Goal: Task Accomplishment & Management: Manage account settings

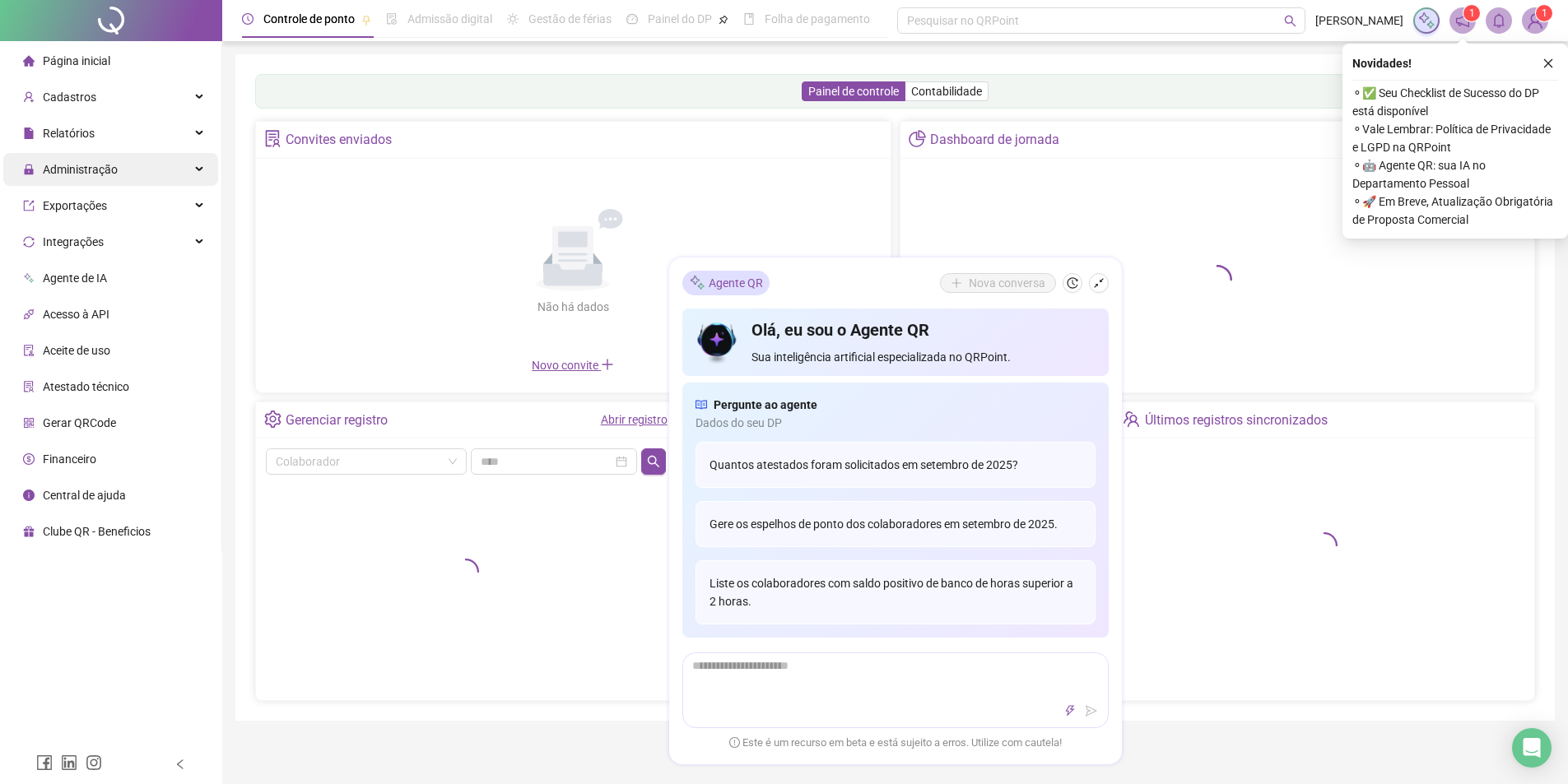
click at [130, 170] on div "Administração" at bounding box center [110, 169] width 215 height 32
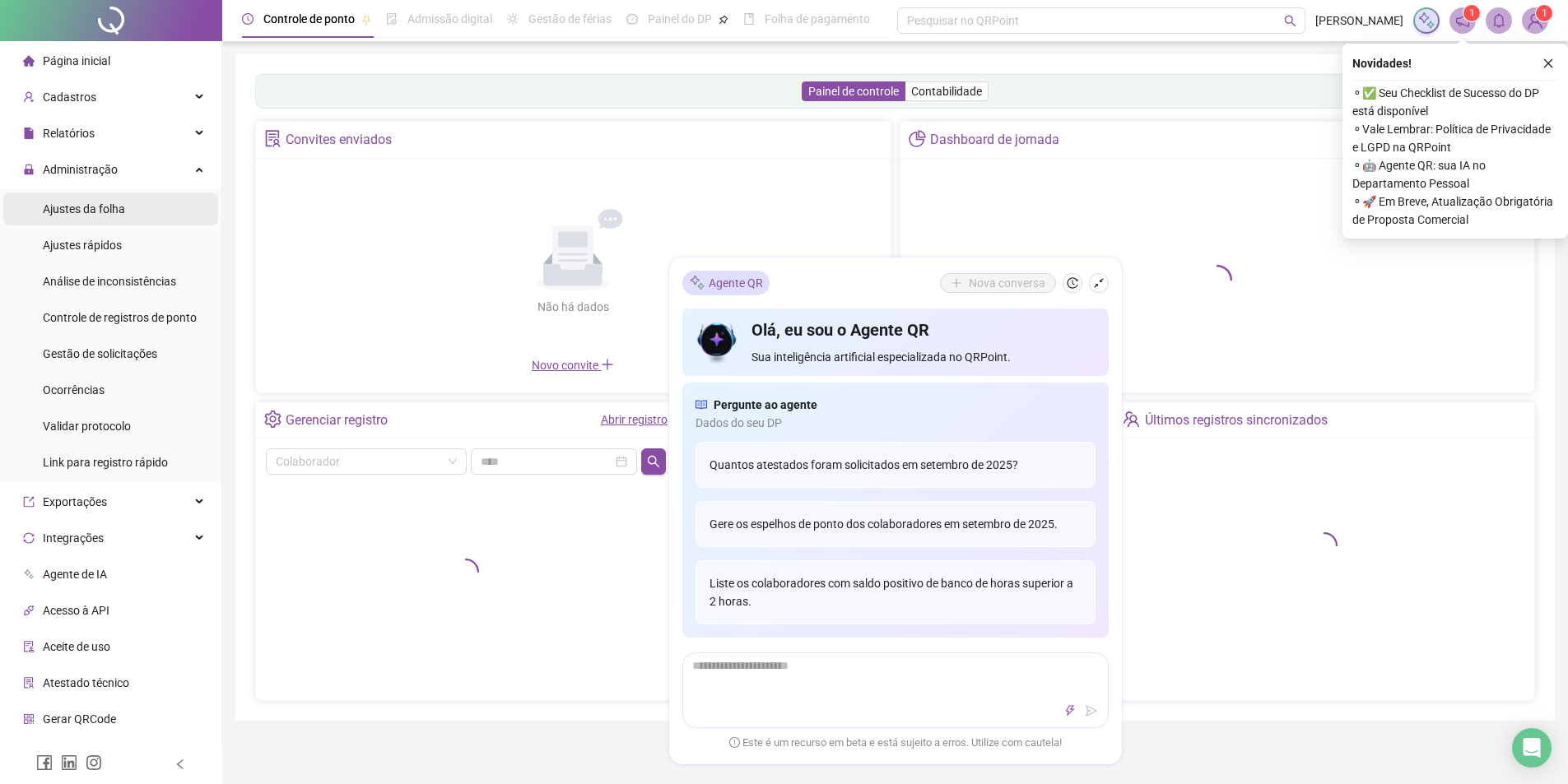
click at [131, 204] on li "Ajustes da folha" at bounding box center [110, 209] width 215 height 32
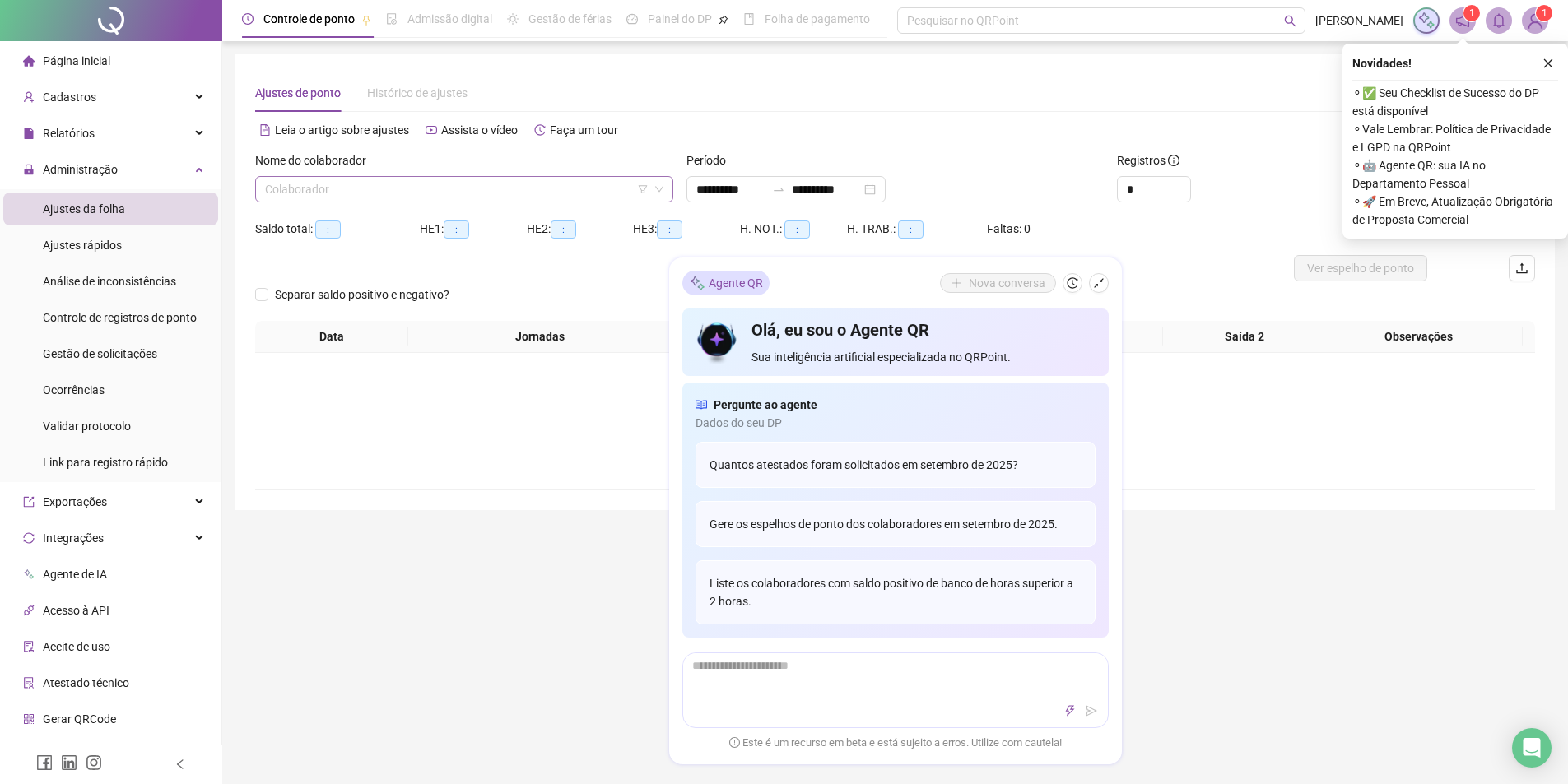
click at [313, 192] on input "search" at bounding box center [457, 189] width 384 height 25
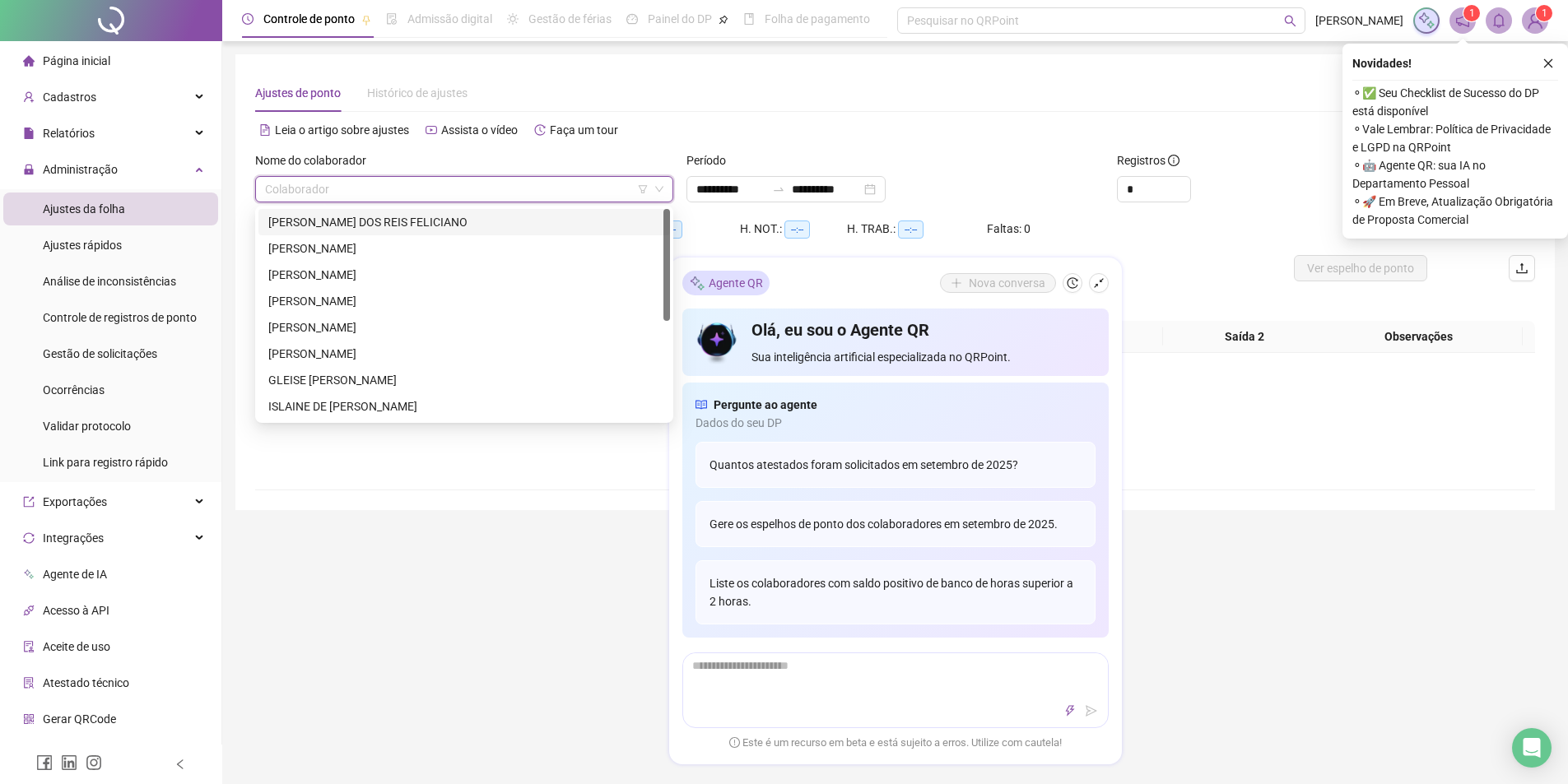
click at [326, 219] on div "[PERSON_NAME] DOS REIS FELICIANO" at bounding box center [464, 221] width 392 height 18
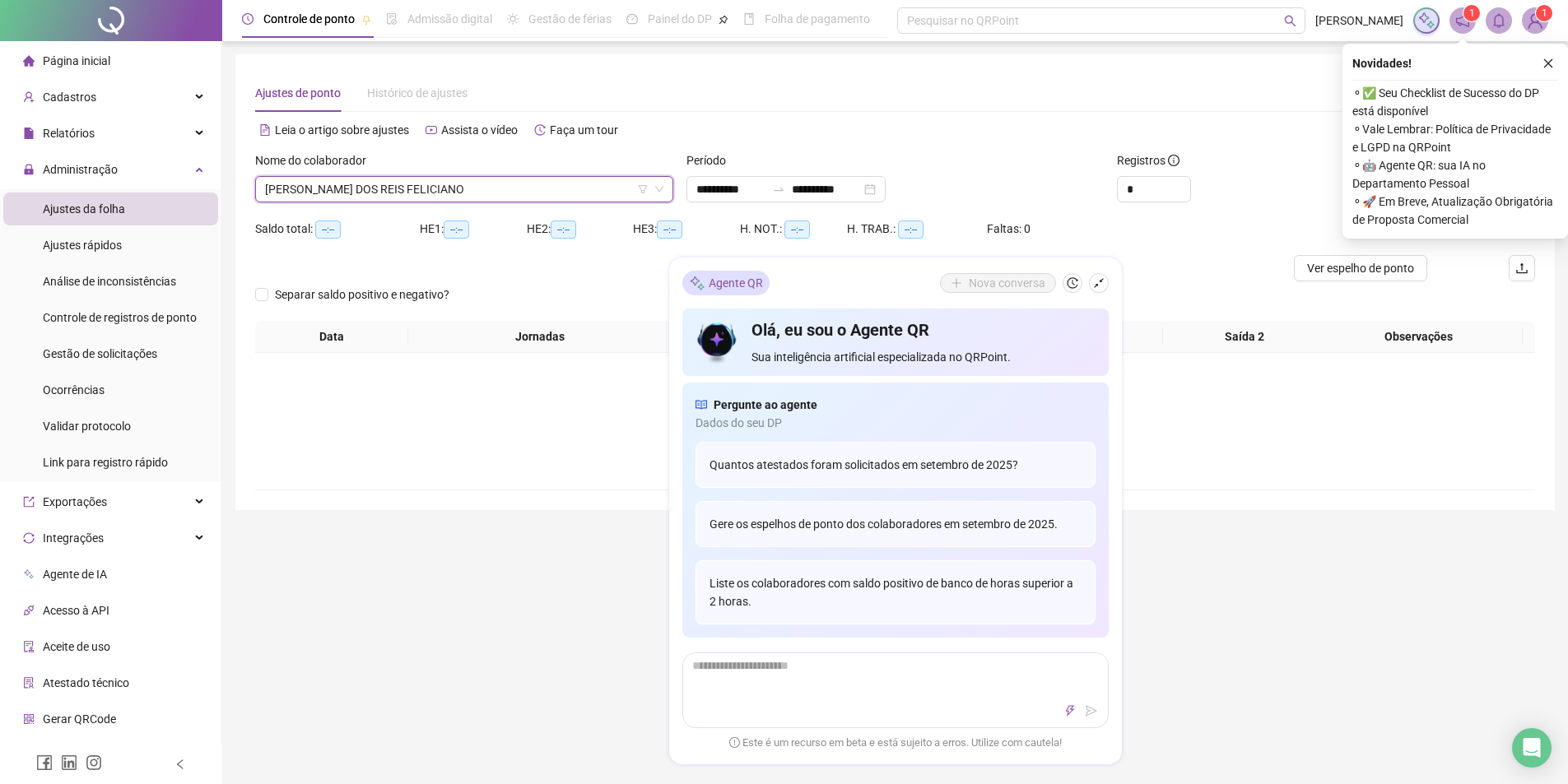
click at [1552, 60] on icon "close" at bounding box center [1548, 63] width 9 height 9
click at [1545, 63] on div "**********" at bounding box center [895, 282] width 1320 height 456
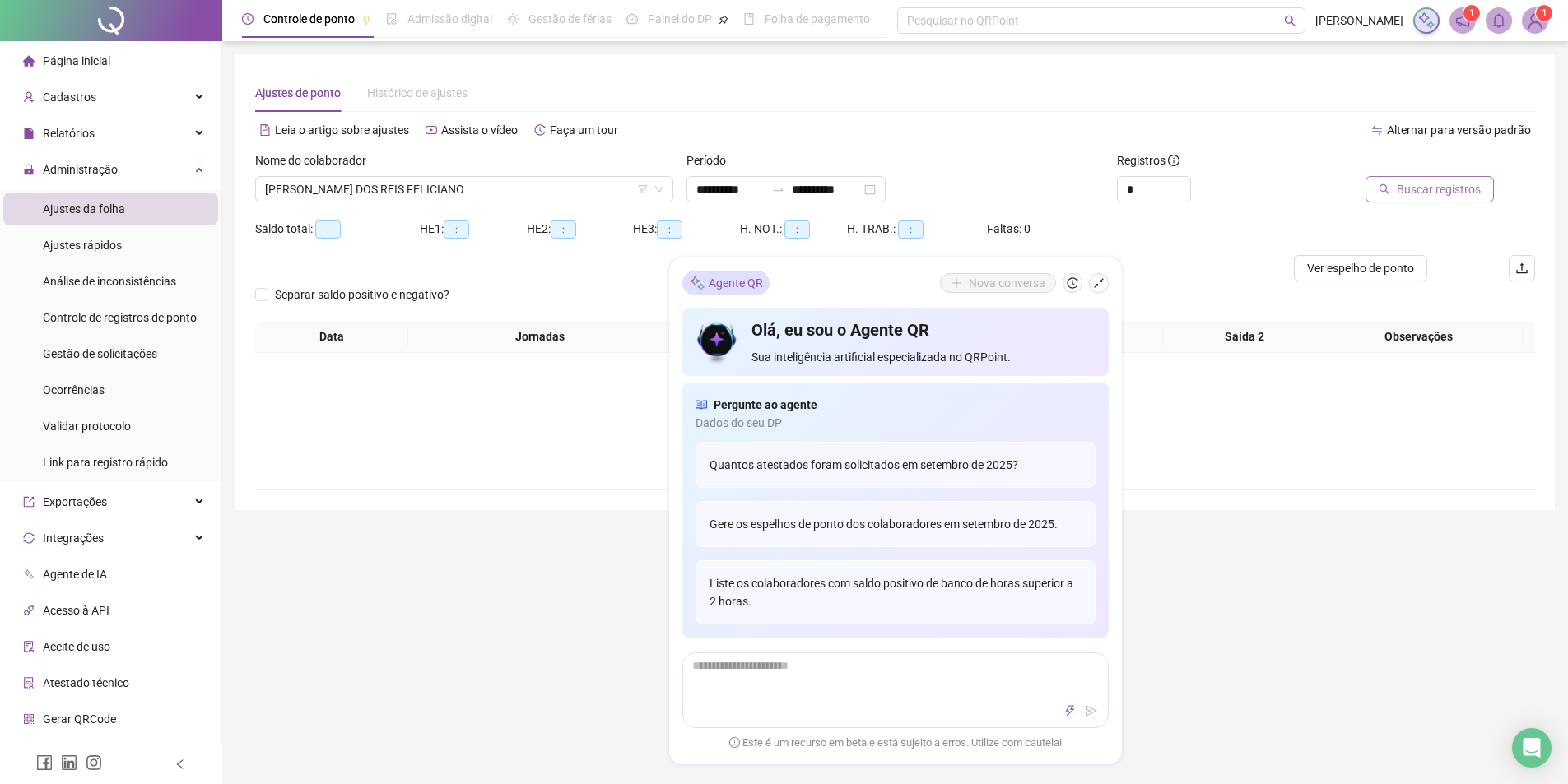
click at [1447, 188] on span "Buscar registros" at bounding box center [1439, 189] width 84 height 18
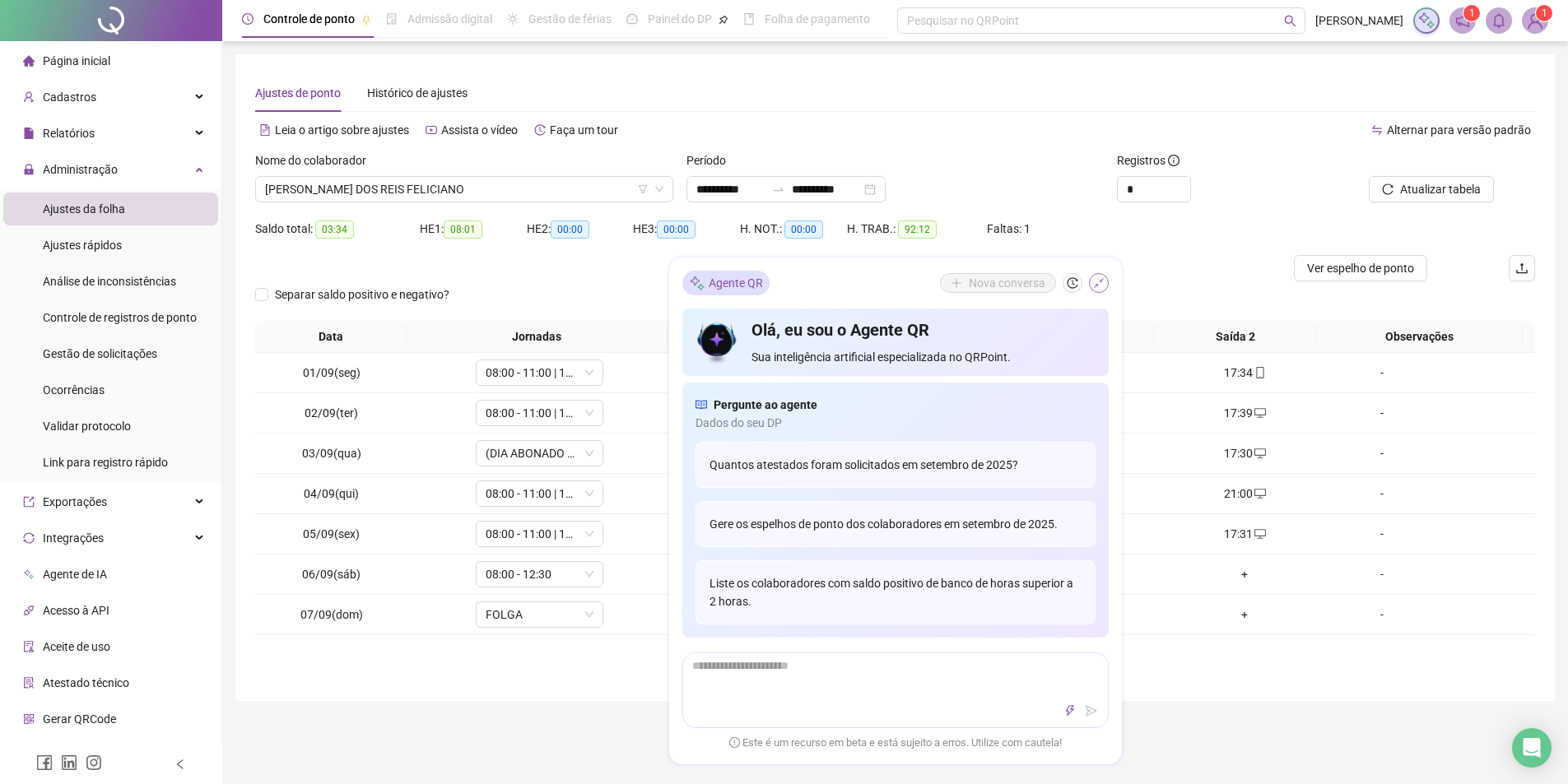
click at [1098, 284] on icon "shrink" at bounding box center [1098, 283] width 11 height 11
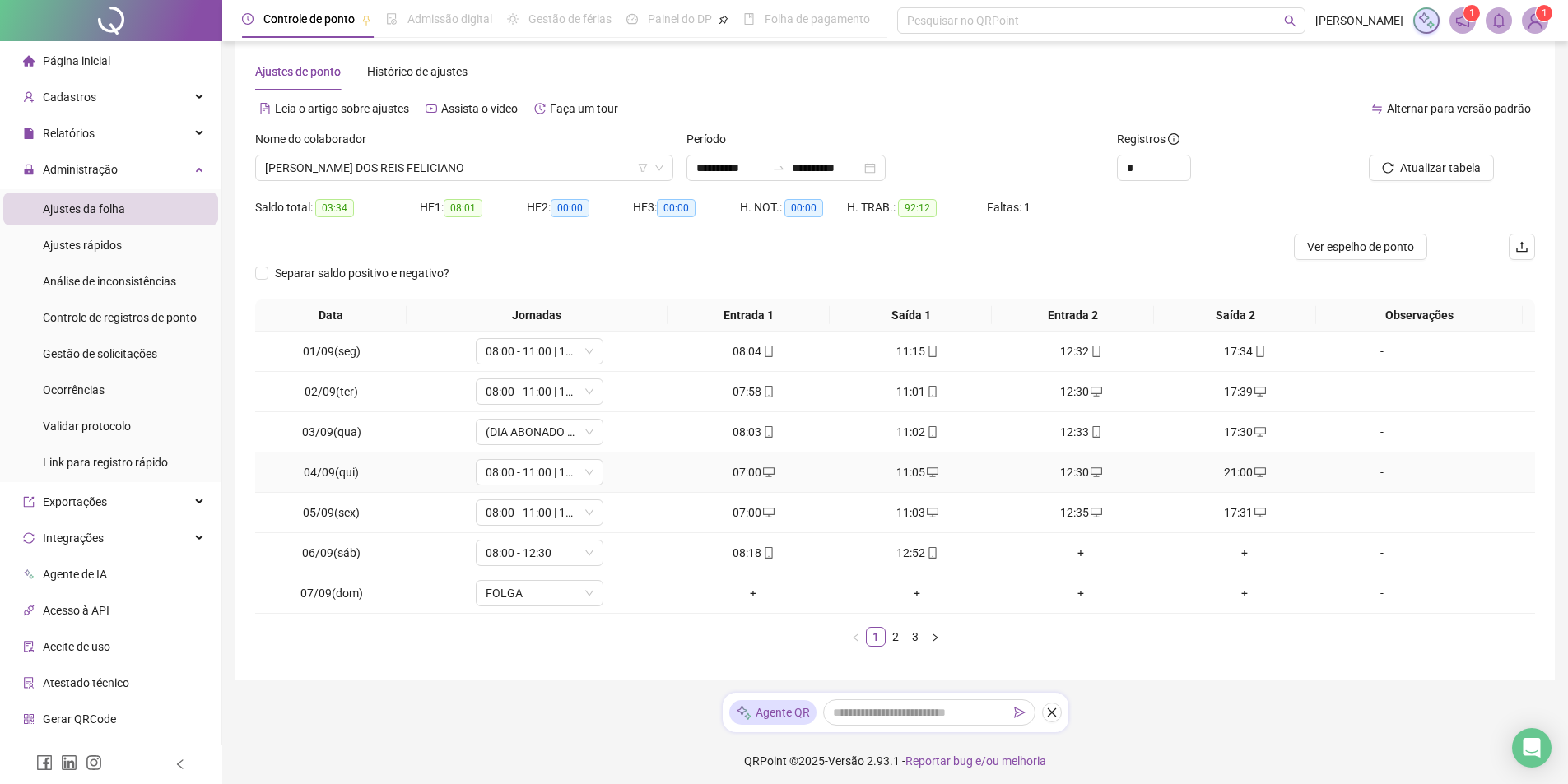
scroll to position [27, 0]
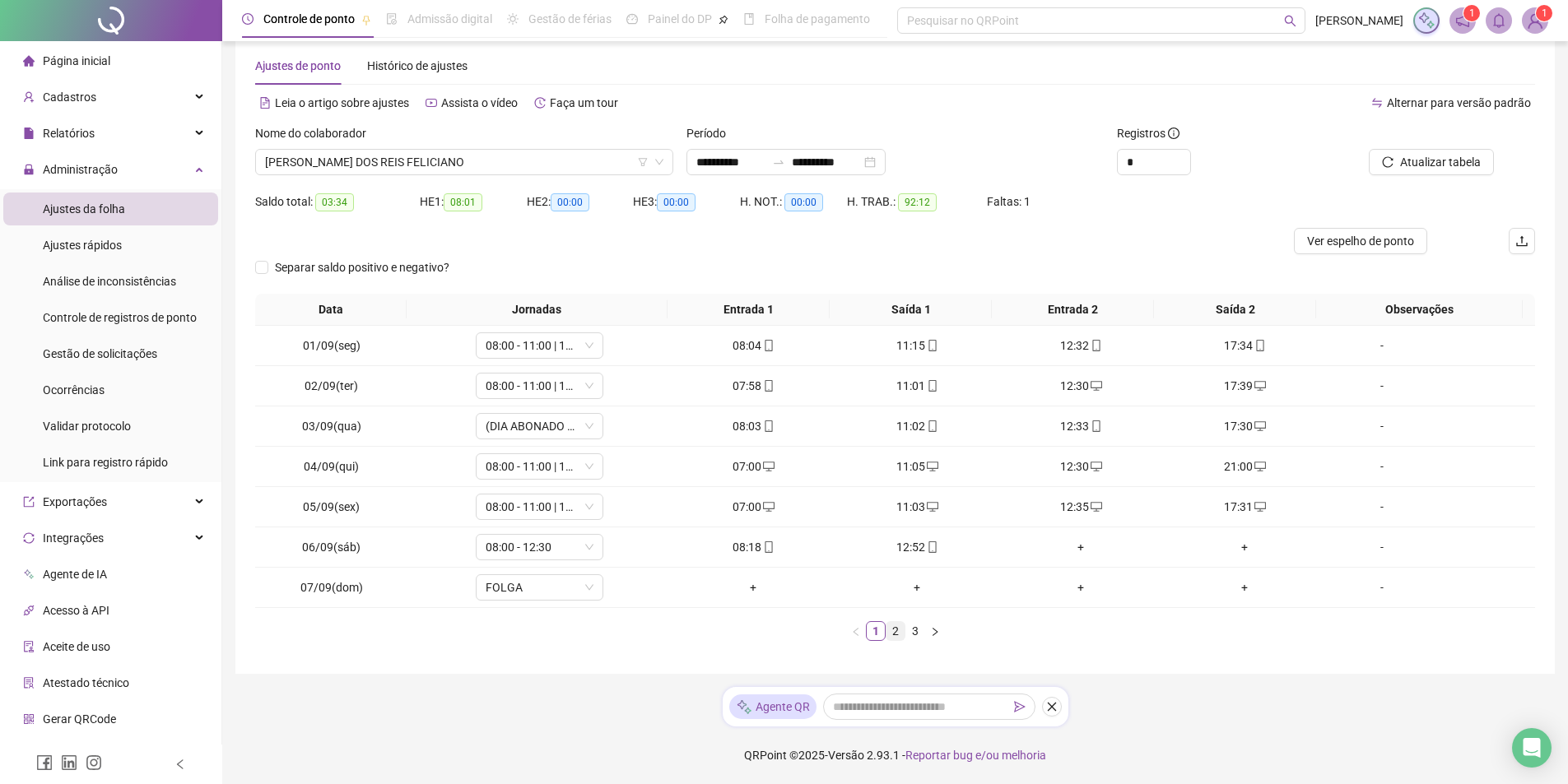
click at [897, 631] on link "2" at bounding box center [895, 630] width 18 height 18
click at [1237, 387] on div "+" at bounding box center [1245, 385] width 151 height 18
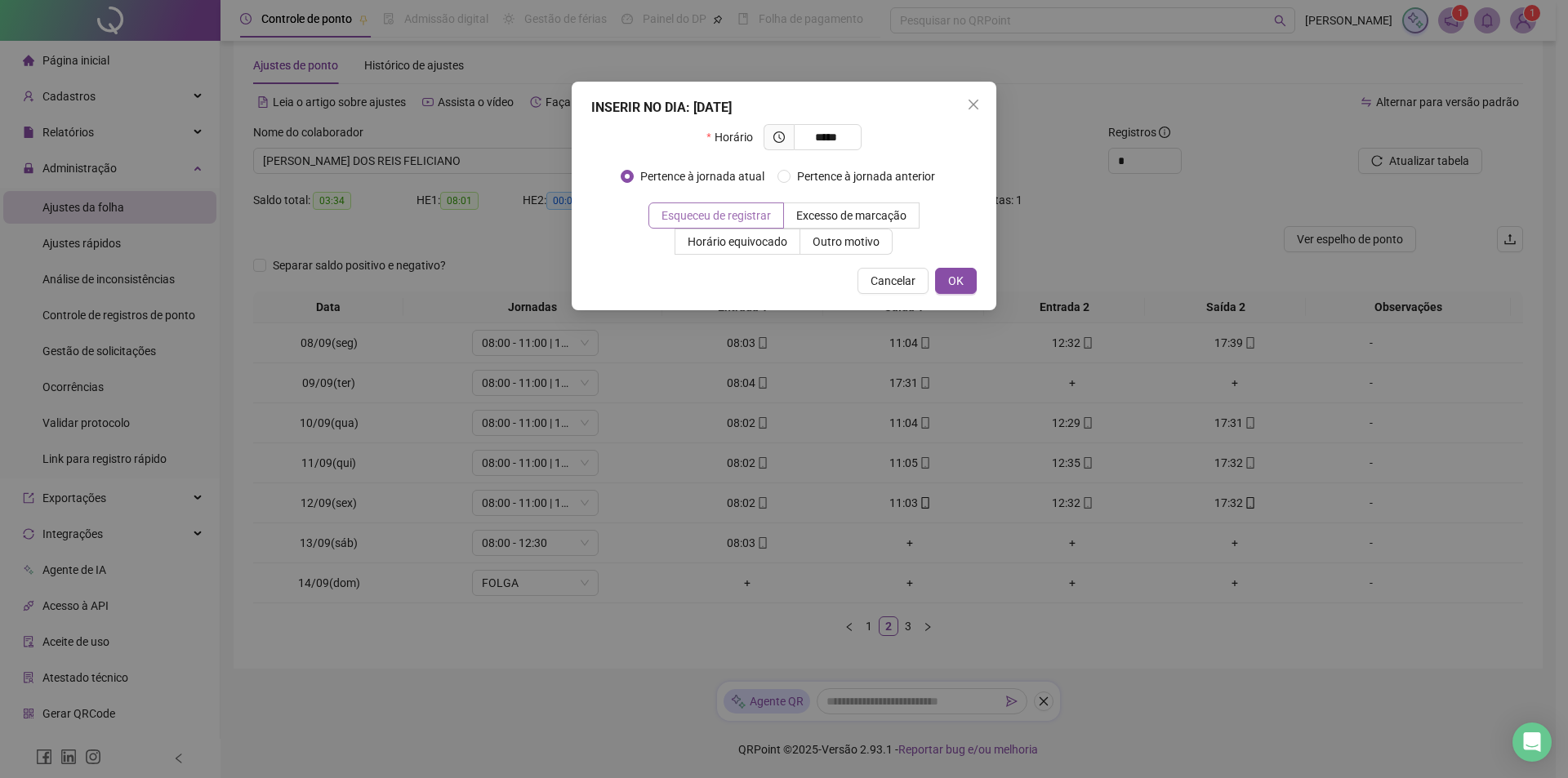
type input "*****"
click at [738, 217] on span "Esqueceu de registrar" at bounding box center [717, 216] width 110 height 13
click at [946, 280] on button "OK" at bounding box center [956, 281] width 42 height 27
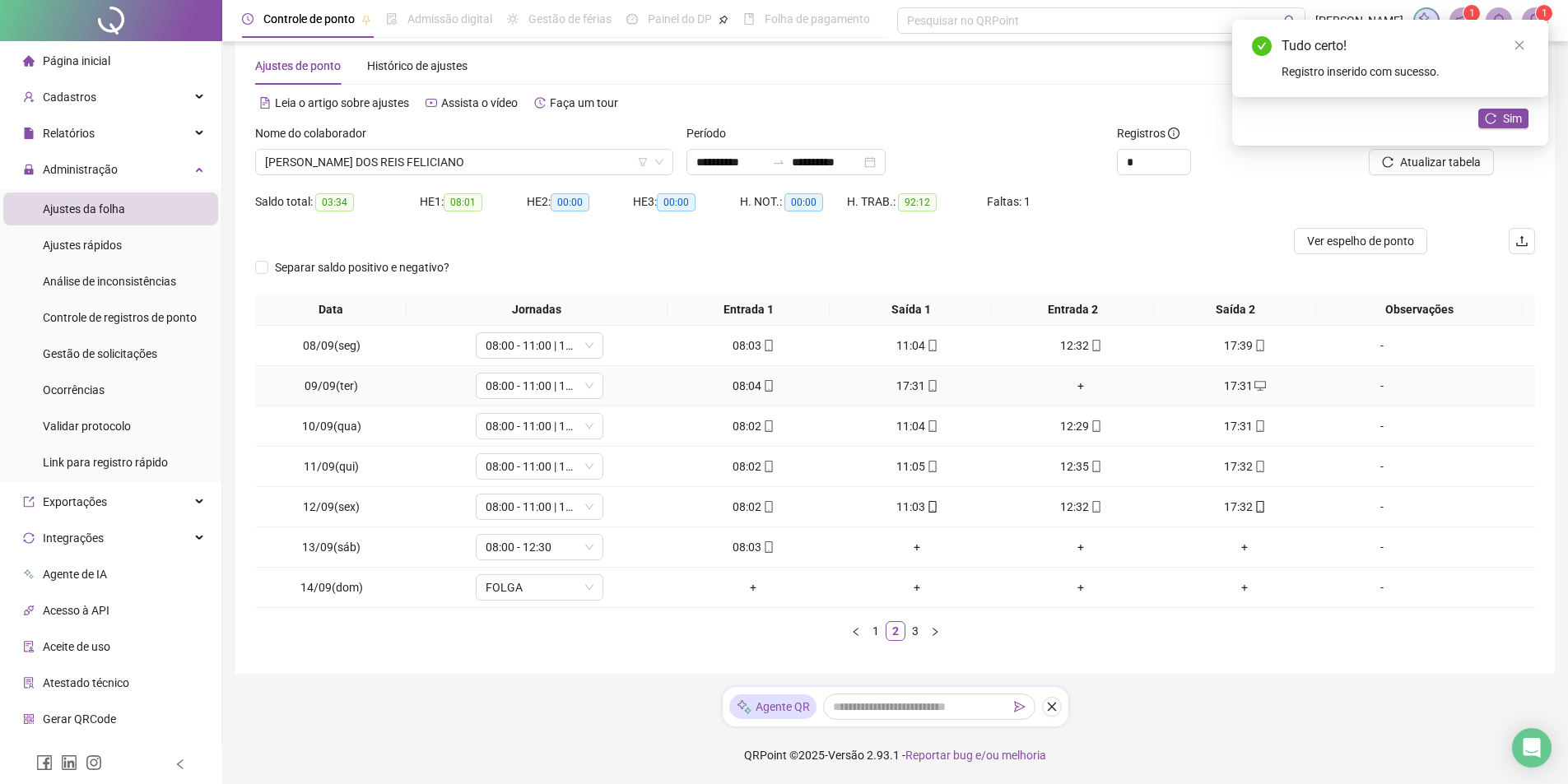
click at [1074, 387] on div "+" at bounding box center [1081, 385] width 151 height 18
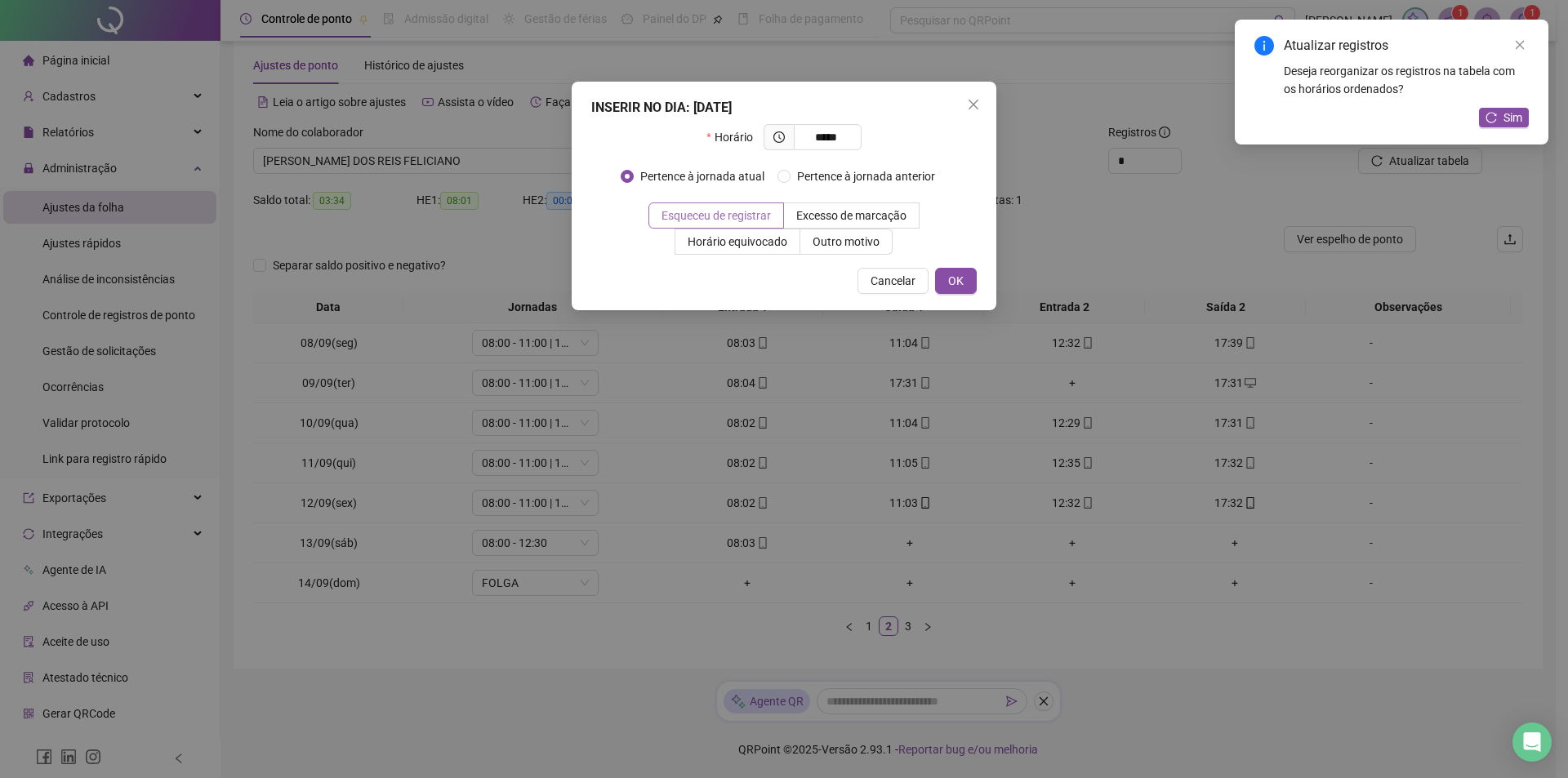
type input "*****"
drag, startPoint x: 761, startPoint y: 209, endPoint x: 976, endPoint y: 287, distance: 228.7
click at [761, 210] on span "Esqueceu de registrar" at bounding box center [717, 216] width 110 height 13
click at [950, 277] on span "OK" at bounding box center [955, 280] width 15 height 18
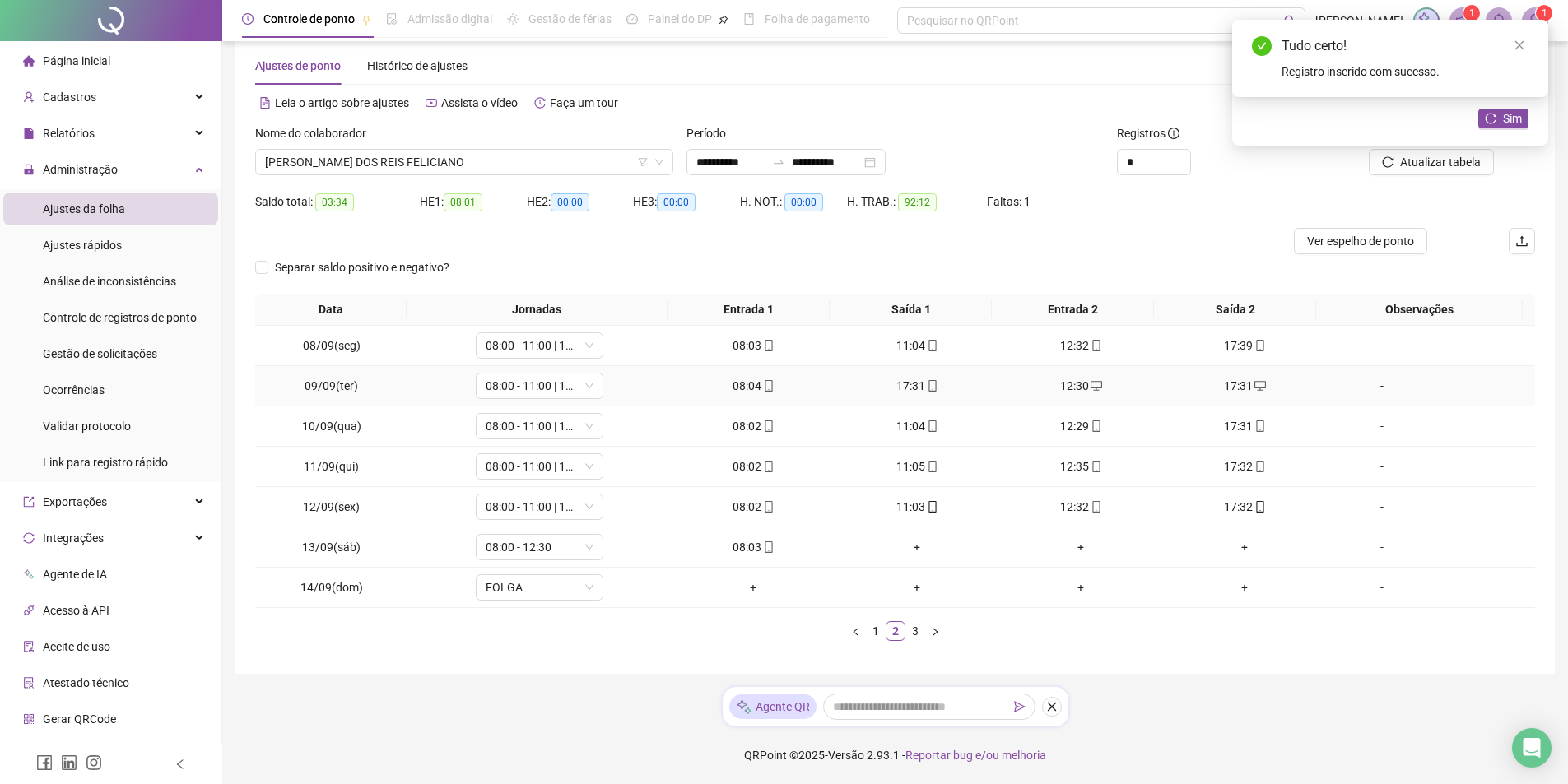
click at [914, 385] on div "17:31" at bounding box center [917, 385] width 151 height 18
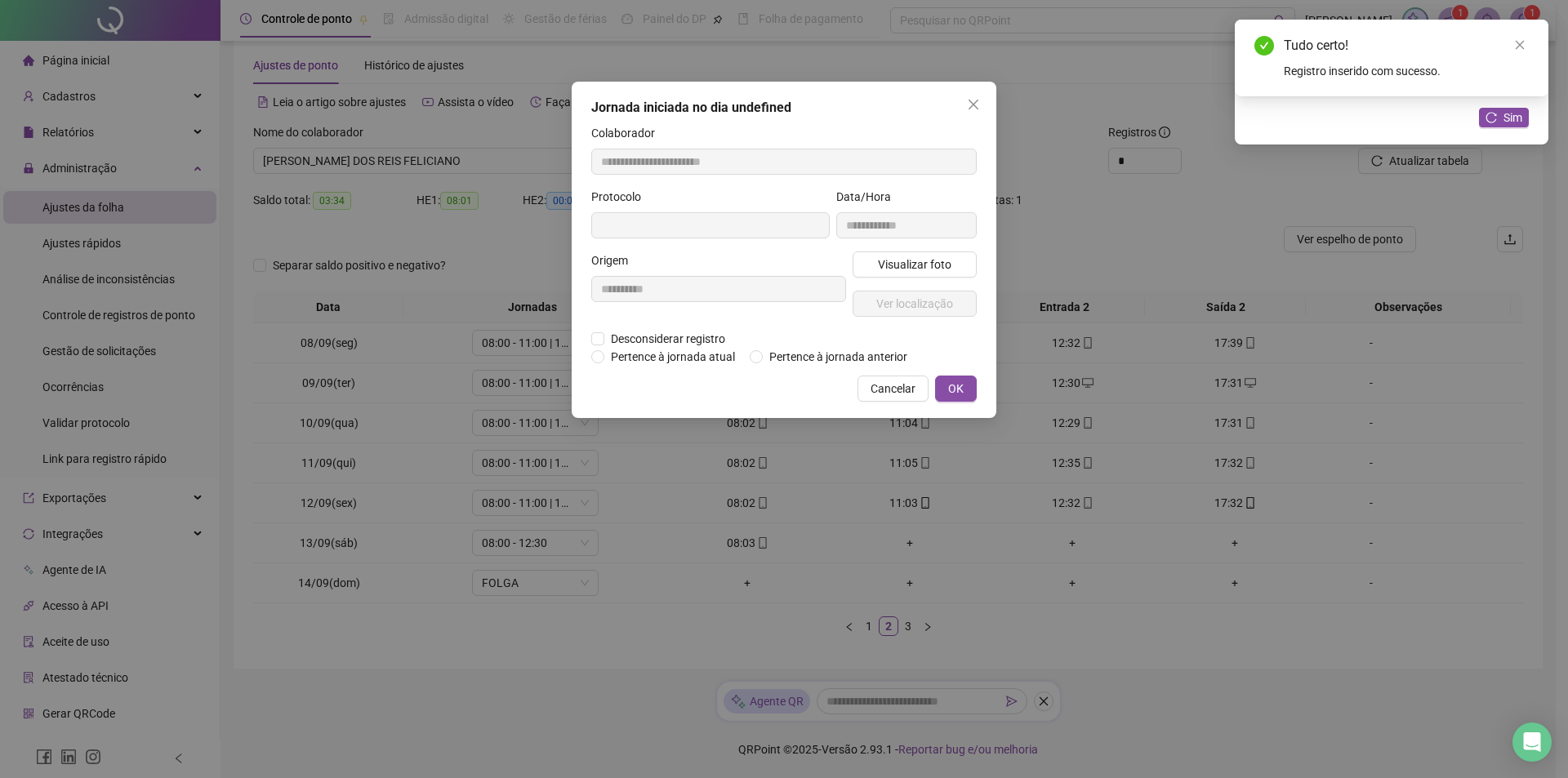
type input "**********"
click at [680, 340] on span "Desconsiderar registro" at bounding box center [668, 340] width 128 height 18
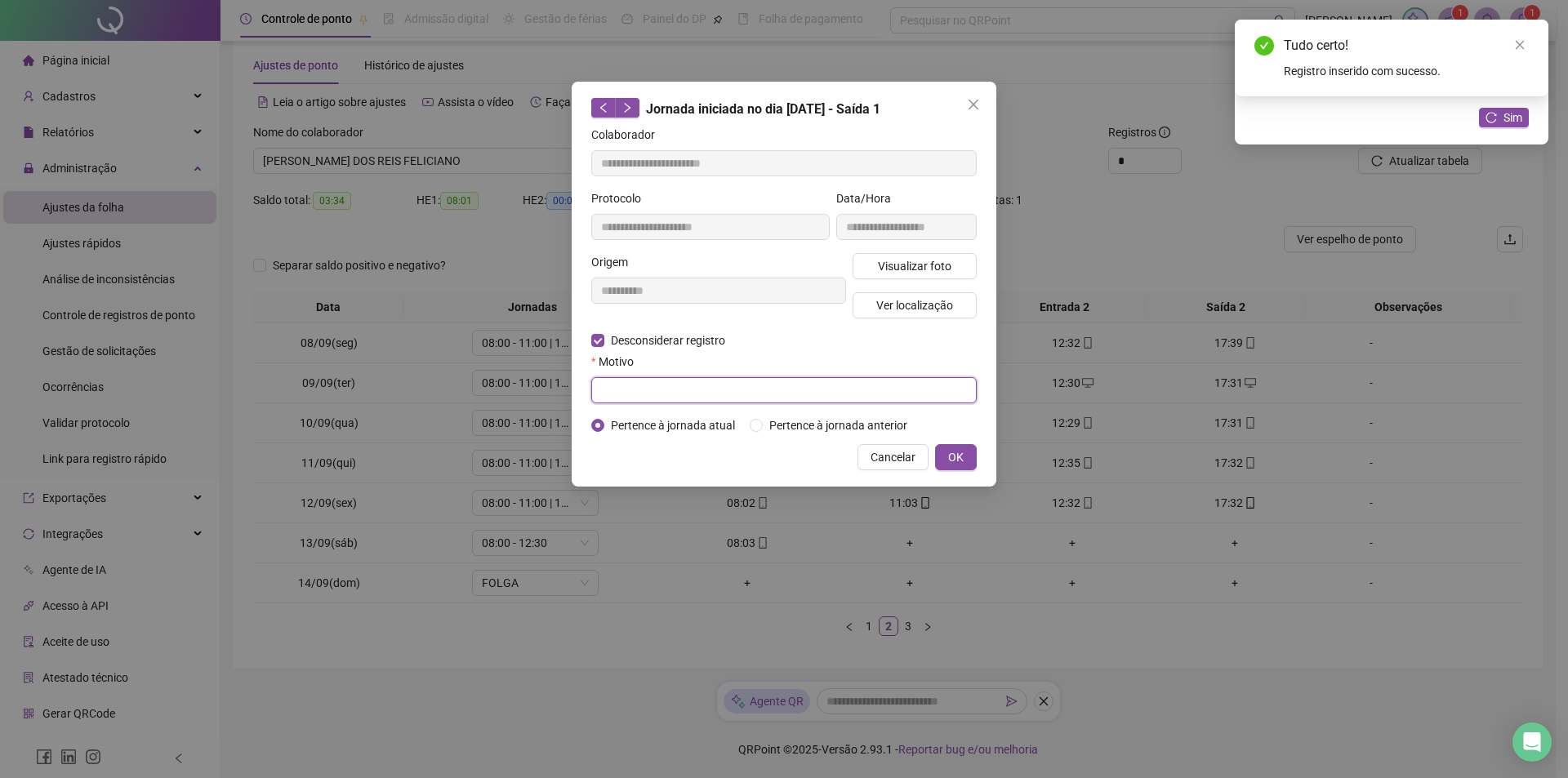
click at [727, 391] on input "text" at bounding box center [783, 390] width 385 height 27
type input "*"
type input "**********"
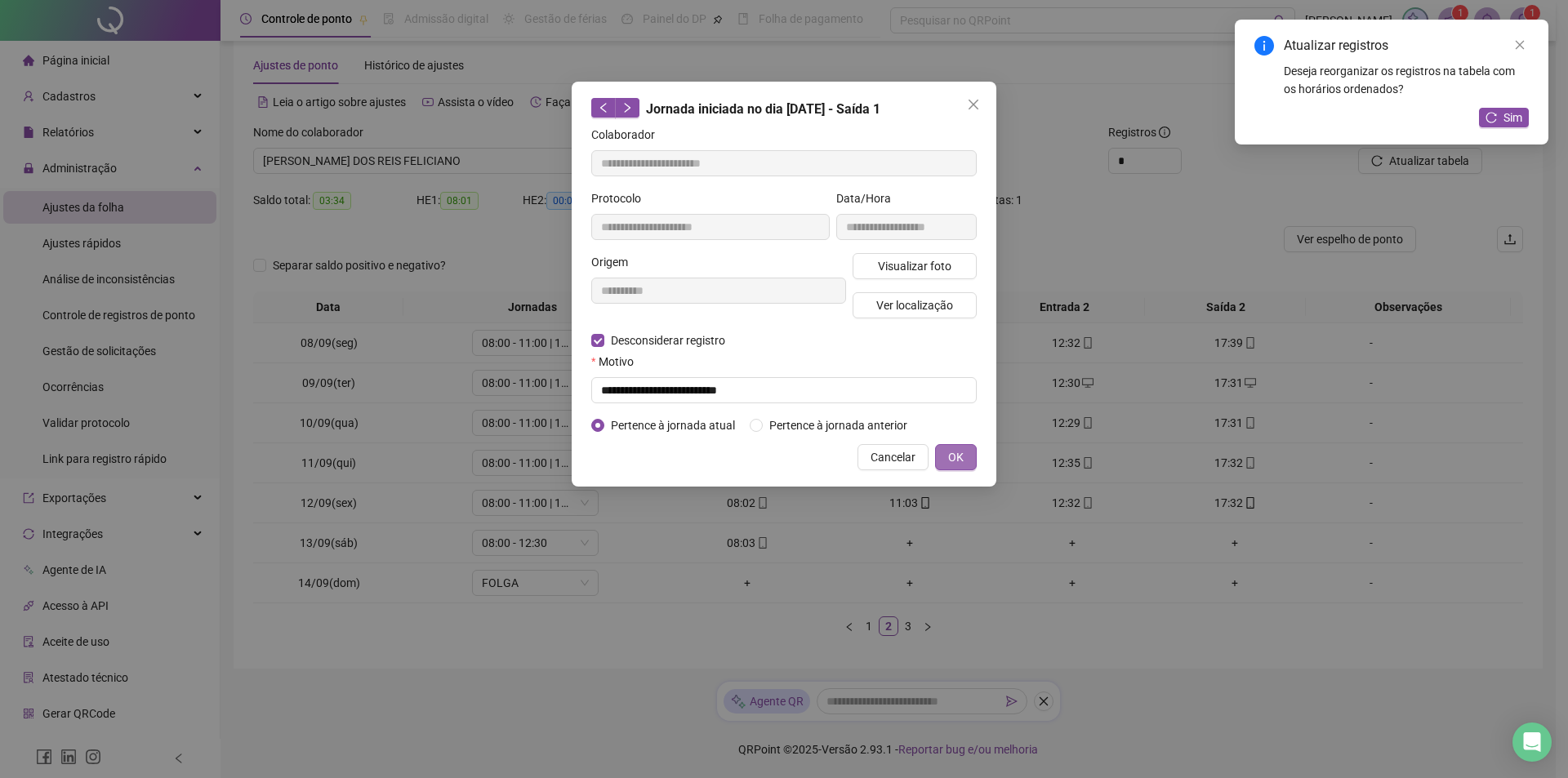
click at [940, 446] on button "OK" at bounding box center [956, 457] width 42 height 27
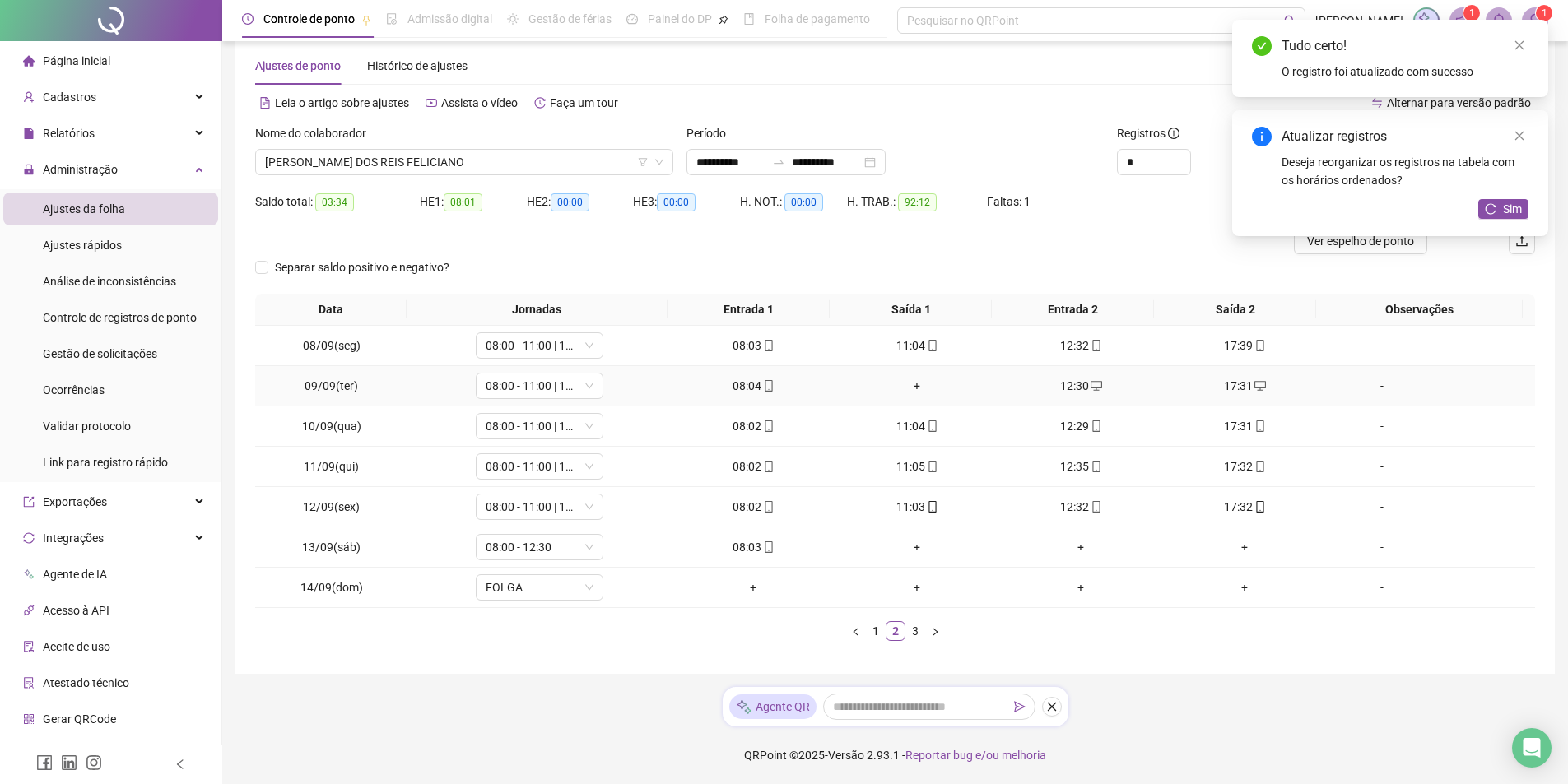
click at [911, 381] on div "+" at bounding box center [917, 385] width 151 height 18
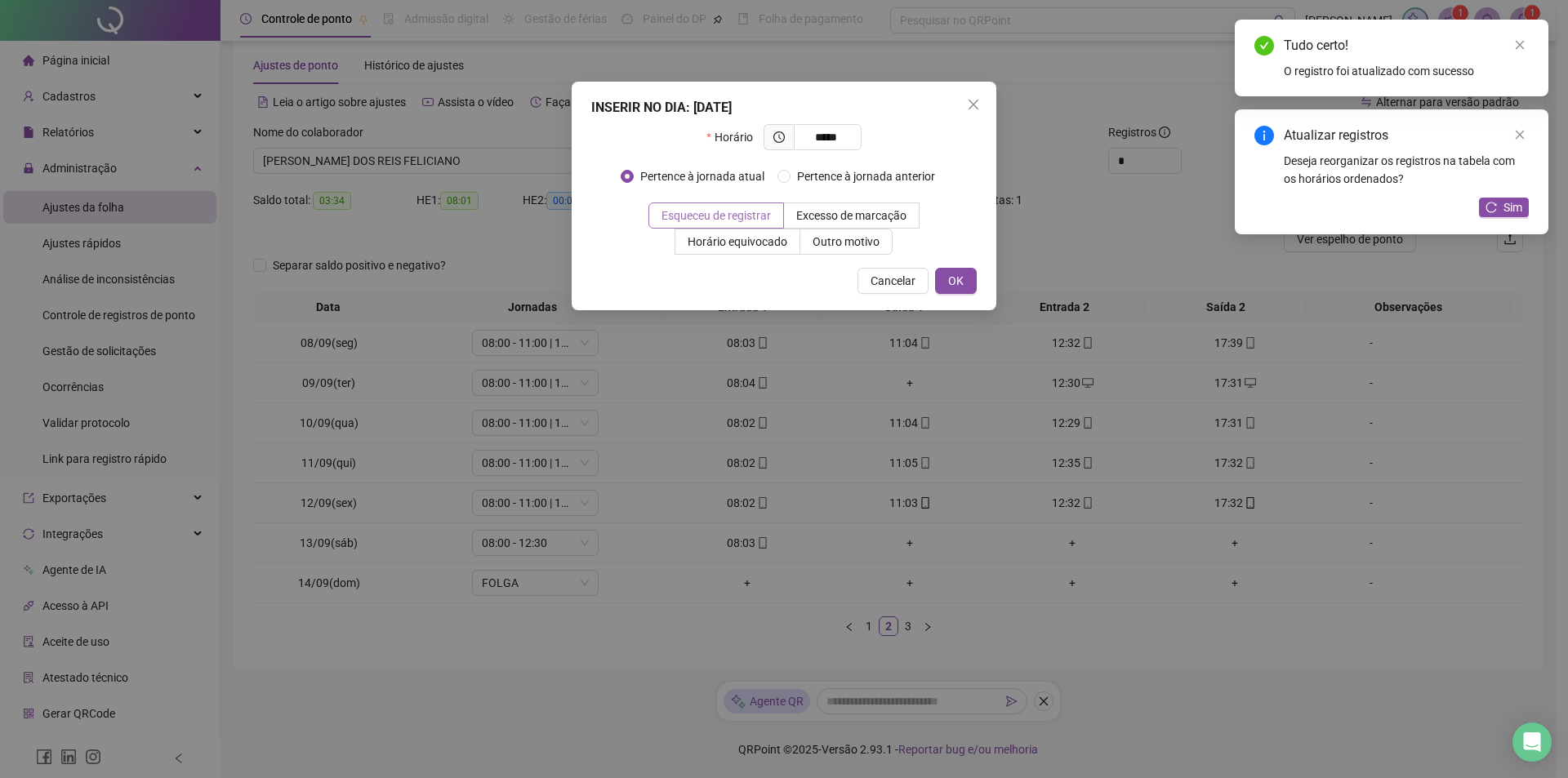
type input "*****"
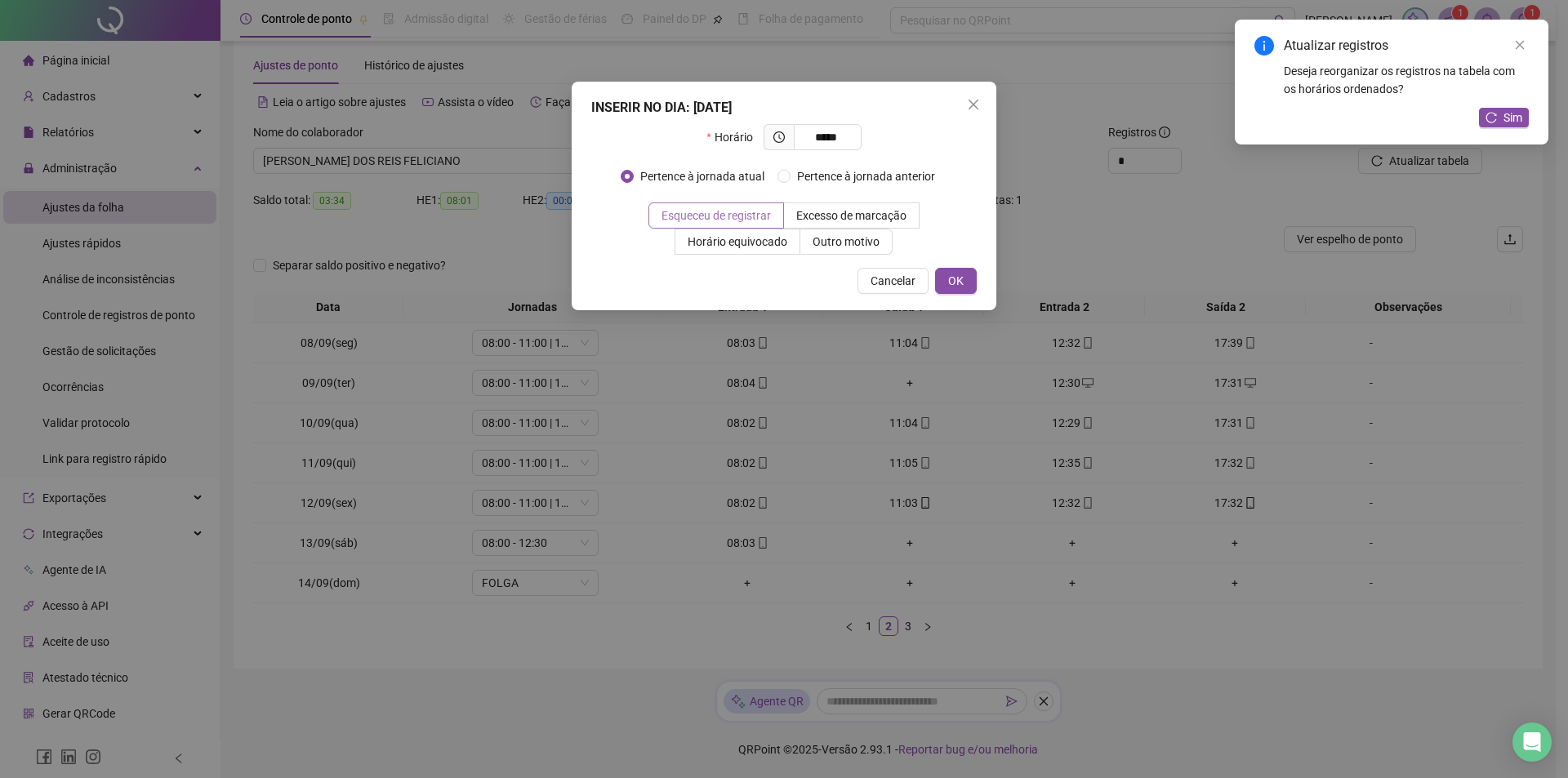
click at [732, 219] on span "Esqueceu de registrar" at bounding box center [717, 216] width 110 height 13
click at [947, 269] on div "INSERIR NO DIA : [DATE] Horário ***** Pertence à jornada atual Pertence à jorna…" at bounding box center [784, 195] width 424 height 228
click at [948, 276] on span "OK" at bounding box center [955, 280] width 15 height 18
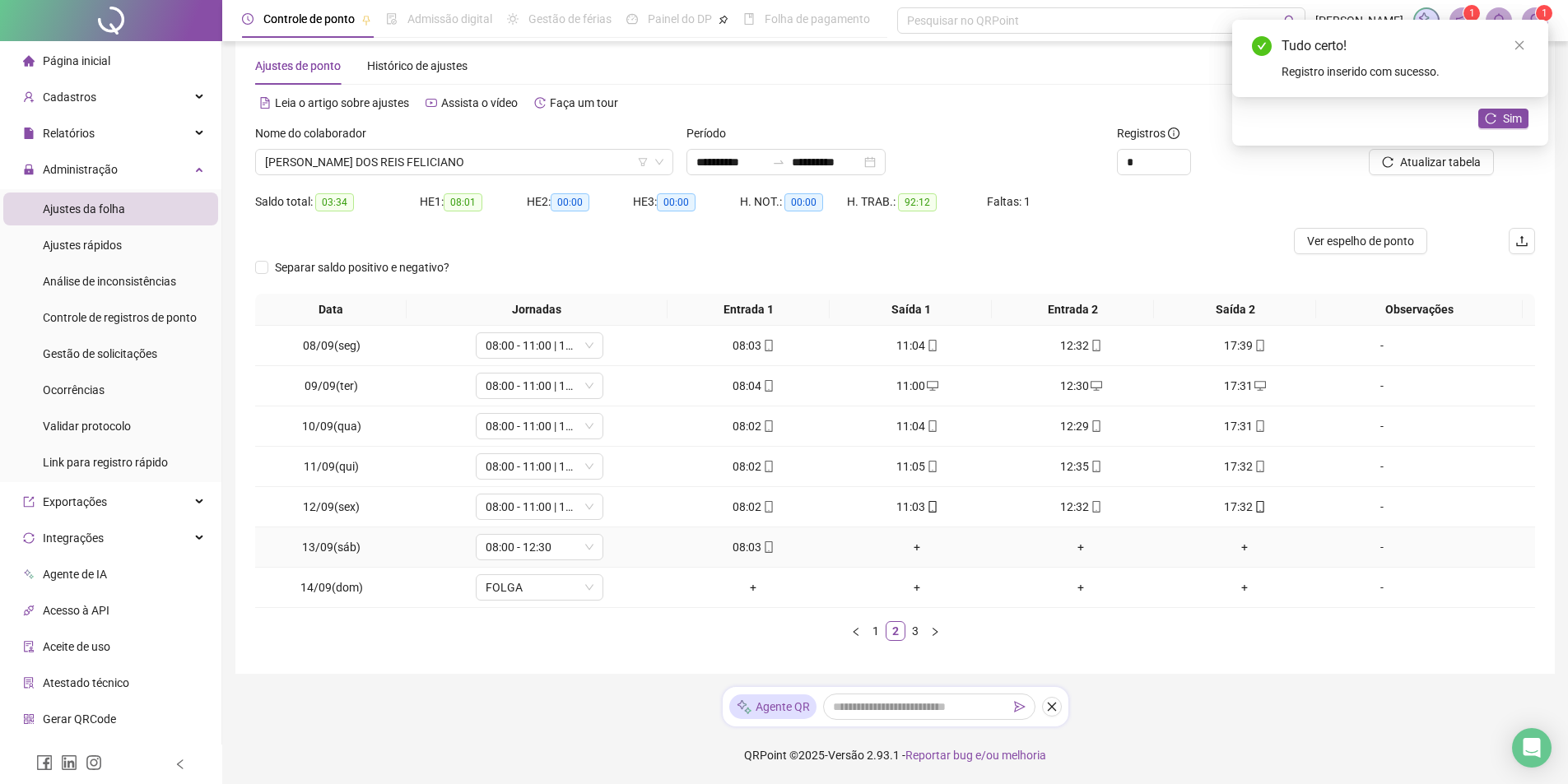
click at [907, 551] on div "+" at bounding box center [917, 547] width 151 height 18
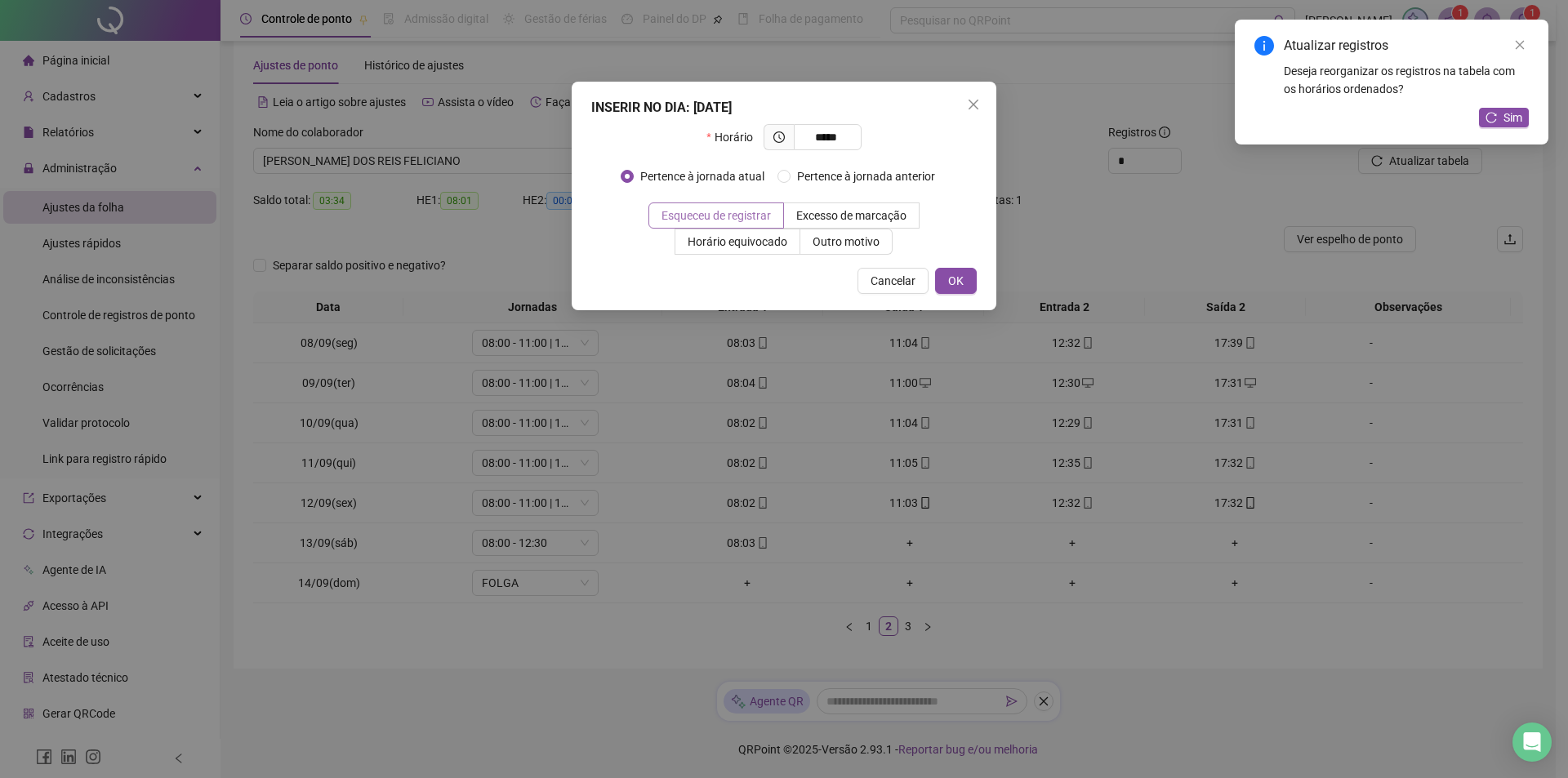
type input "*****"
drag, startPoint x: 696, startPoint y: 211, endPoint x: 721, endPoint y: 216, distance: 25.5
click at [696, 211] on span "Esqueceu de registrar" at bounding box center [717, 216] width 110 height 13
click at [947, 270] on button "OK" at bounding box center [956, 281] width 42 height 27
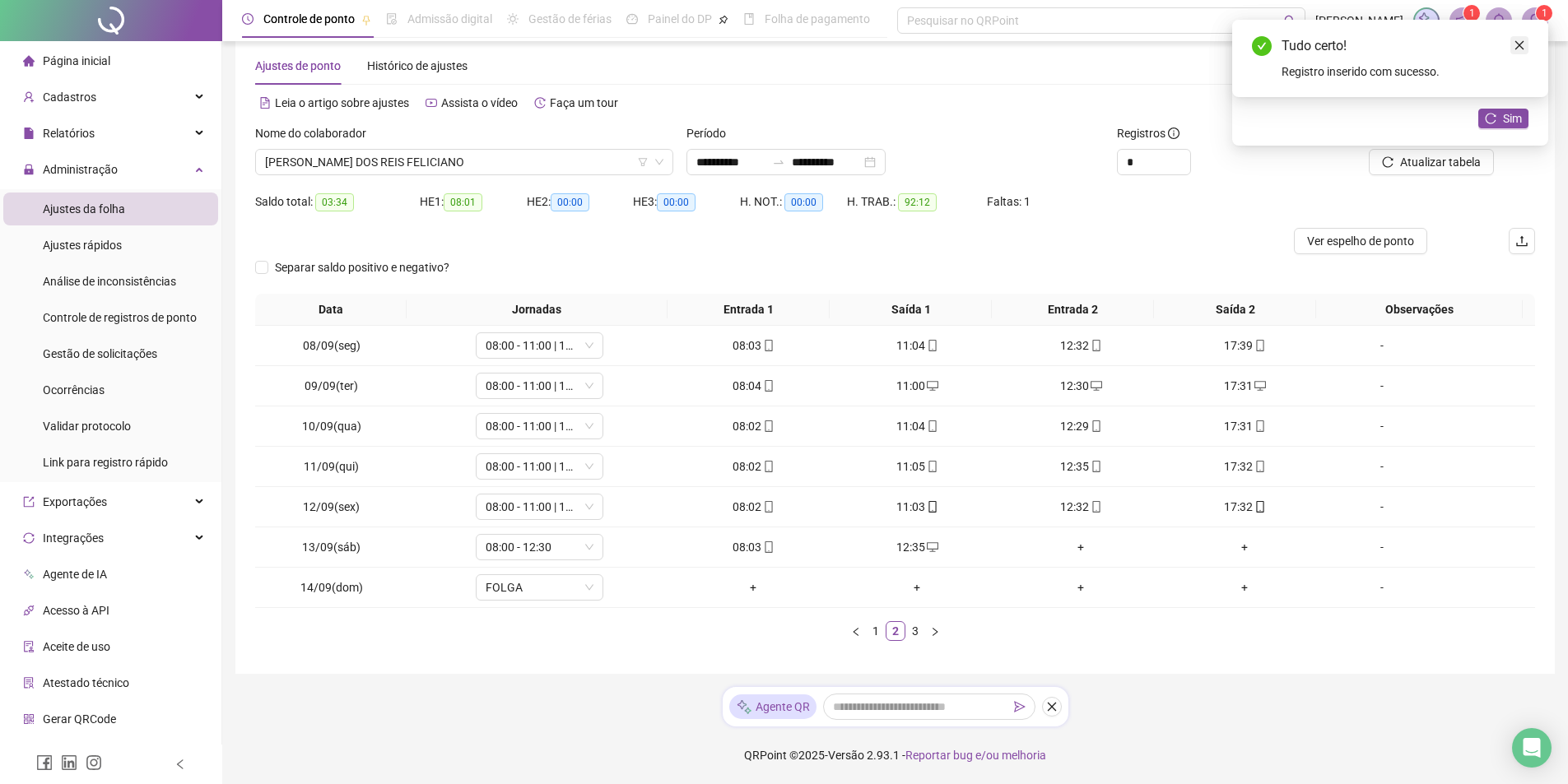
click at [1514, 46] on link "Close" at bounding box center [1519, 45] width 18 height 18
click at [1523, 50] on icon "close" at bounding box center [1519, 45] width 11 height 11
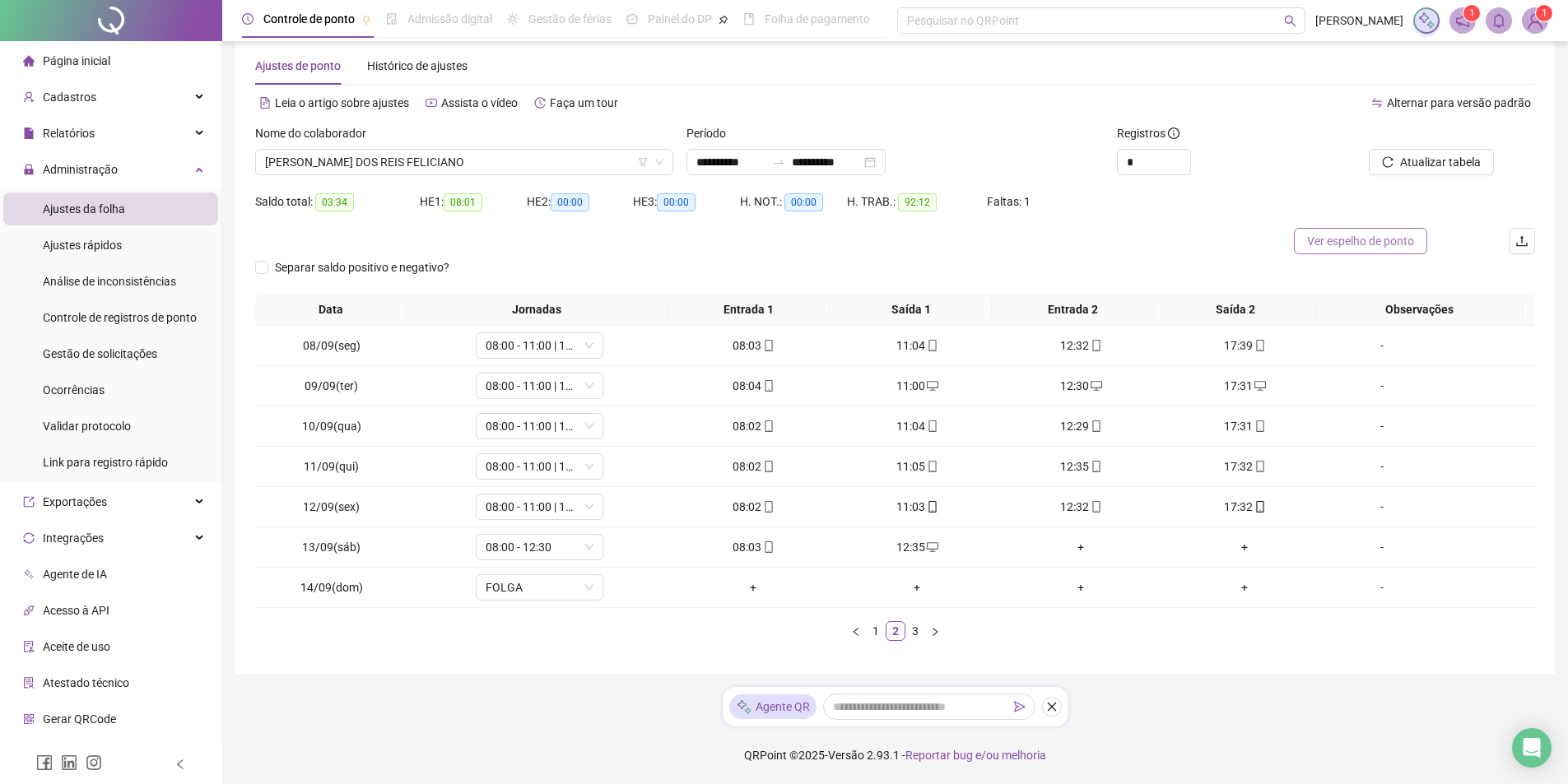
click at [1371, 237] on span "Ver espelho de ponto" at bounding box center [1361, 240] width 107 height 18
click at [912, 628] on link "3" at bounding box center [915, 630] width 18 height 18
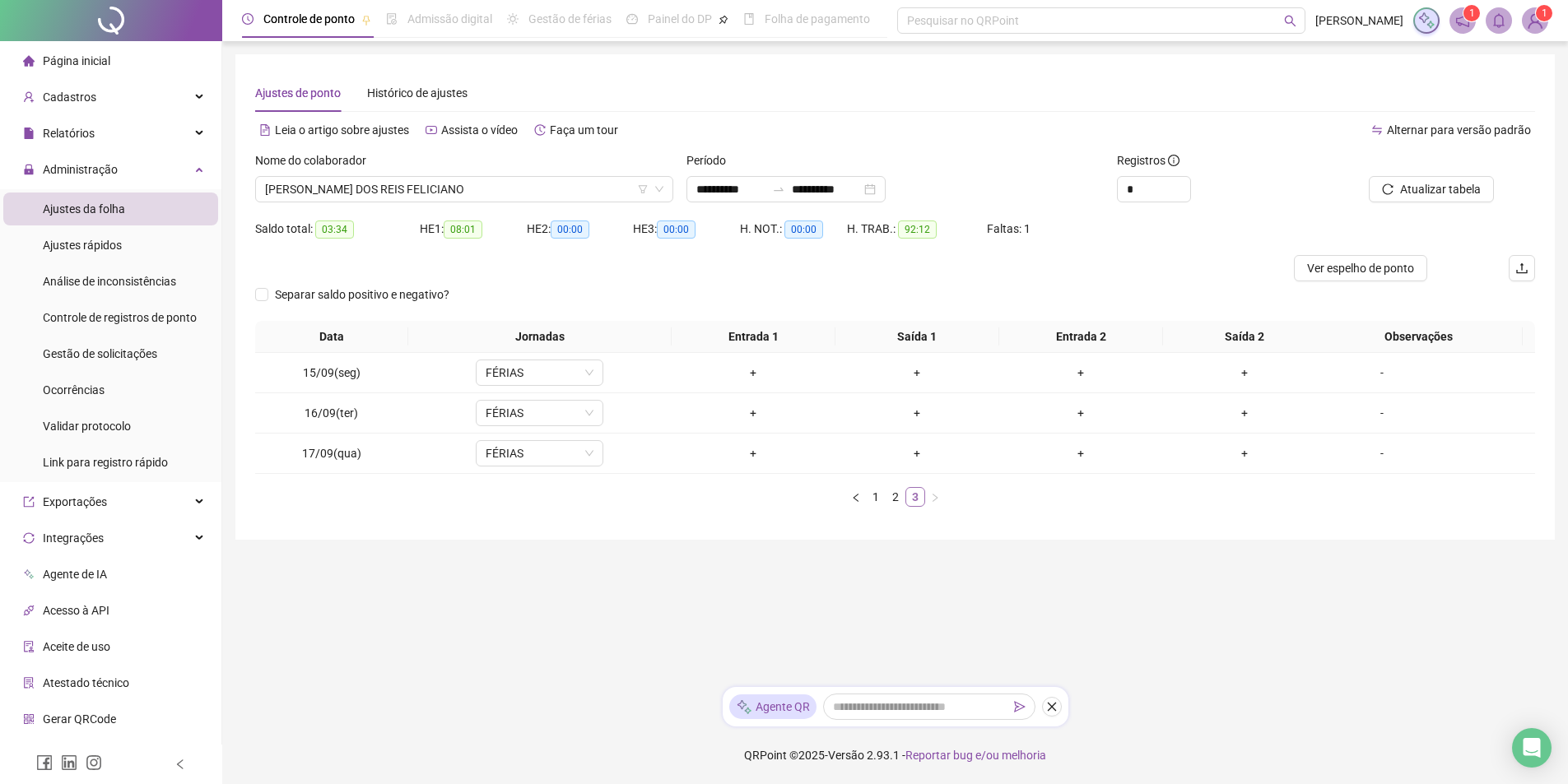
scroll to position [0, 0]
click at [437, 182] on span "[PERSON_NAME] DOS REIS FELICIANO" at bounding box center [467, 189] width 403 height 25
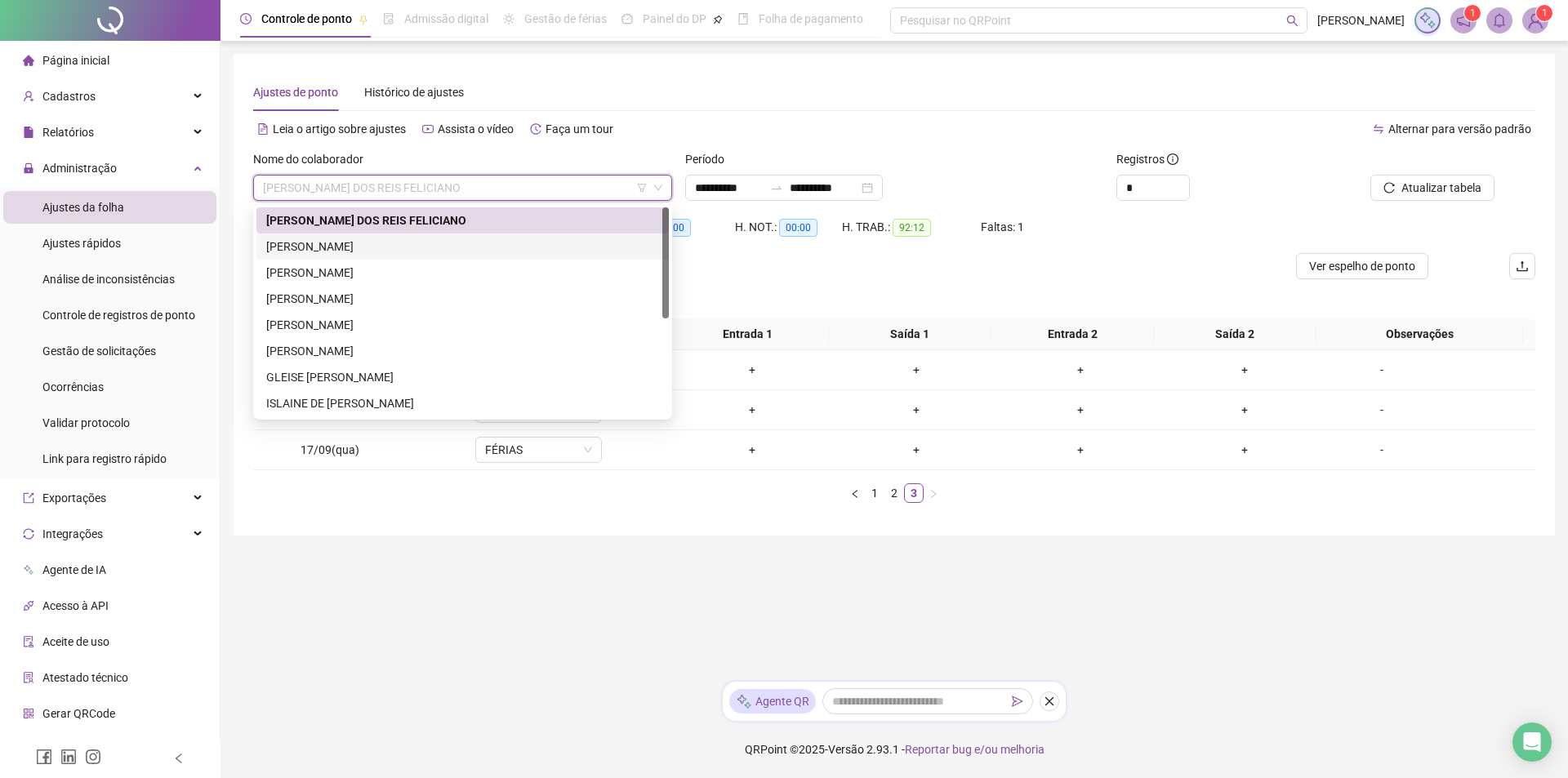
click at [422, 252] on div "[PERSON_NAME]" at bounding box center [462, 246] width 393 height 18
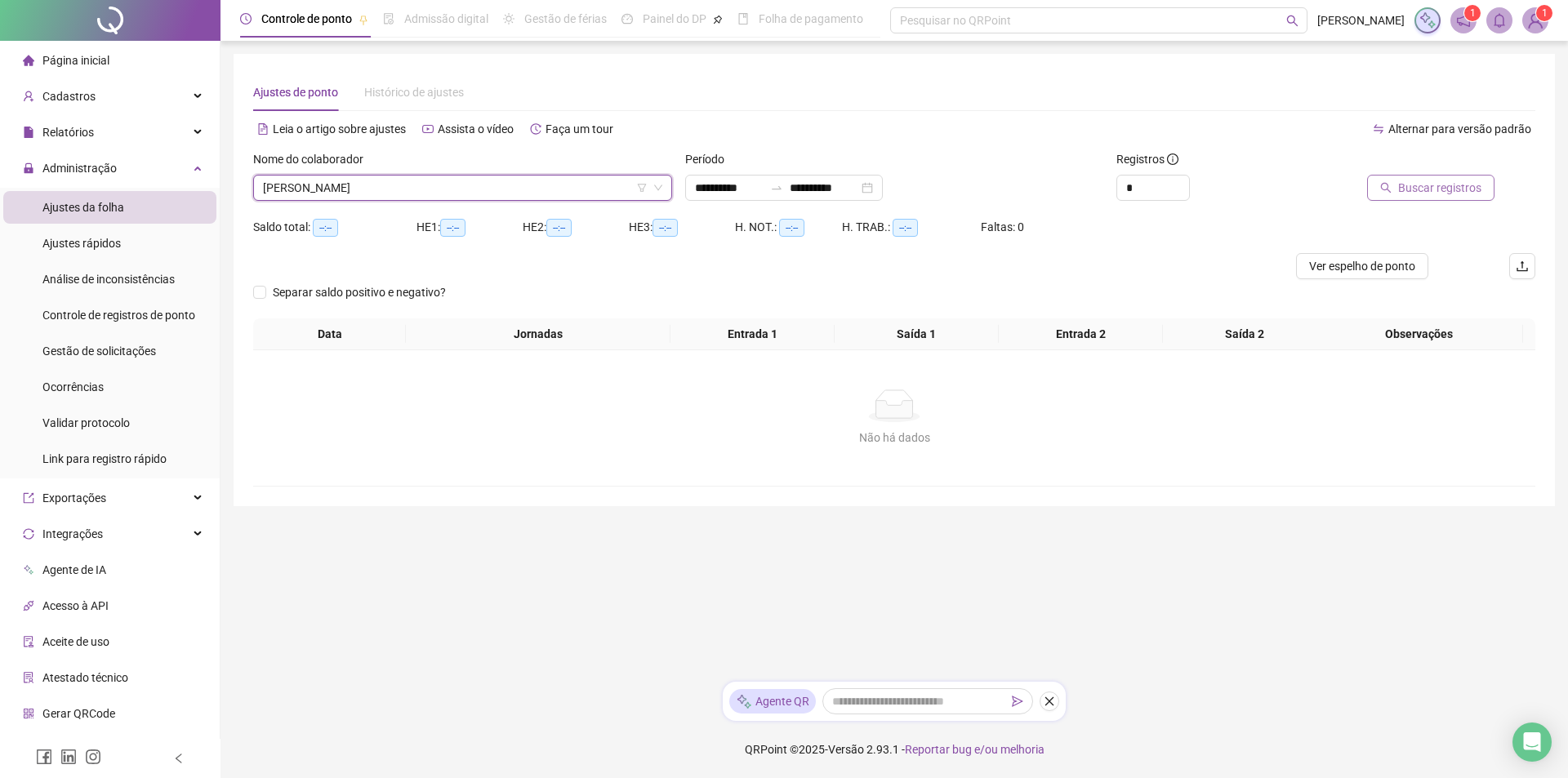
click at [1412, 188] on span "Buscar registros" at bounding box center [1440, 187] width 83 height 18
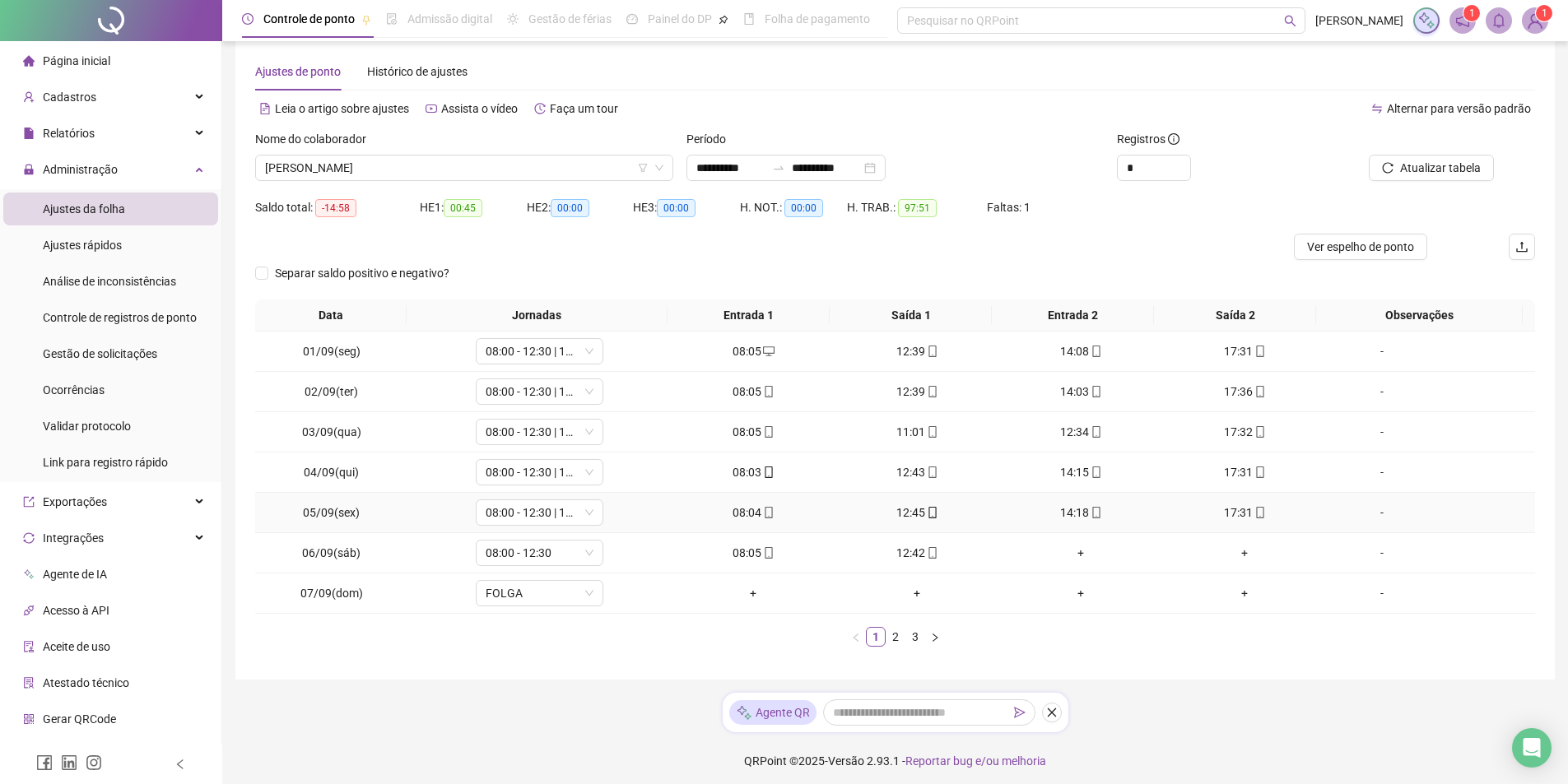
scroll to position [27, 0]
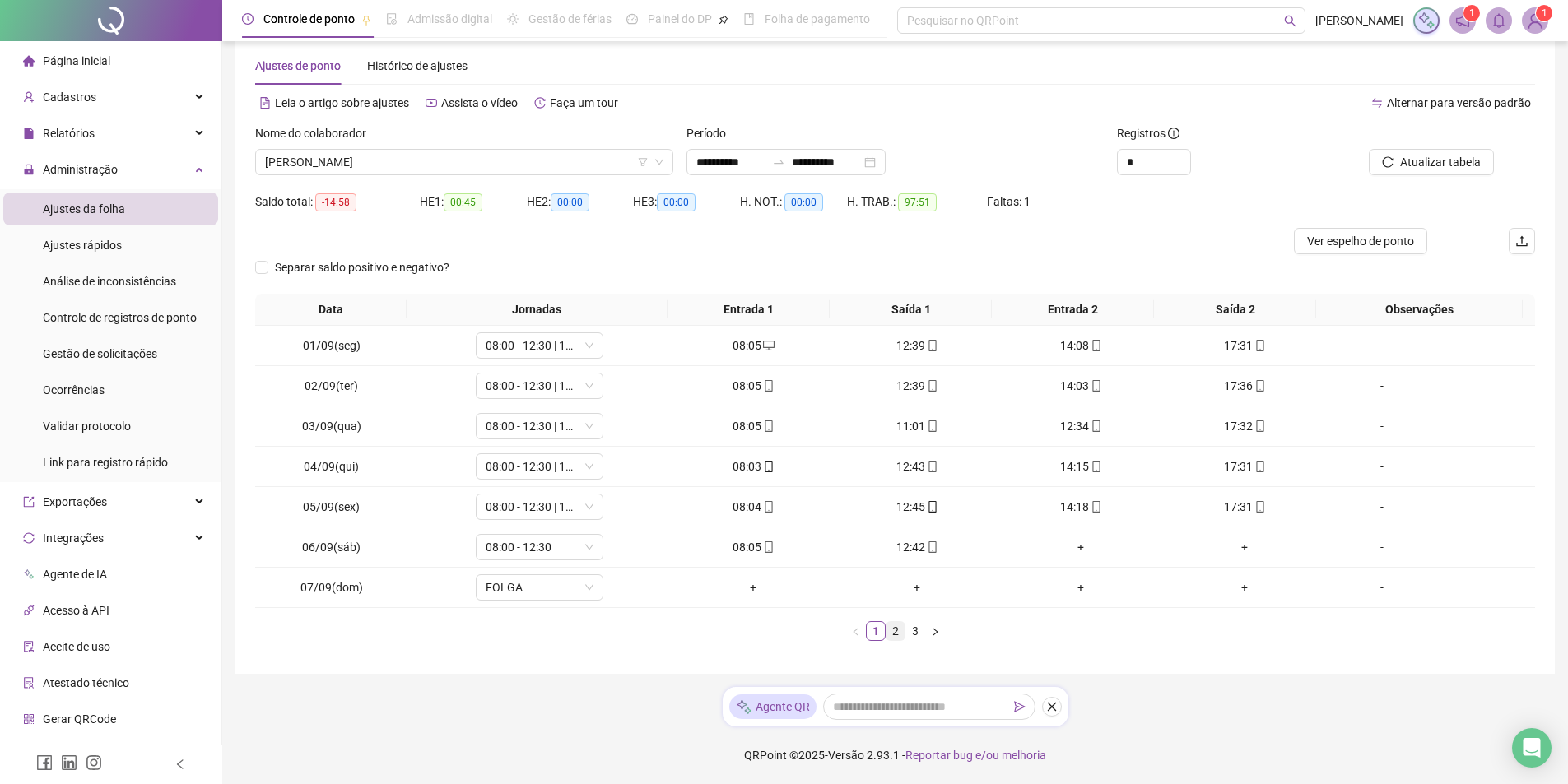
click at [889, 629] on link "2" at bounding box center [895, 630] width 18 height 18
click at [1235, 427] on div "+" at bounding box center [1245, 425] width 151 height 18
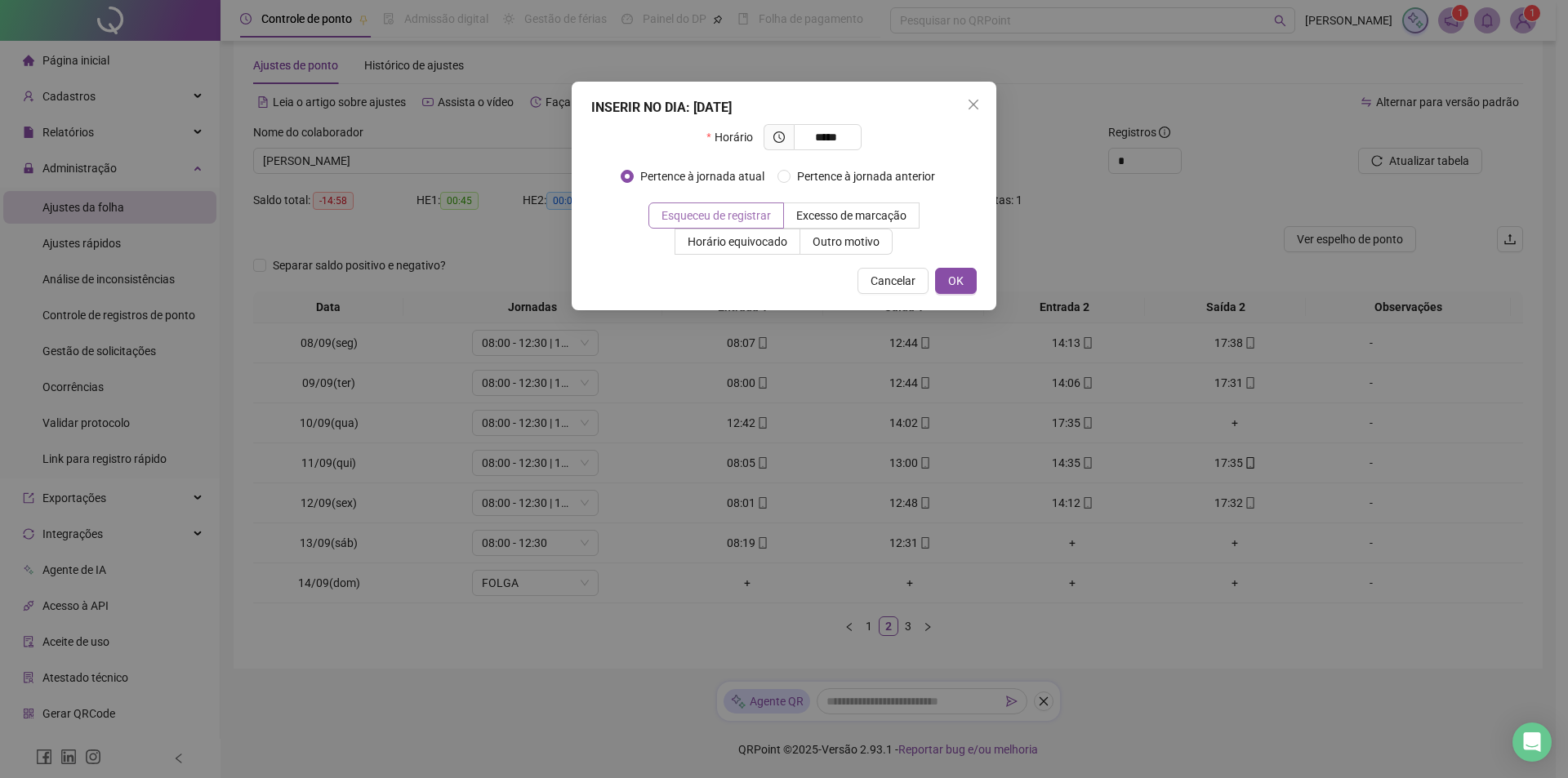
type input "*****"
click at [737, 217] on span "Esqueceu de registrar" at bounding box center [717, 216] width 110 height 13
click at [951, 274] on span "OK" at bounding box center [955, 280] width 15 height 18
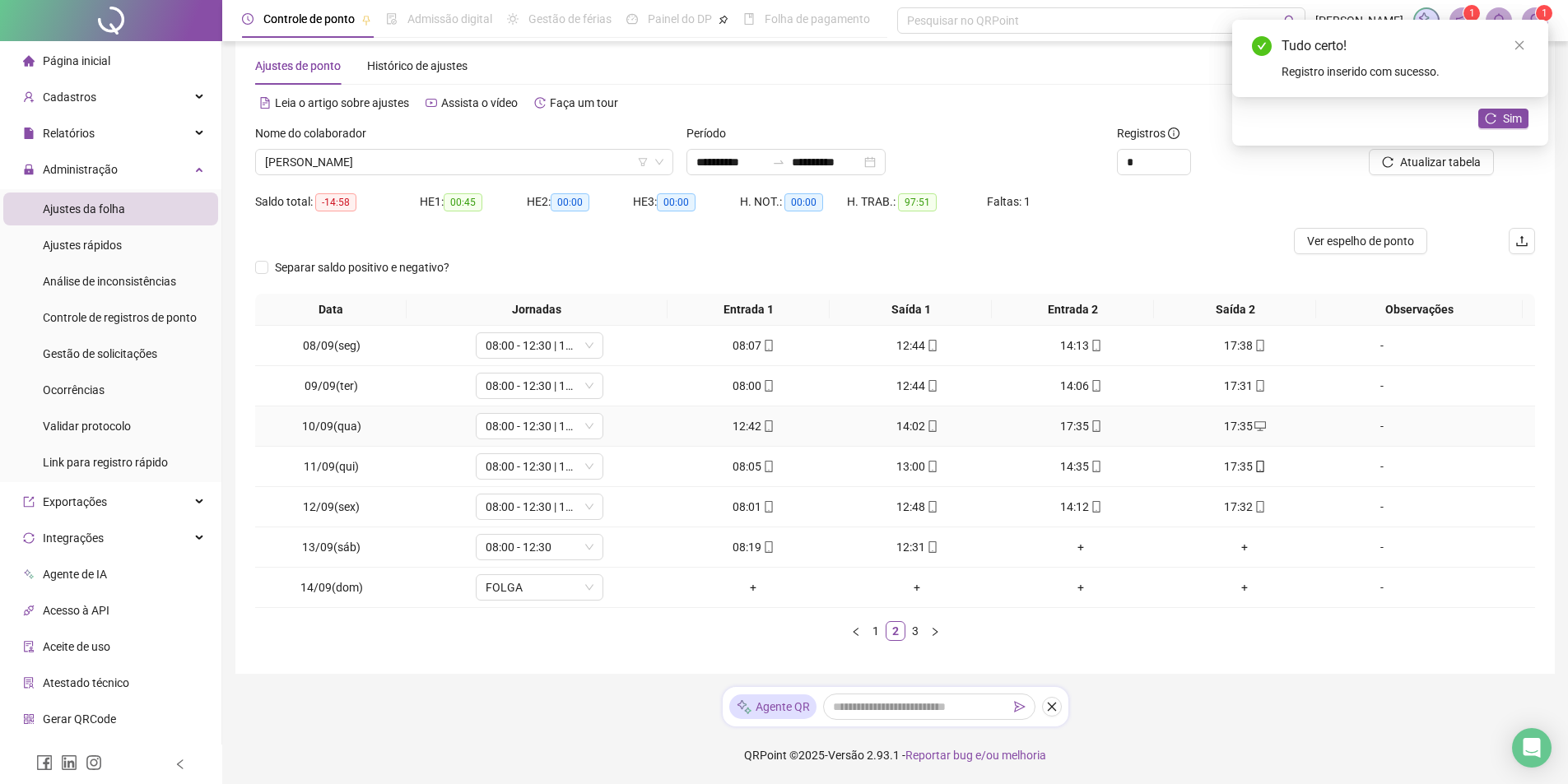
click at [1079, 425] on div "17:35" at bounding box center [1081, 425] width 151 height 18
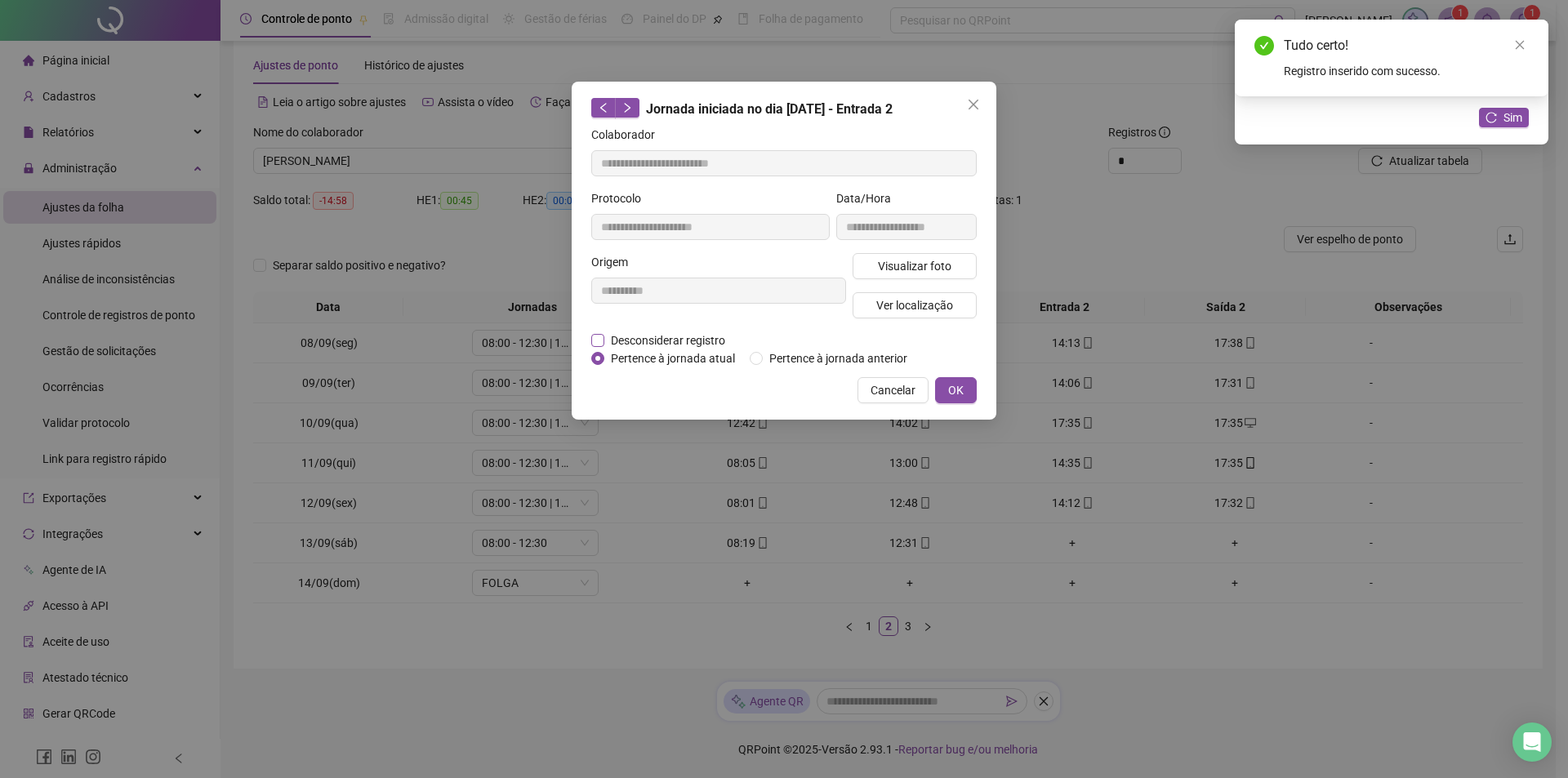
click at [606, 339] on span "Desconsiderar registro" at bounding box center [668, 340] width 128 height 18
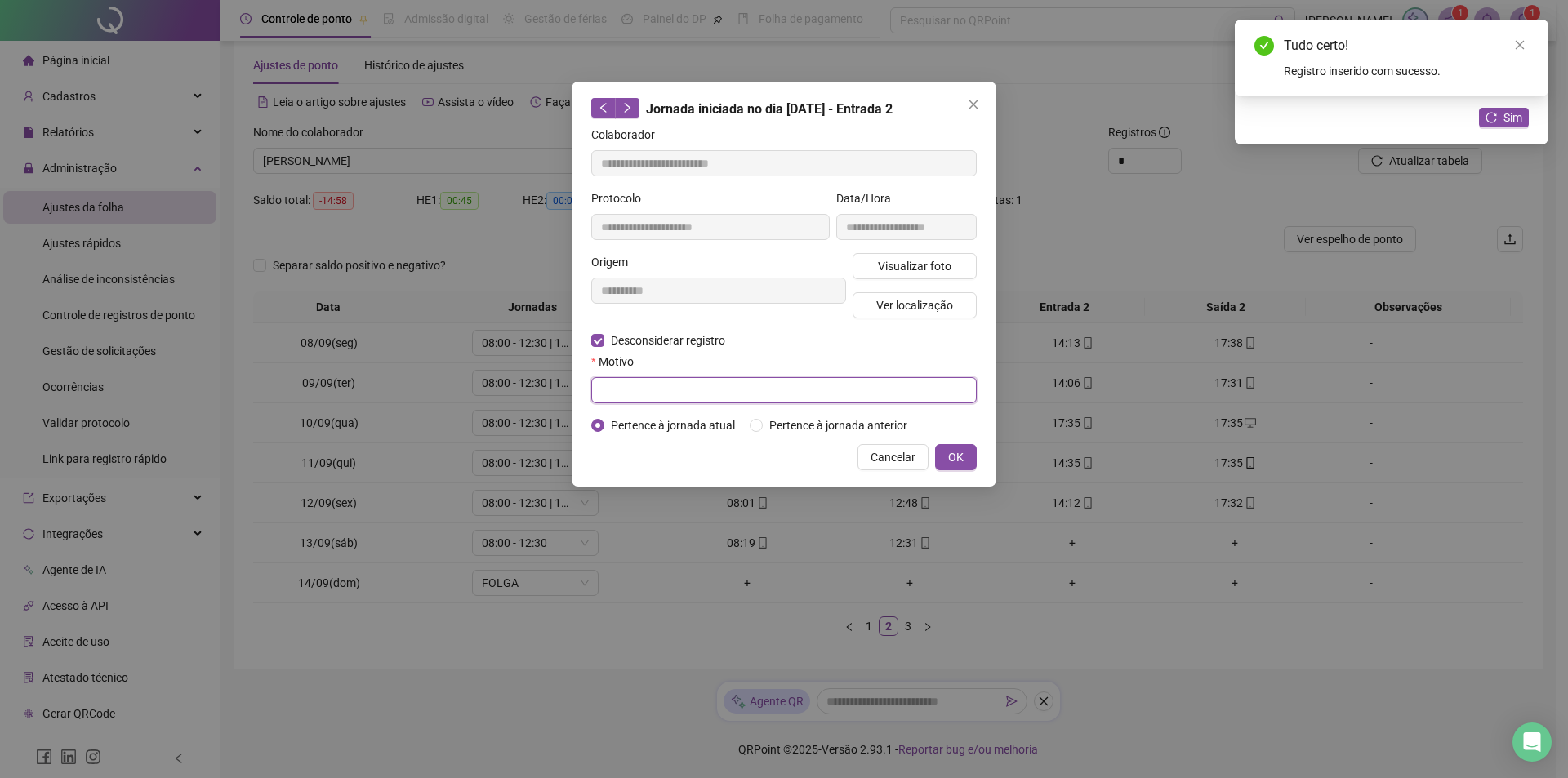
click at [716, 396] on input "text" at bounding box center [783, 390] width 385 height 27
type input "**********"
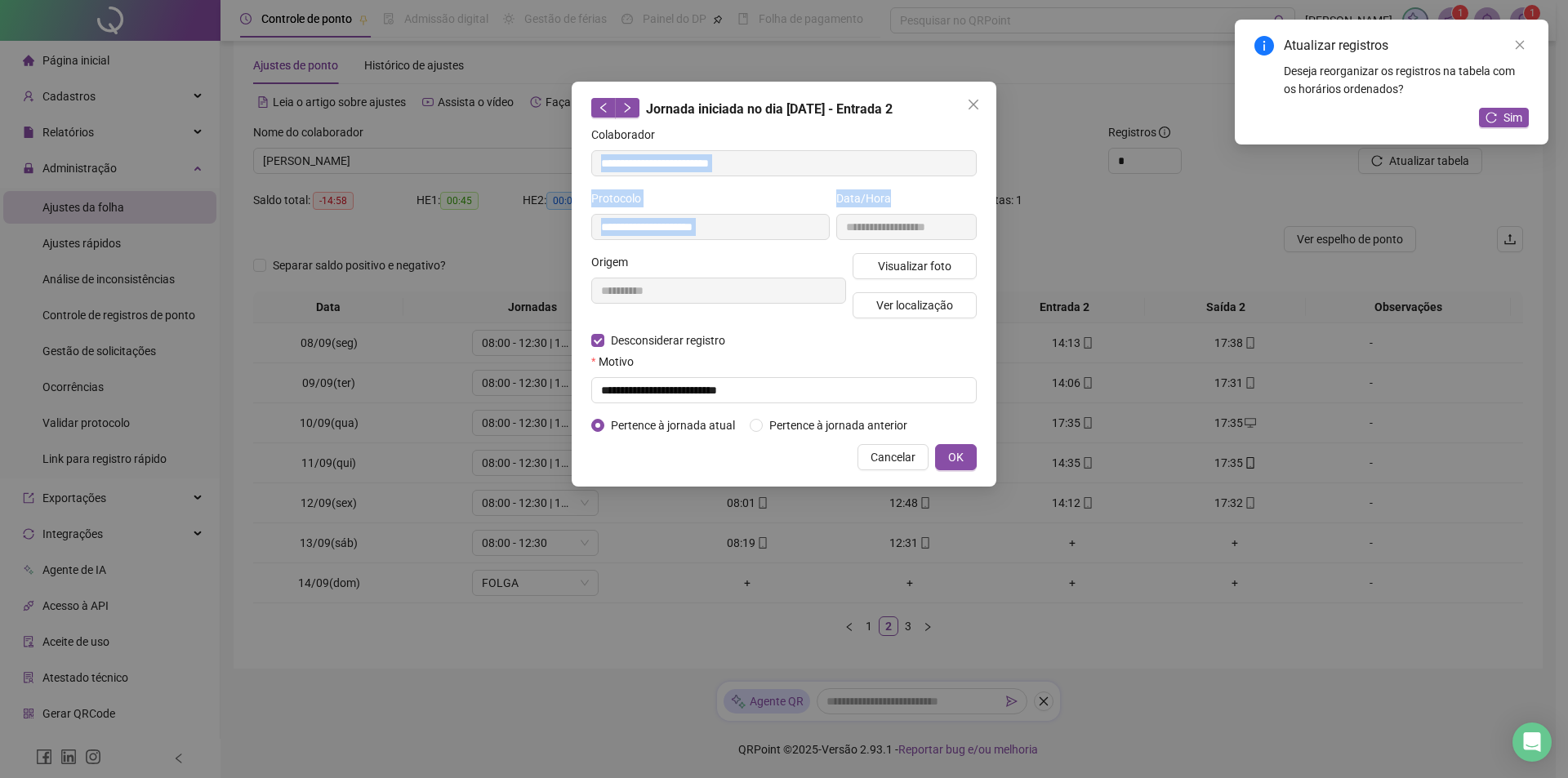
drag, startPoint x: 908, startPoint y: 127, endPoint x: 986, endPoint y: 196, distance: 104.1
click at [983, 217] on div "**********" at bounding box center [784, 284] width 424 height 405
click at [944, 126] on div "Colaborador" at bounding box center [783, 138] width 385 height 25
click at [969, 104] on icon "close" at bounding box center [973, 104] width 13 height 13
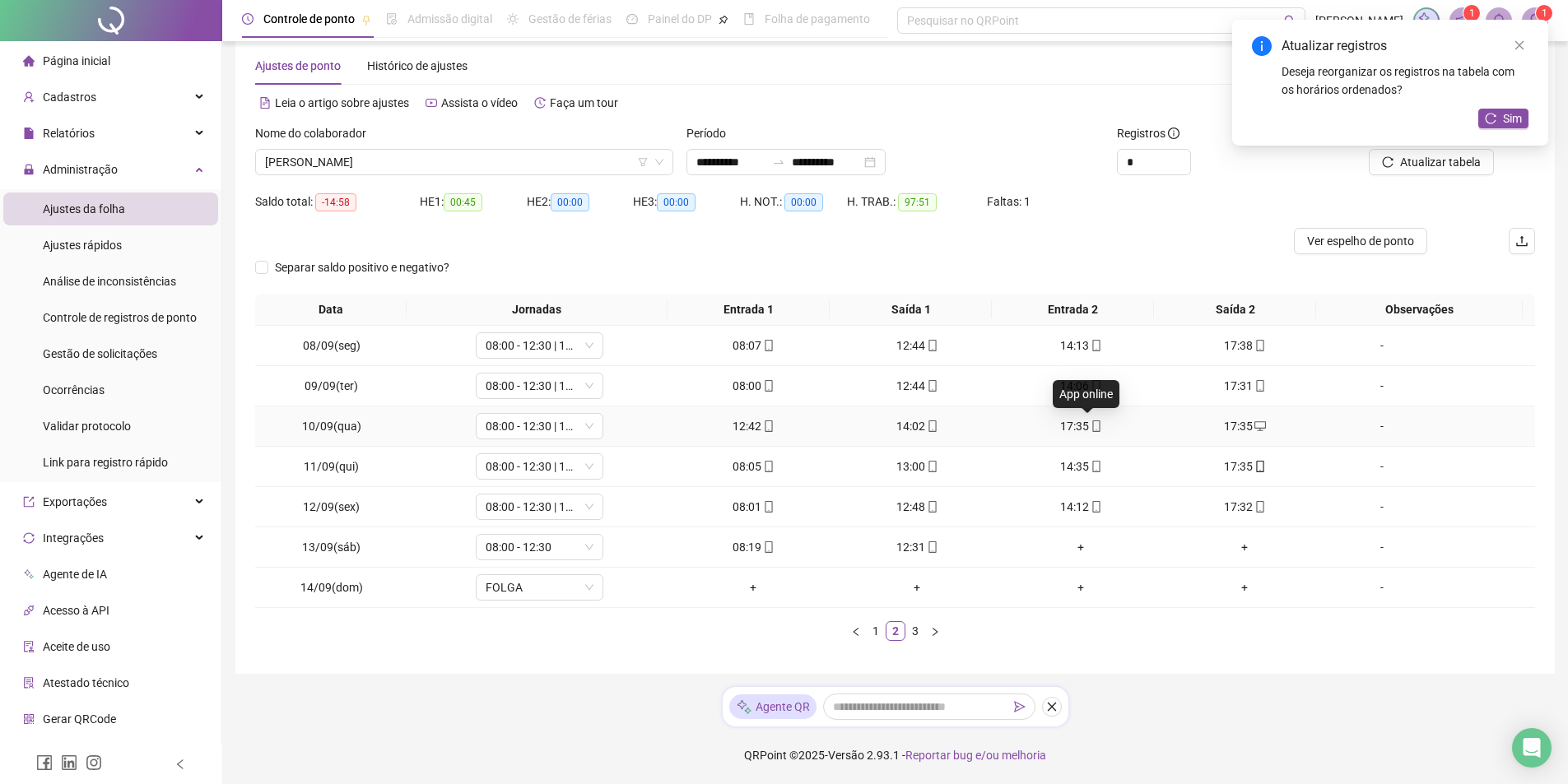
click at [1091, 426] on icon "mobile" at bounding box center [1097, 426] width 11 height 11
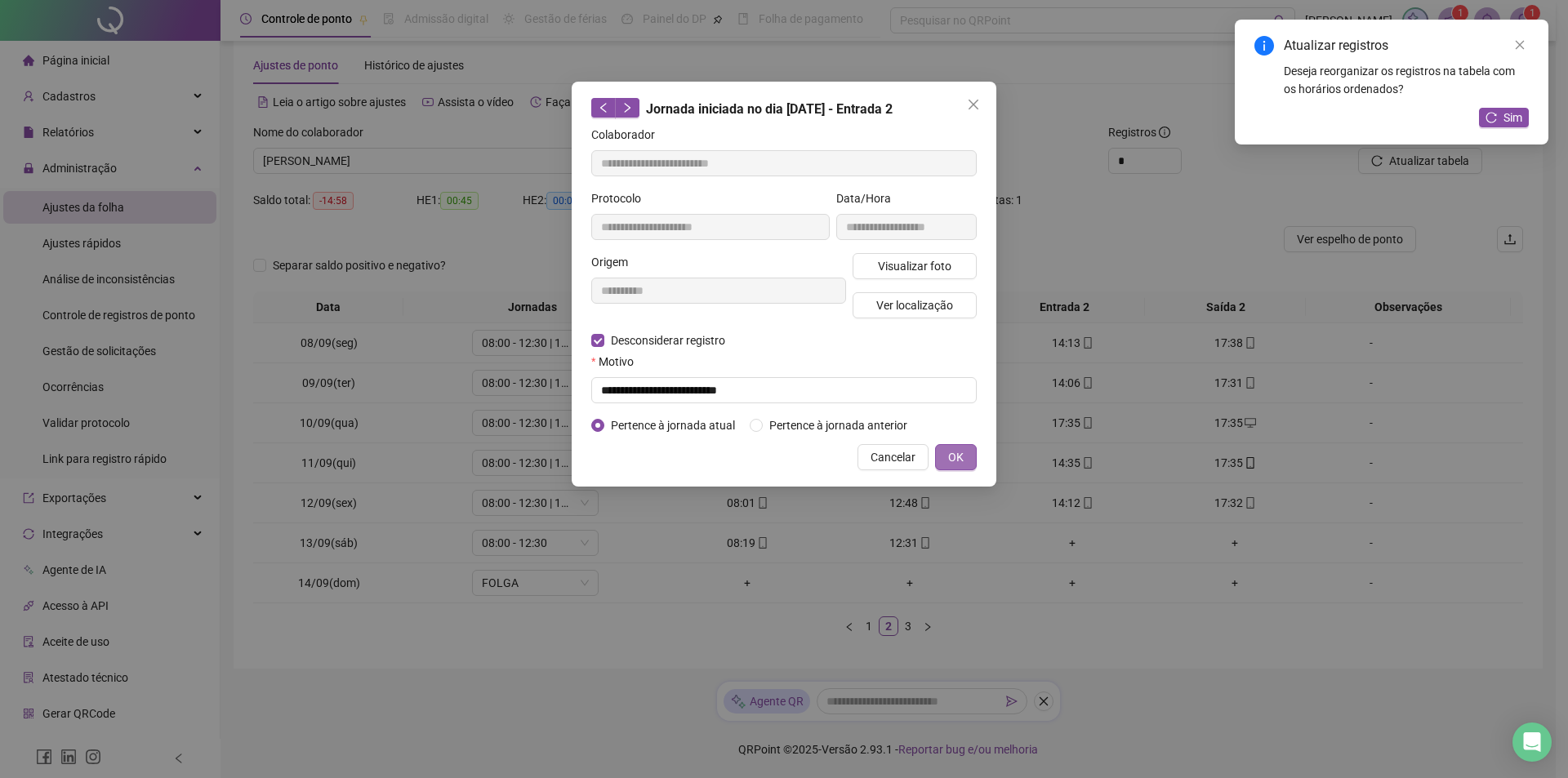
click at [947, 451] on button "OK" at bounding box center [956, 457] width 42 height 27
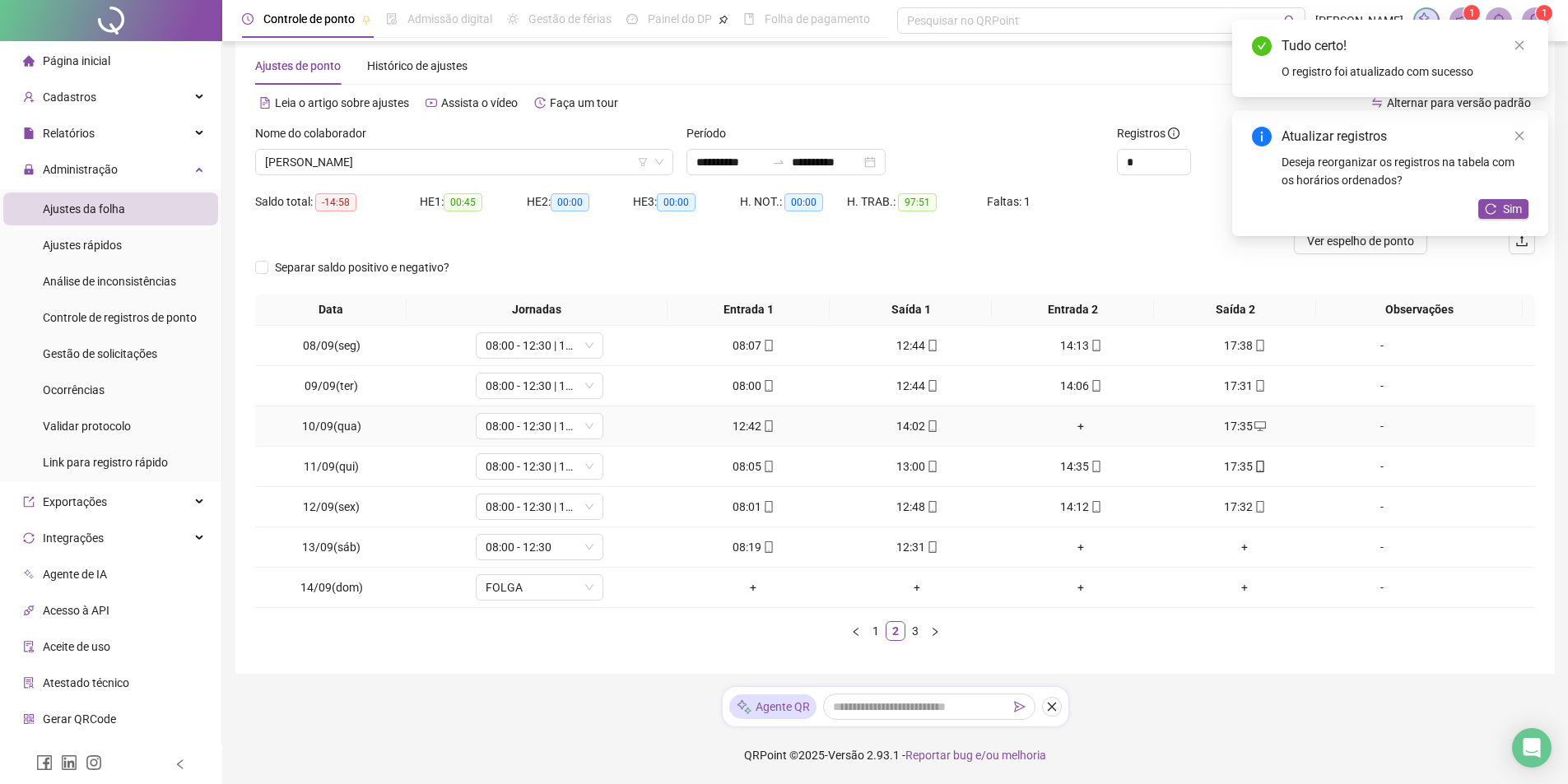
click at [1071, 423] on div "+" at bounding box center [1081, 425] width 151 height 18
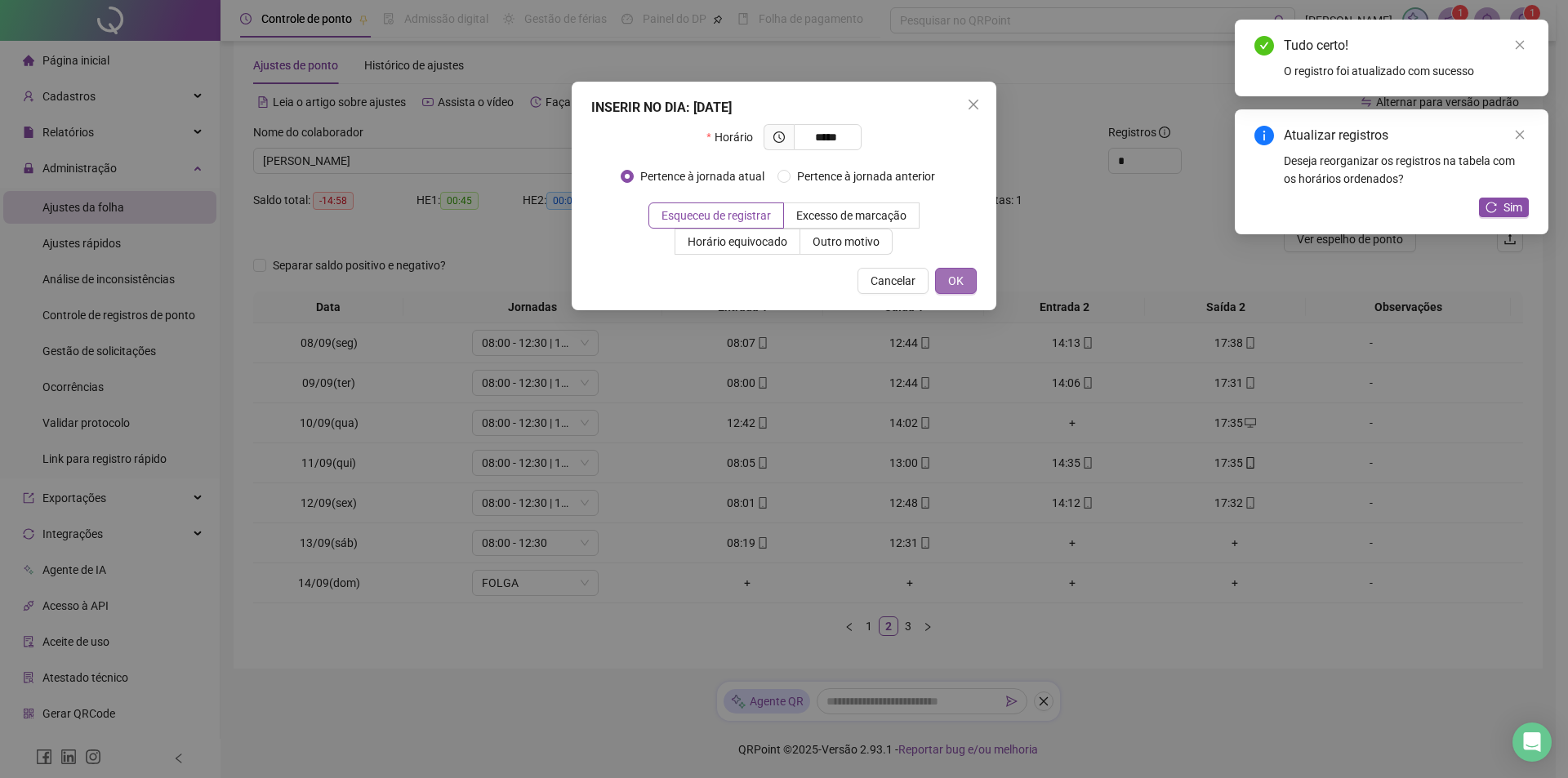
type input "*****"
click at [963, 289] on span "OK" at bounding box center [955, 280] width 15 height 18
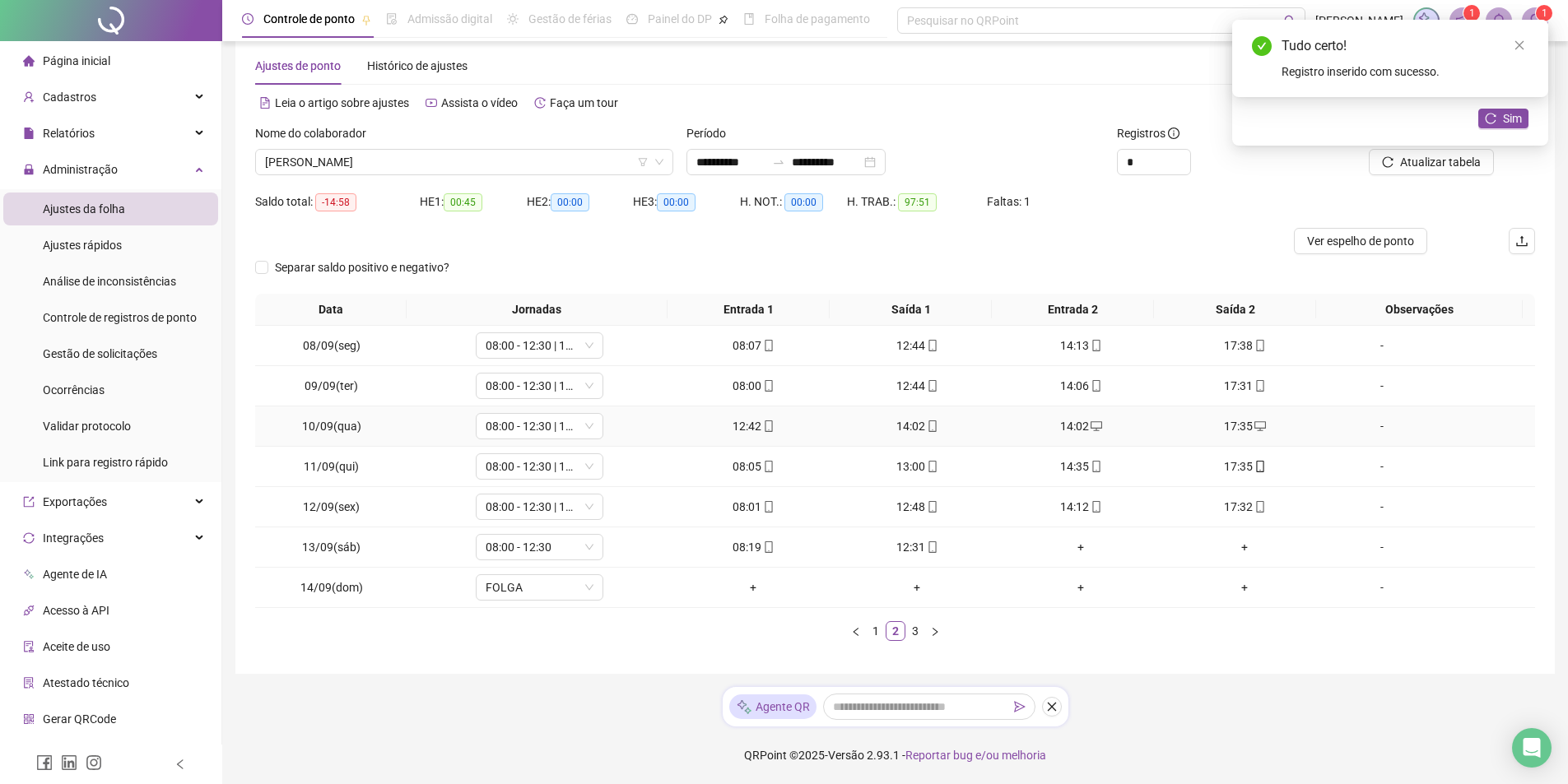
click at [912, 431] on div "14:02" at bounding box center [917, 425] width 151 height 18
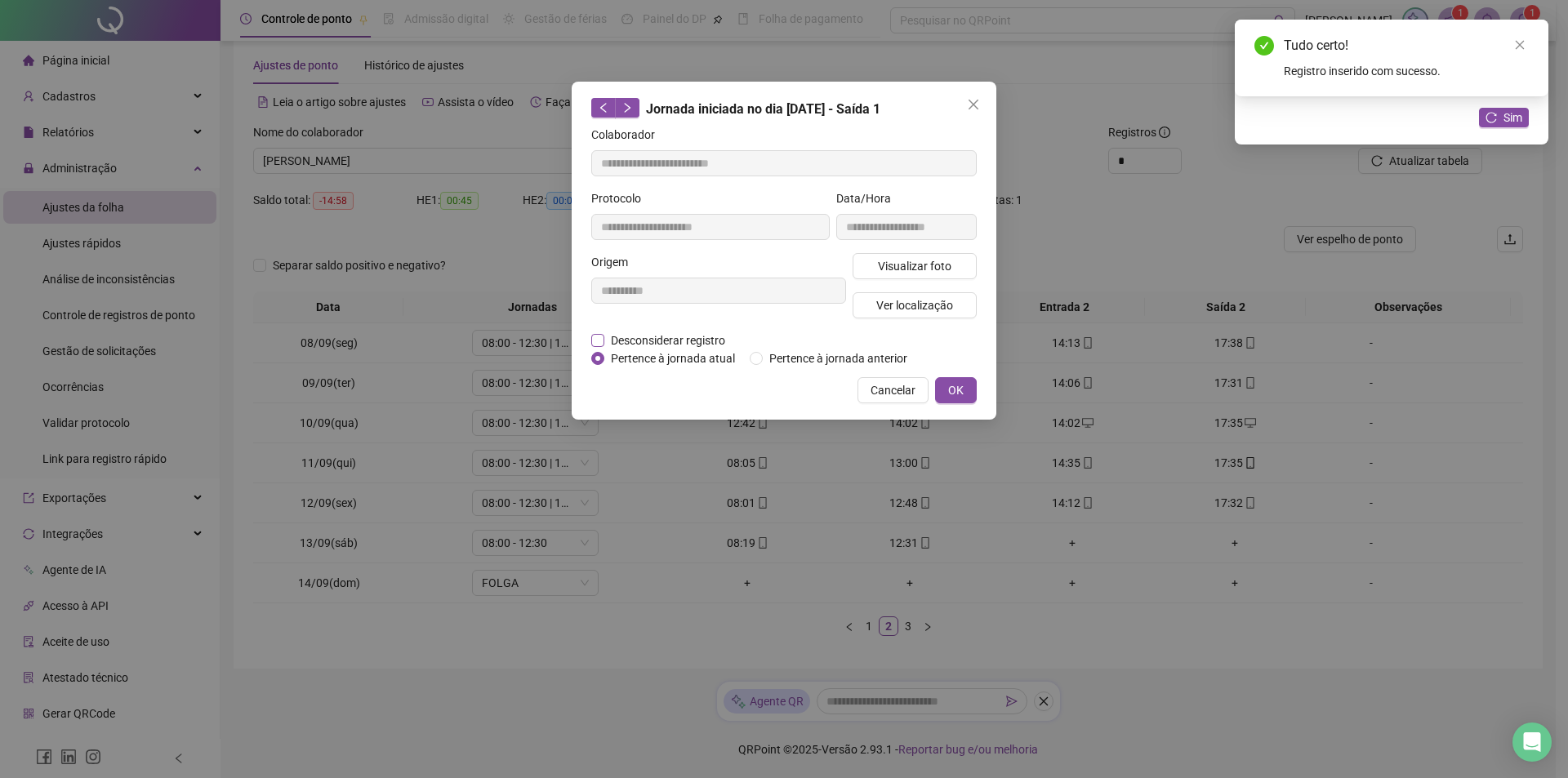
click at [638, 339] on span "Desconsiderar registro" at bounding box center [668, 340] width 128 height 18
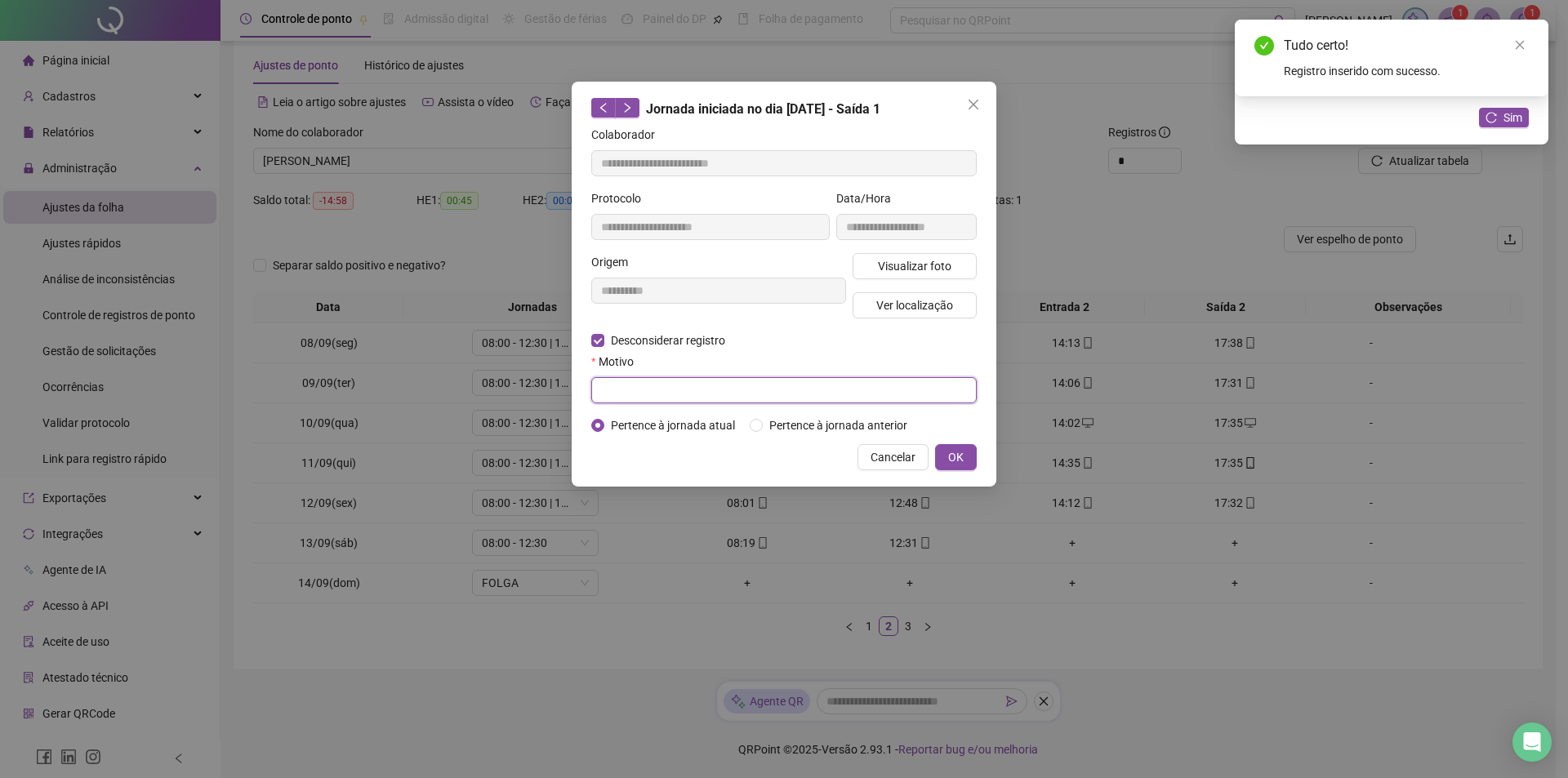
click at [709, 385] on input "text" at bounding box center [783, 390] width 385 height 27
type input "**********"
click at [946, 448] on button "OK" at bounding box center [956, 457] width 42 height 27
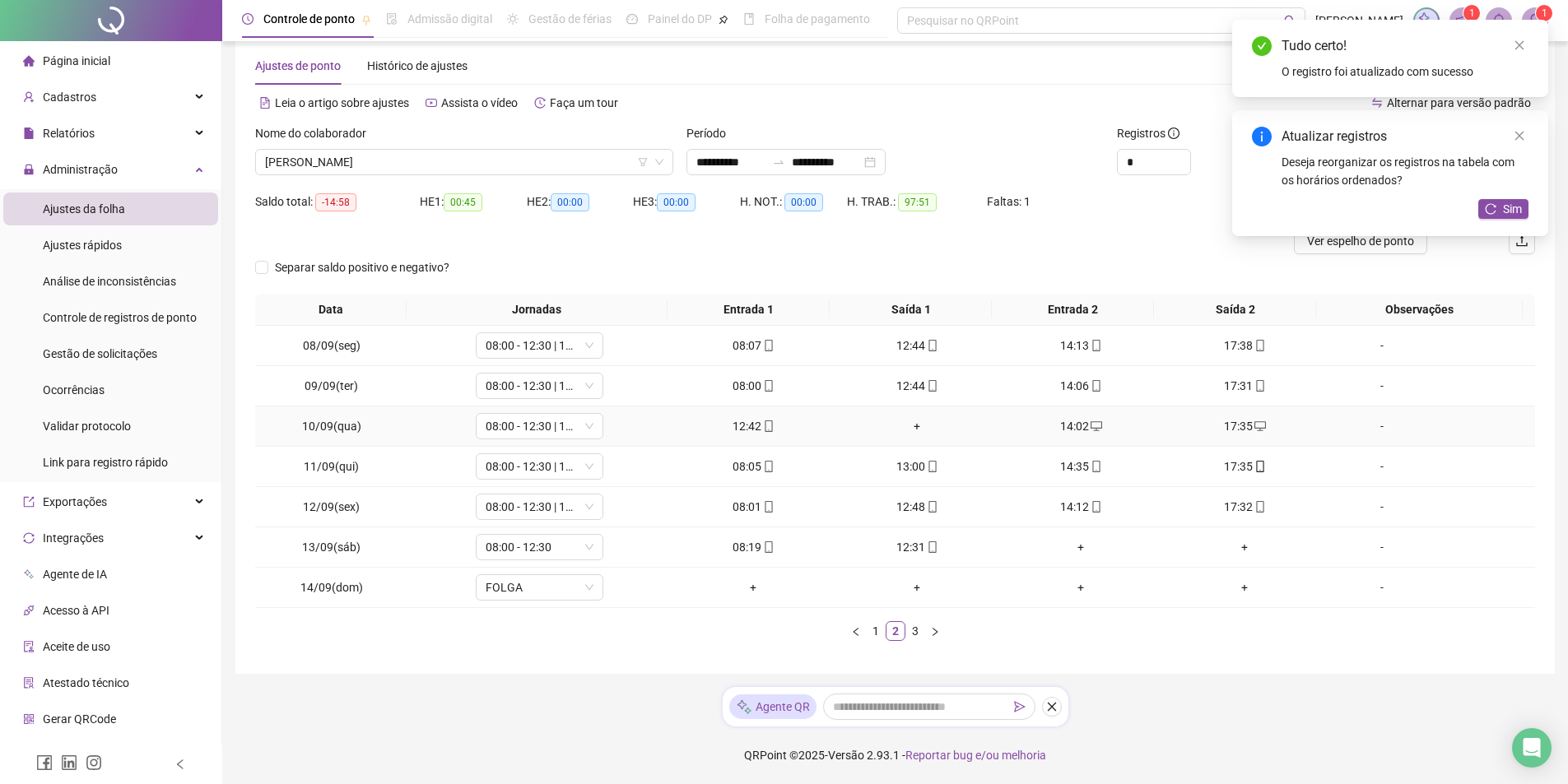
click at [909, 429] on div "+" at bounding box center [917, 425] width 151 height 18
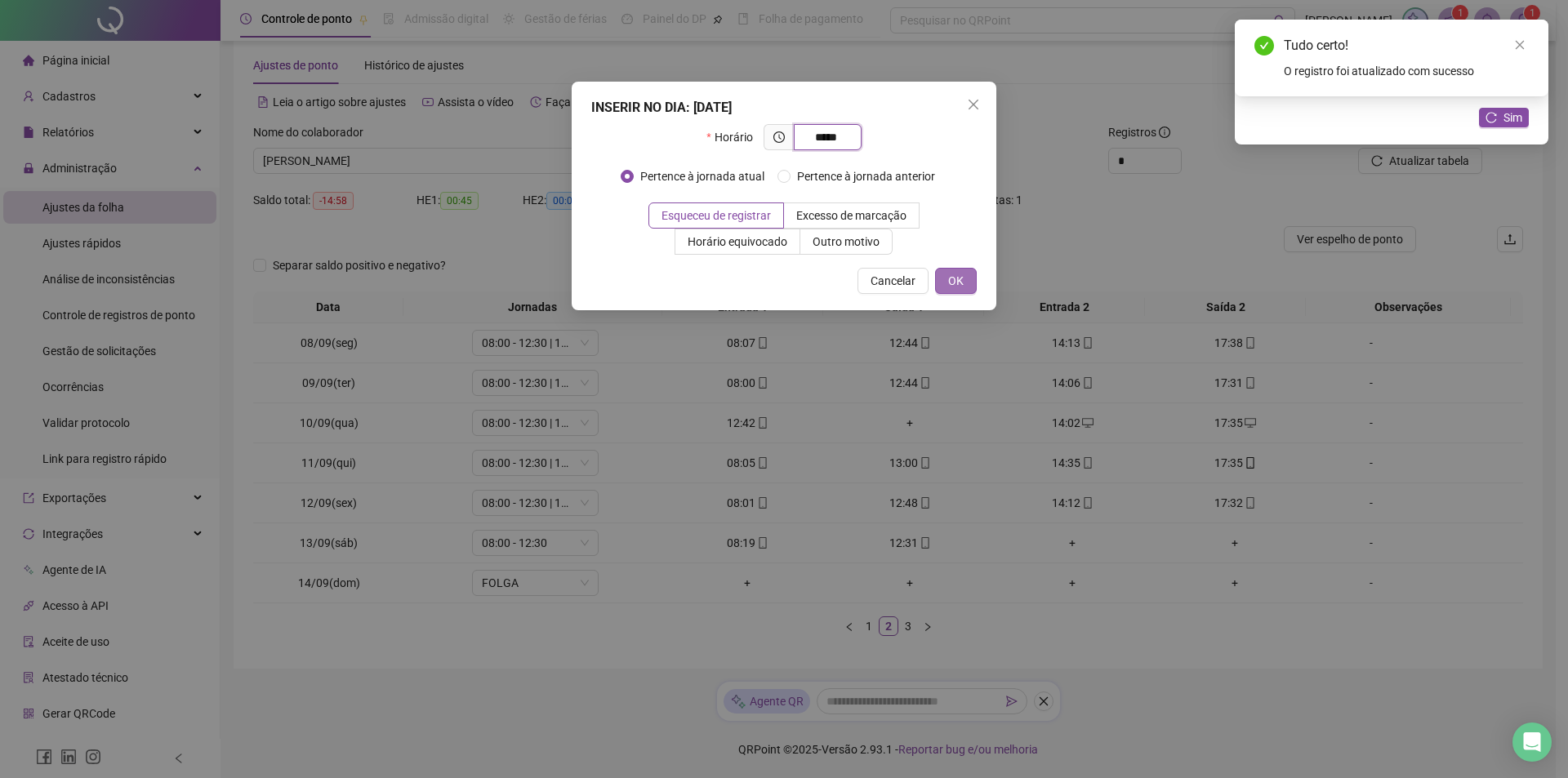
type input "*****"
click at [963, 274] on span "OK" at bounding box center [955, 280] width 15 height 18
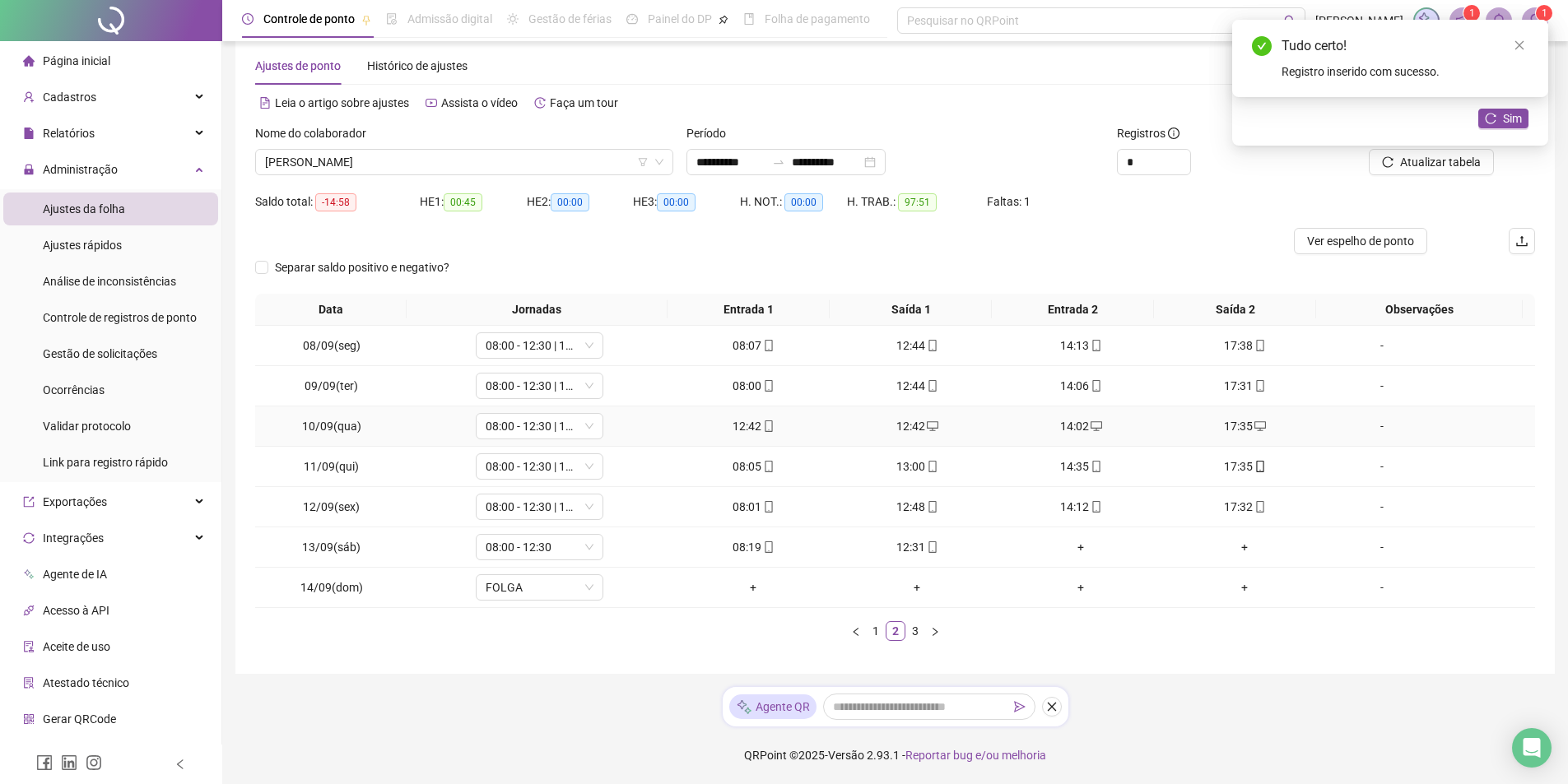
click at [754, 425] on div "12:42" at bounding box center [754, 425] width 151 height 18
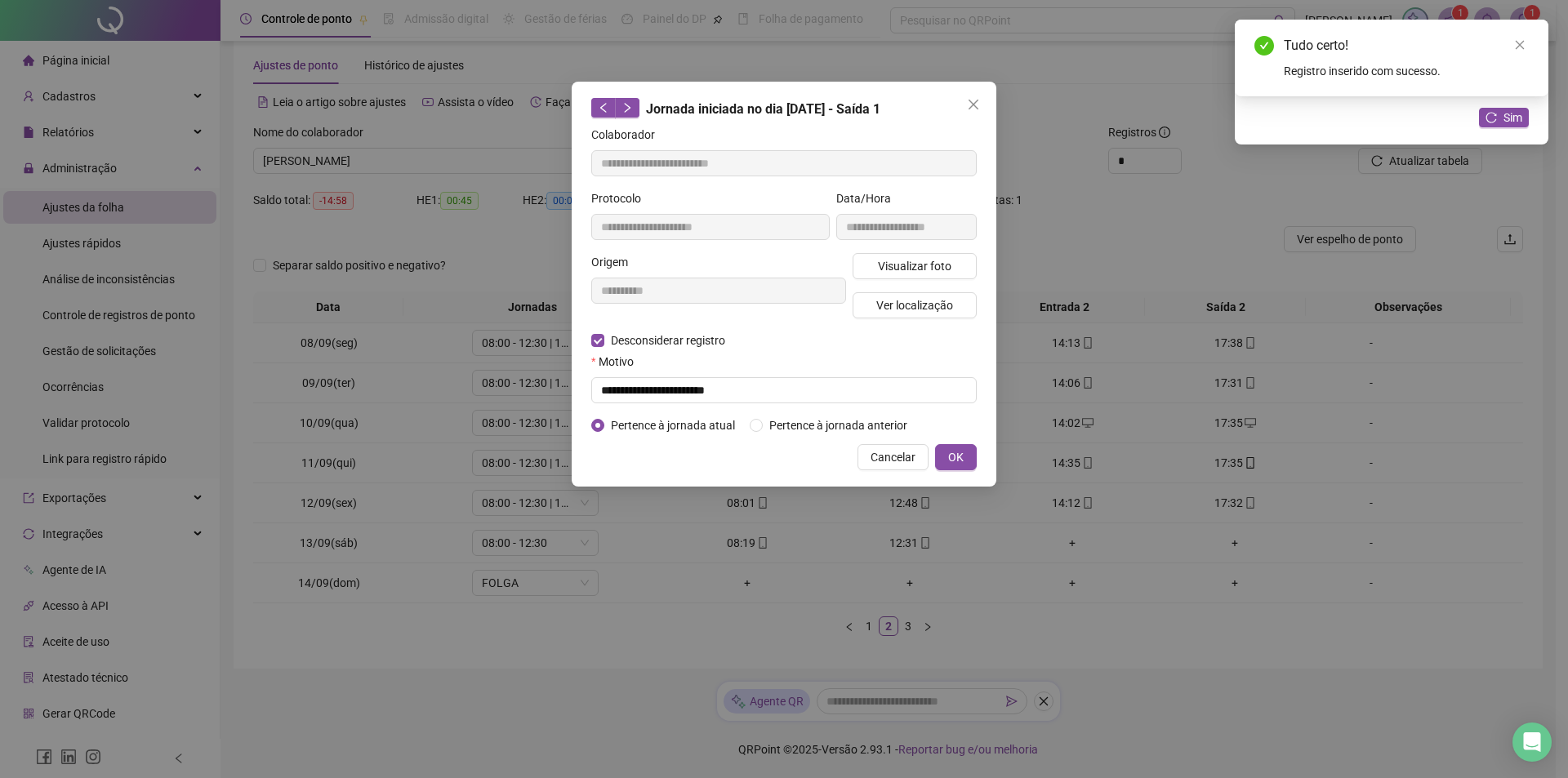
type input "**********"
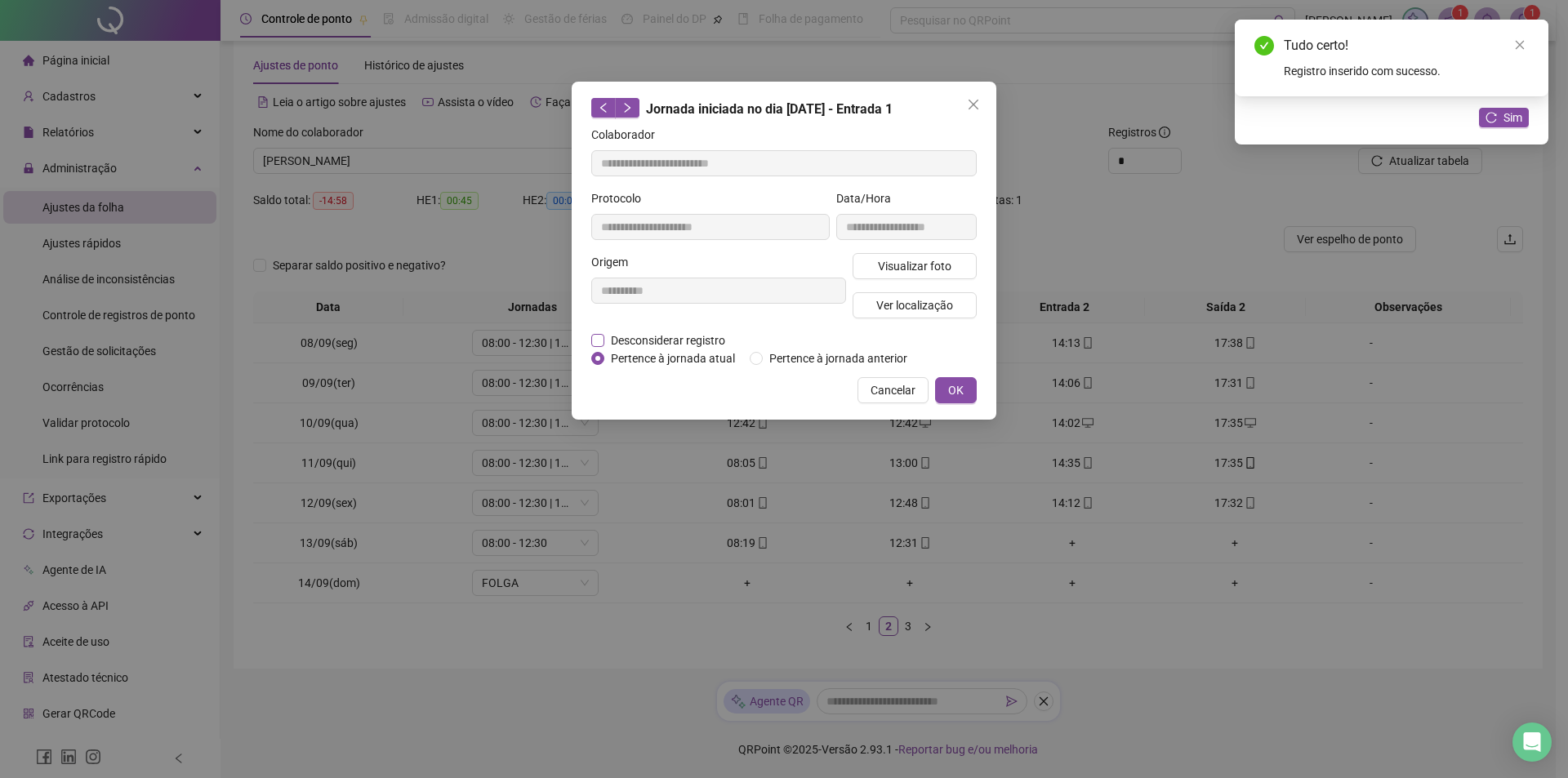
click at [666, 334] on span "Desconsiderar registro" at bounding box center [668, 340] width 128 height 18
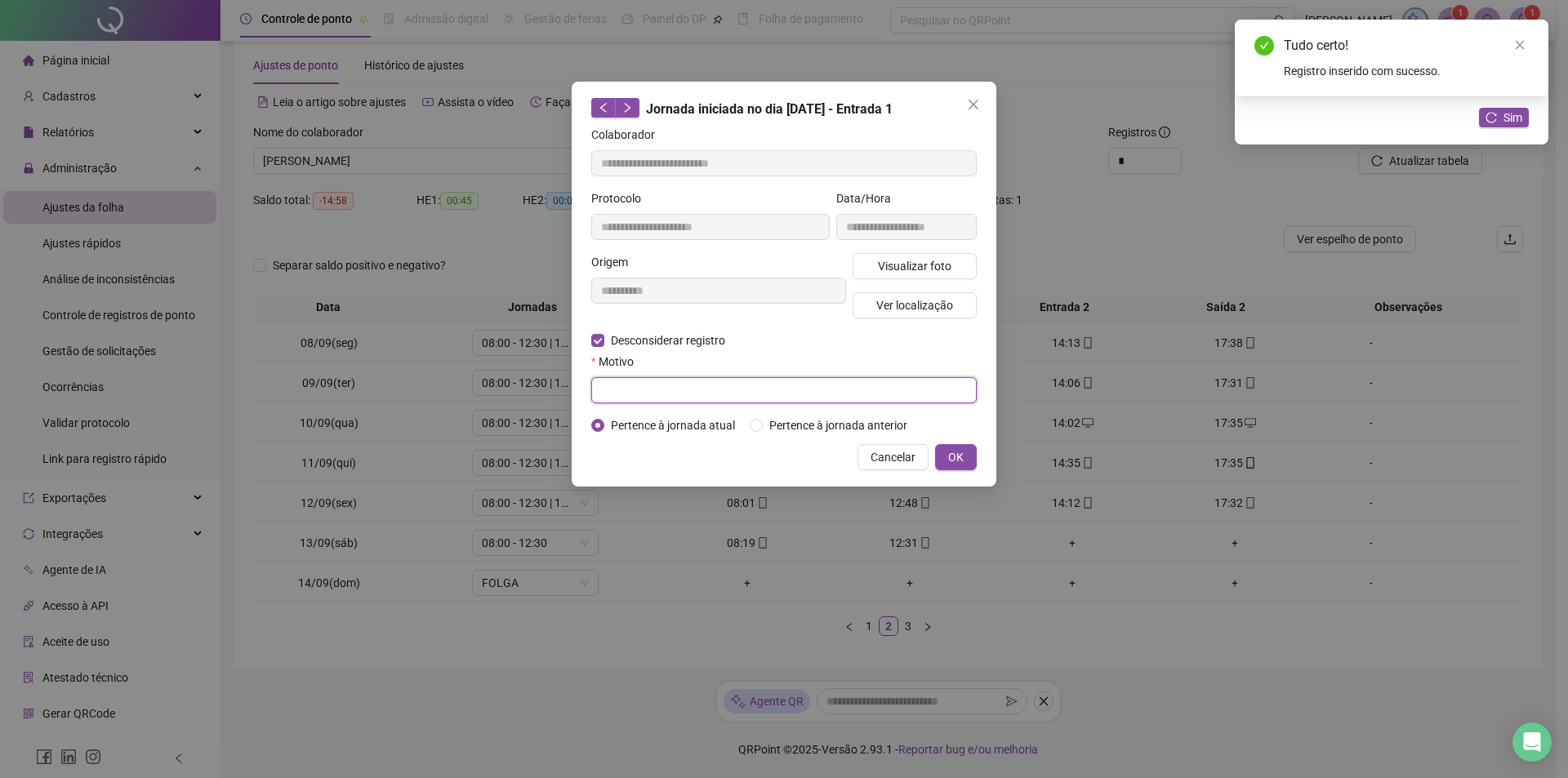
click at [720, 390] on input "text" at bounding box center [783, 390] width 385 height 27
type input "**********"
click at [971, 466] on button "OK" at bounding box center [956, 457] width 42 height 27
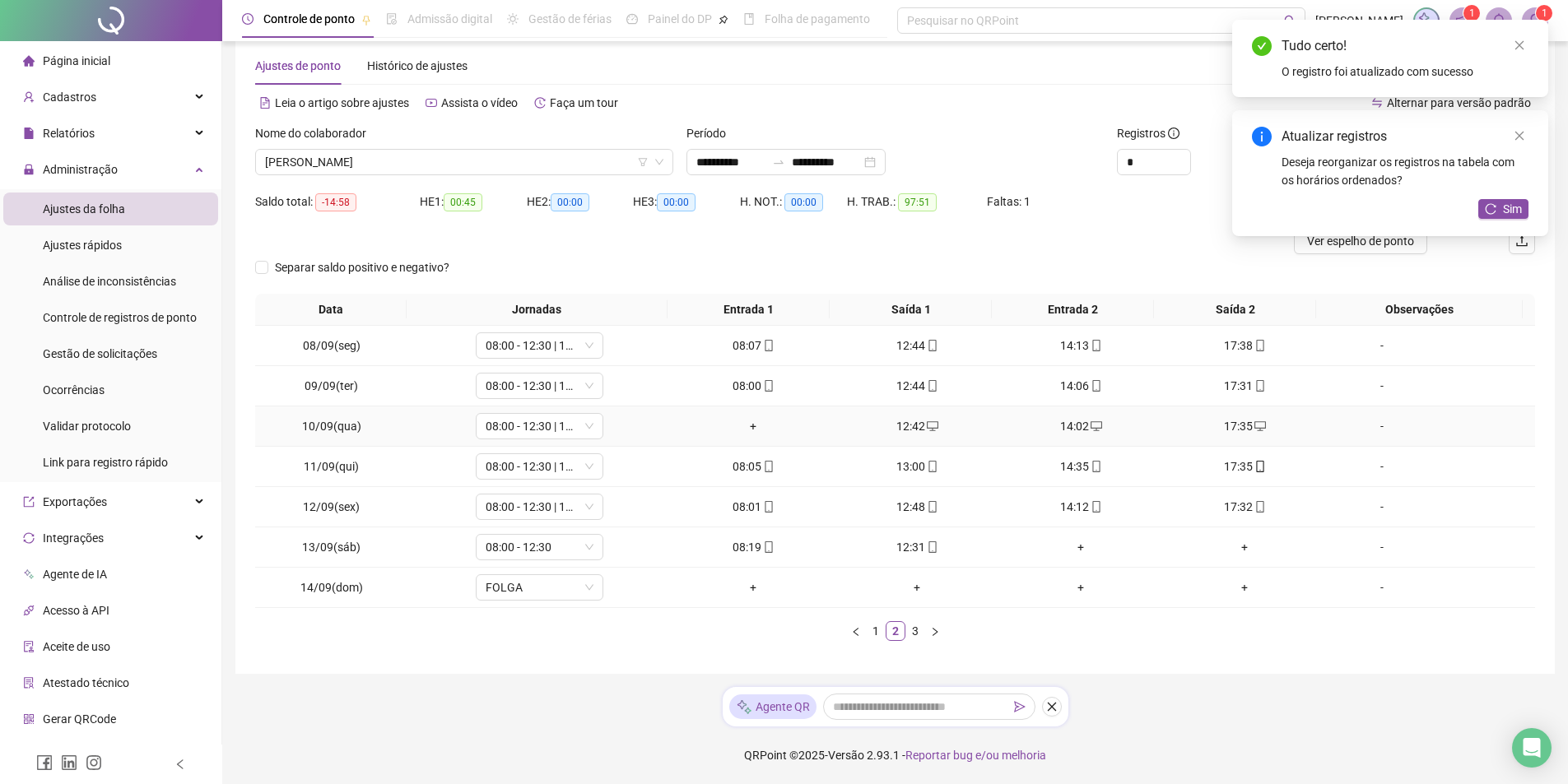
click at [750, 425] on div "+" at bounding box center [754, 425] width 151 height 18
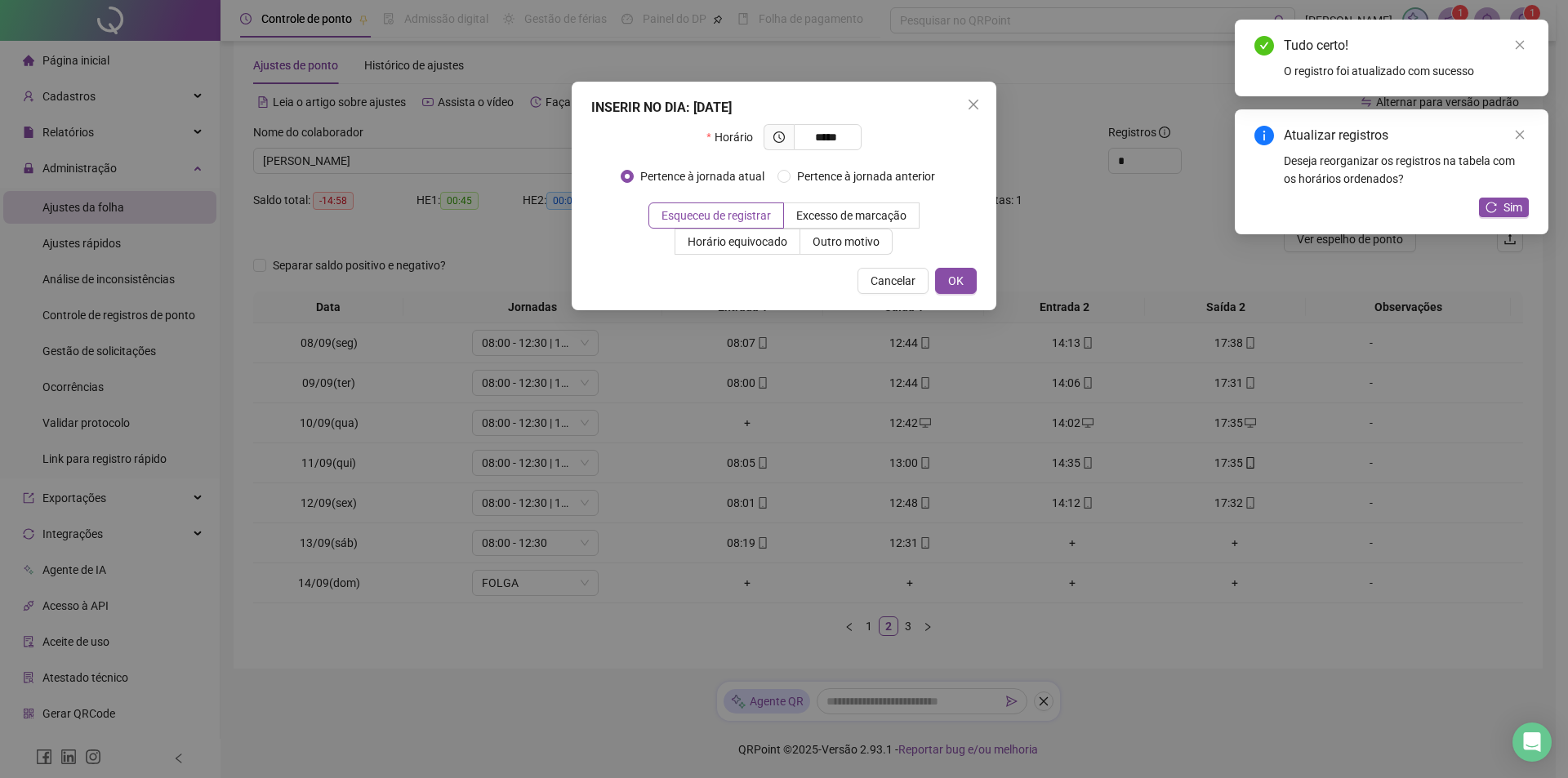
type input "*****"
click at [947, 293] on div "INSERIR NO DIA : [DATE] Horário ***** Pertence à jornada atual Pertence à jorna…" at bounding box center [784, 195] width 424 height 228
click at [953, 282] on span "OK" at bounding box center [955, 280] width 15 height 18
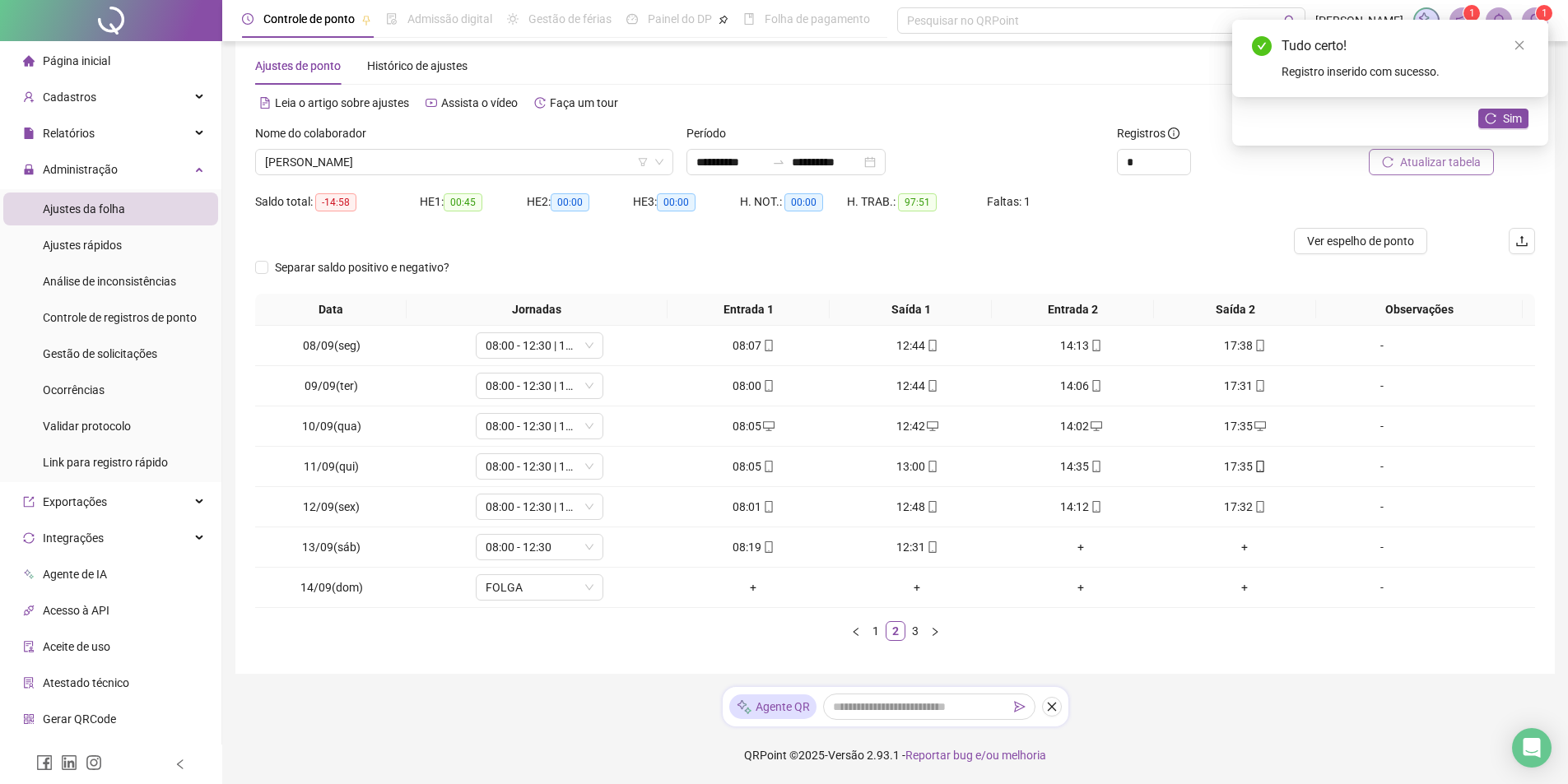
click at [1464, 164] on span "Atualizar tabela" at bounding box center [1440, 161] width 81 height 18
click at [667, 169] on div "[PERSON_NAME]" at bounding box center [464, 162] width 418 height 27
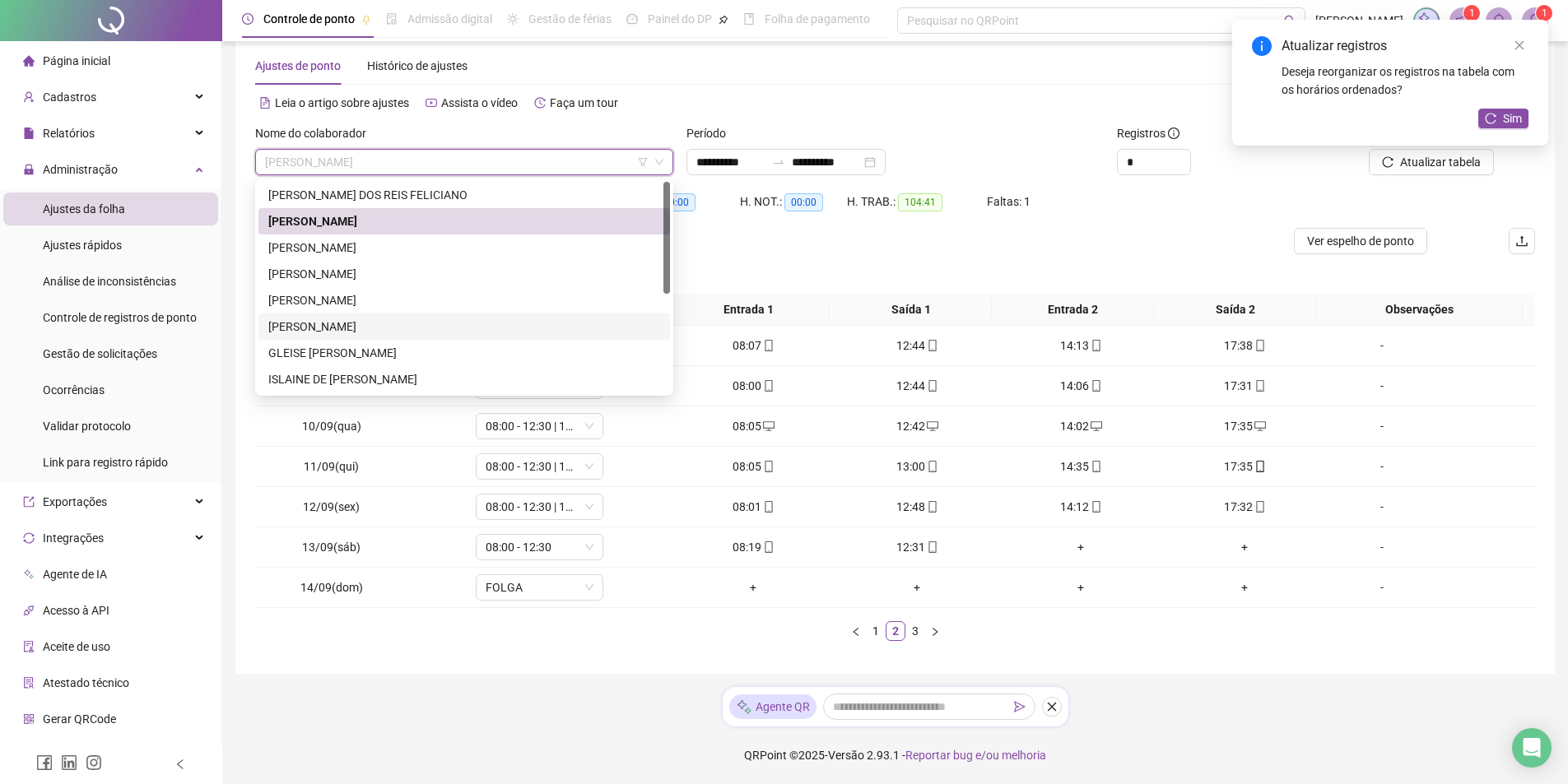
click at [526, 321] on div "[PERSON_NAME]" at bounding box center [464, 326] width 392 height 18
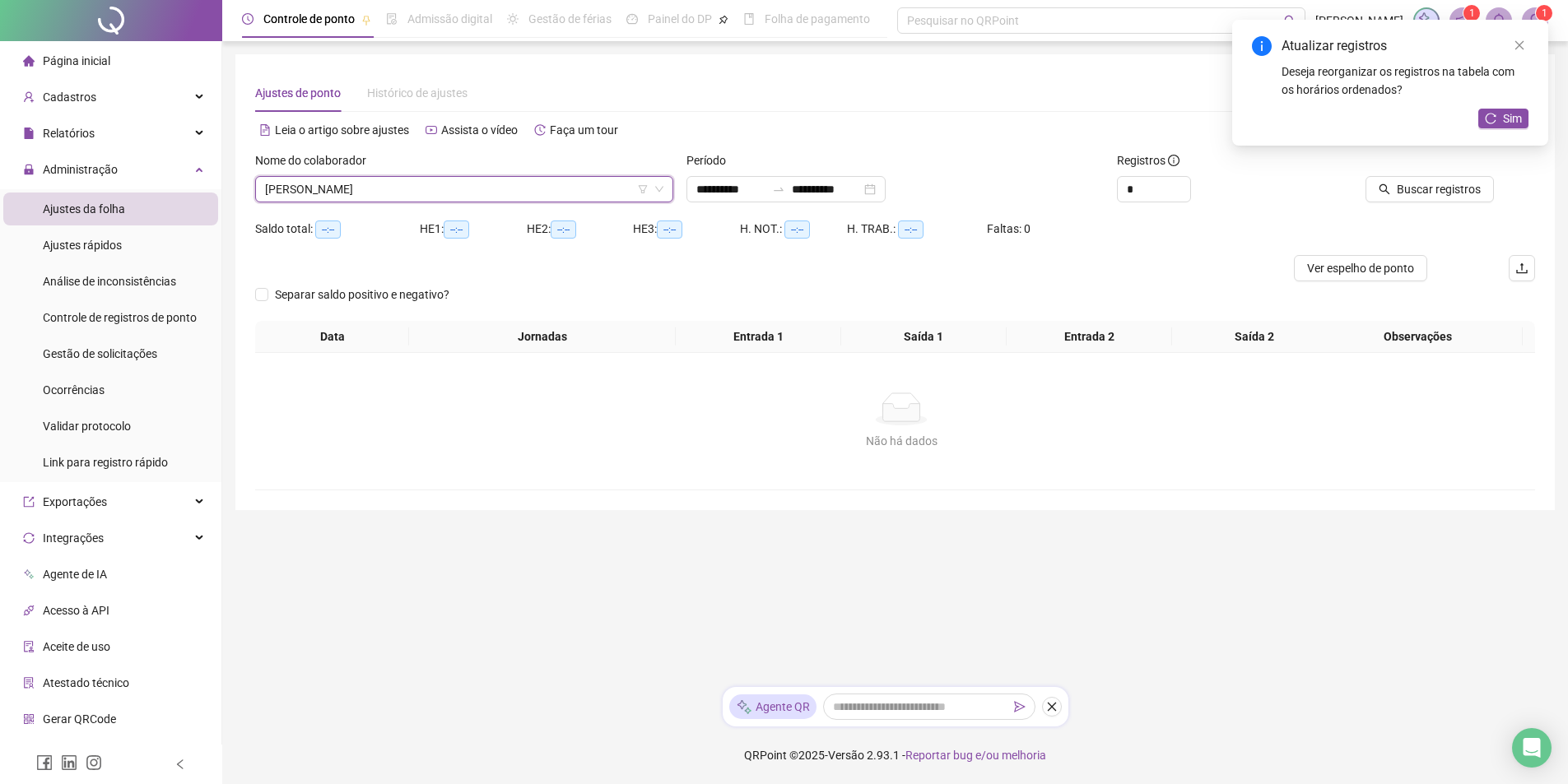
scroll to position [0, 0]
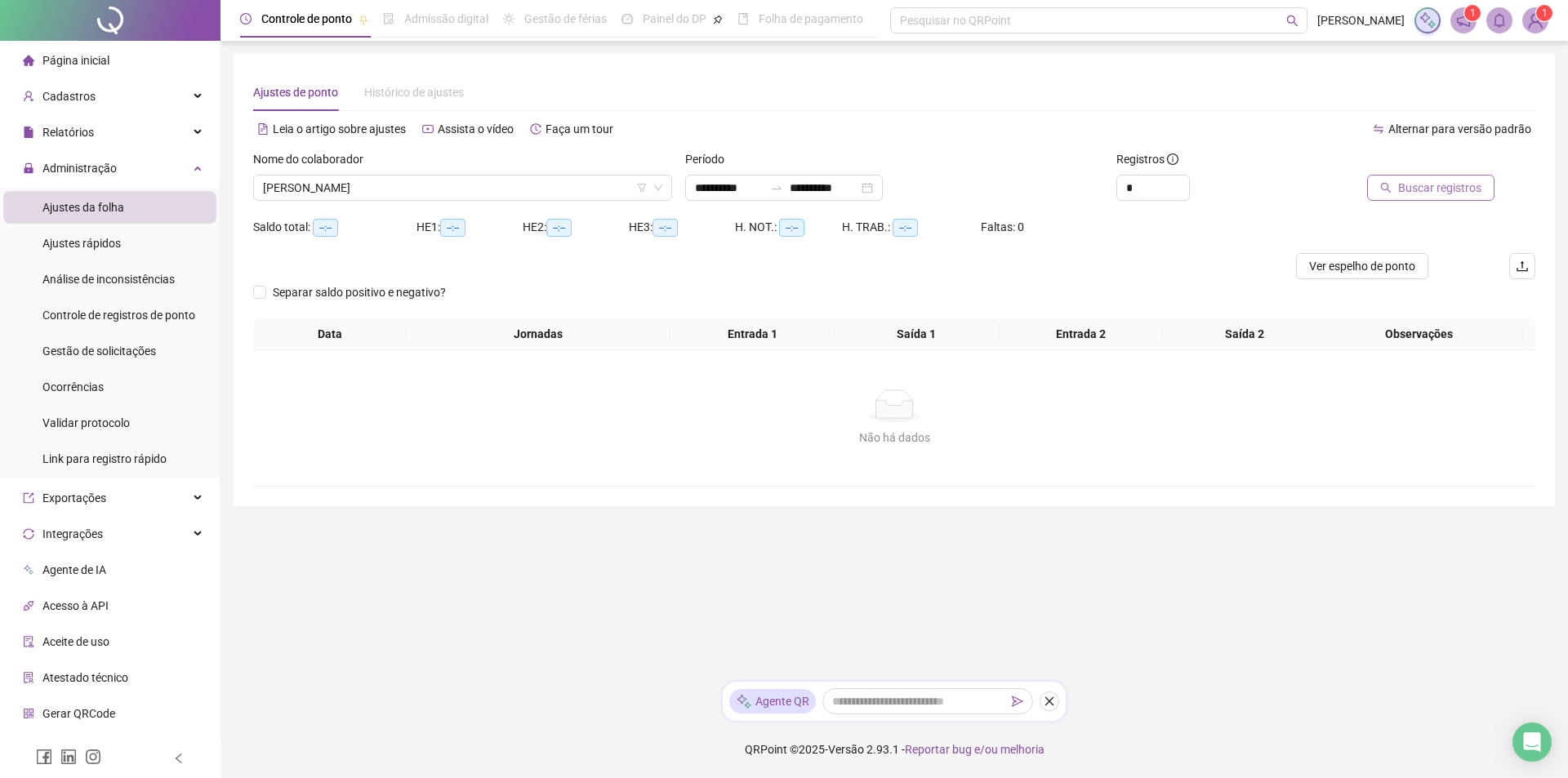
click at [1413, 192] on span "Buscar registros" at bounding box center [1440, 187] width 83 height 18
click at [448, 186] on input "search" at bounding box center [455, 187] width 384 height 25
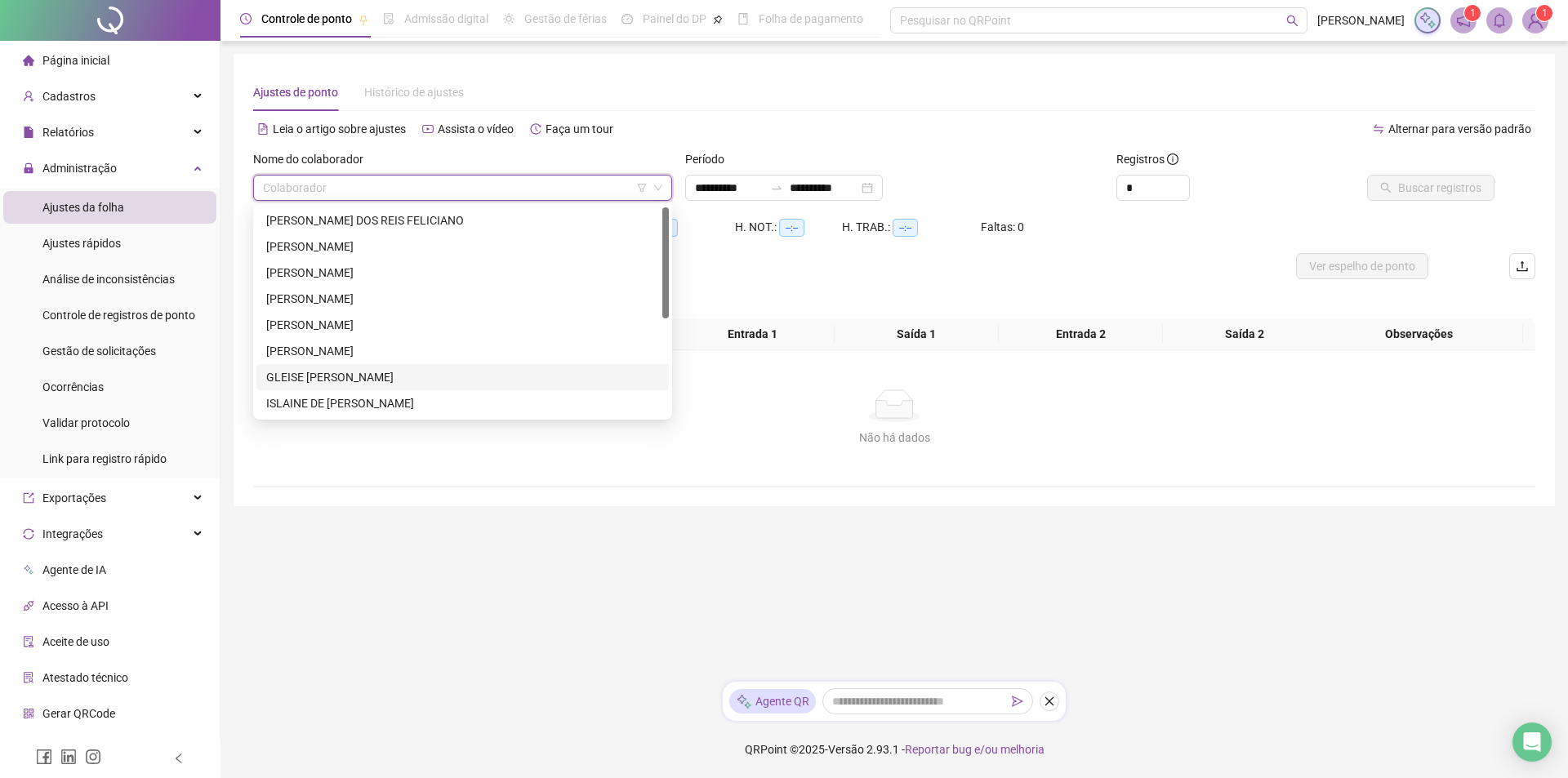
click at [403, 375] on div "GLEISE [PERSON_NAME]" at bounding box center [462, 377] width 393 height 18
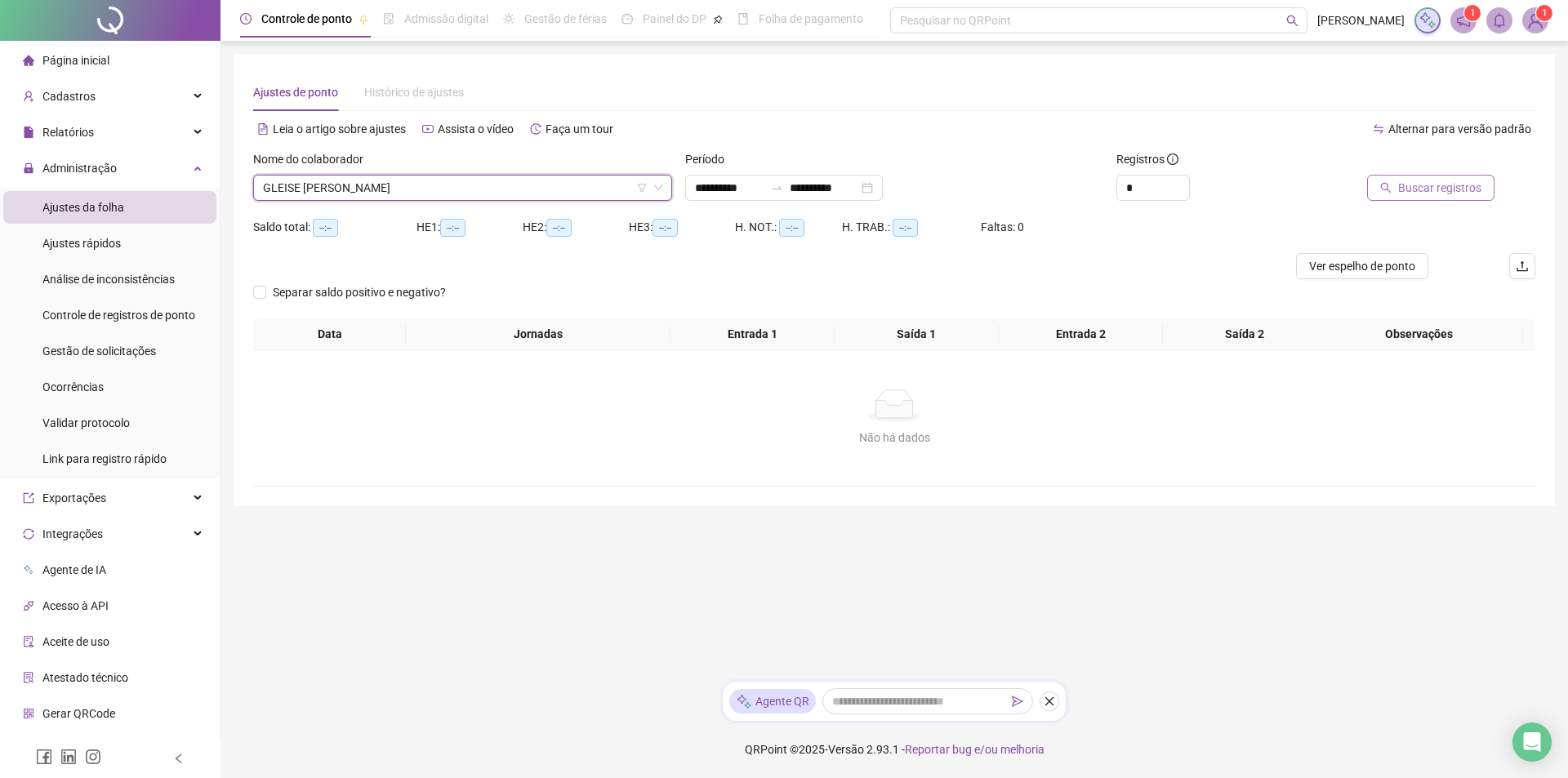
click at [1417, 189] on span "Buscar registros" at bounding box center [1440, 187] width 83 height 18
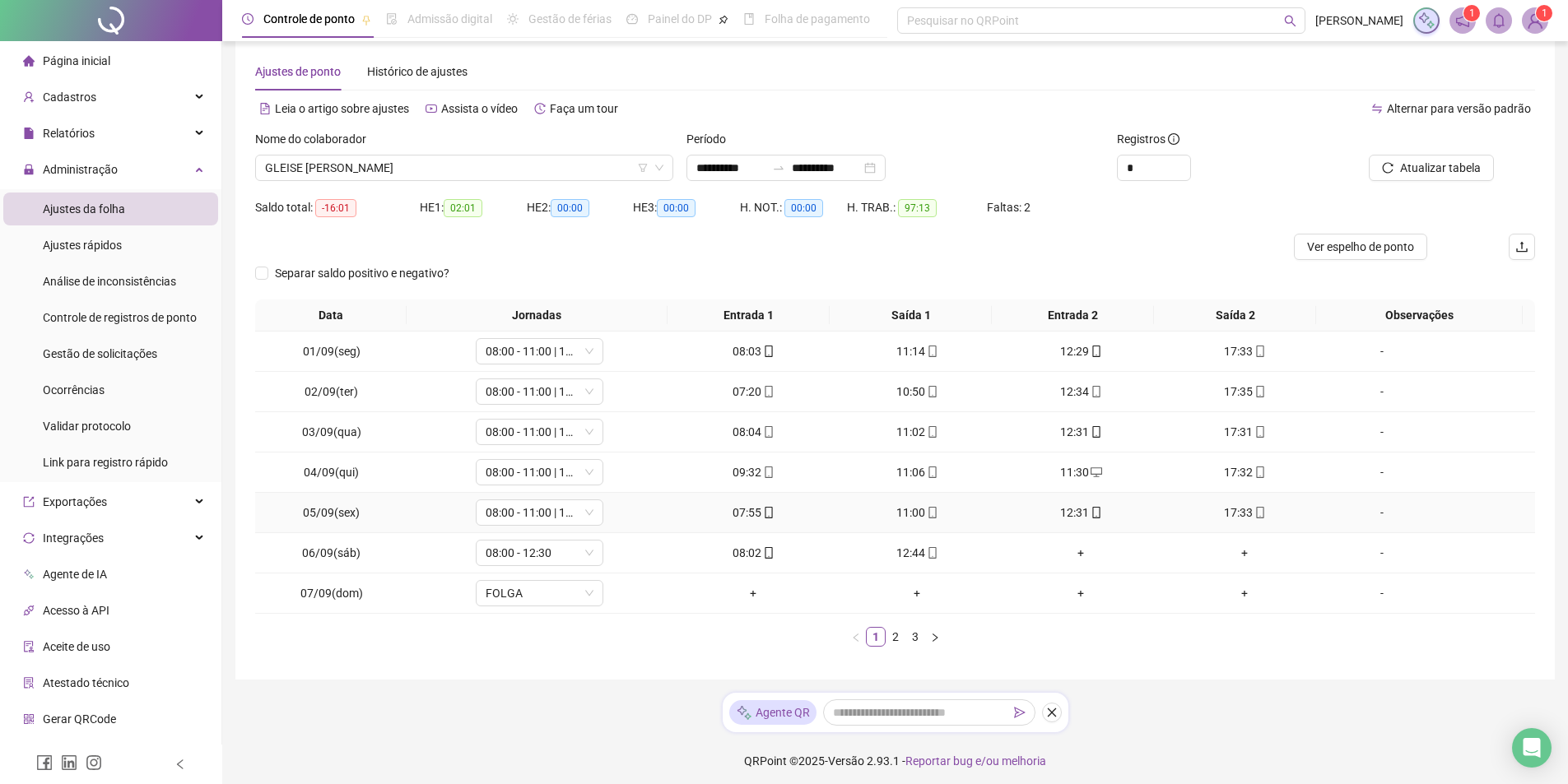
scroll to position [27, 0]
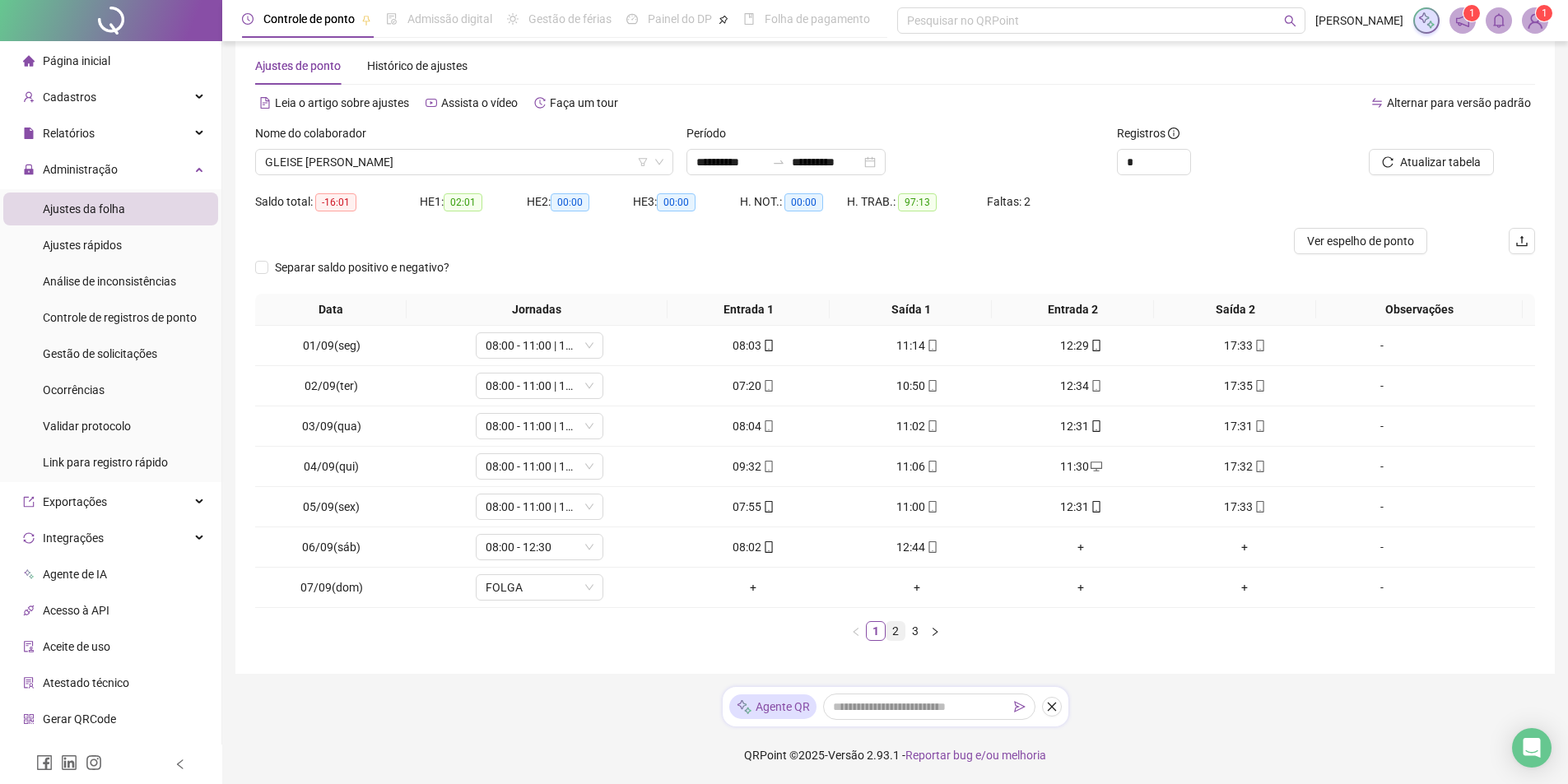
click at [900, 627] on link "2" at bounding box center [895, 630] width 18 height 18
click at [596, 547] on div "08:00 - 12:30" at bounding box center [539, 547] width 128 height 27
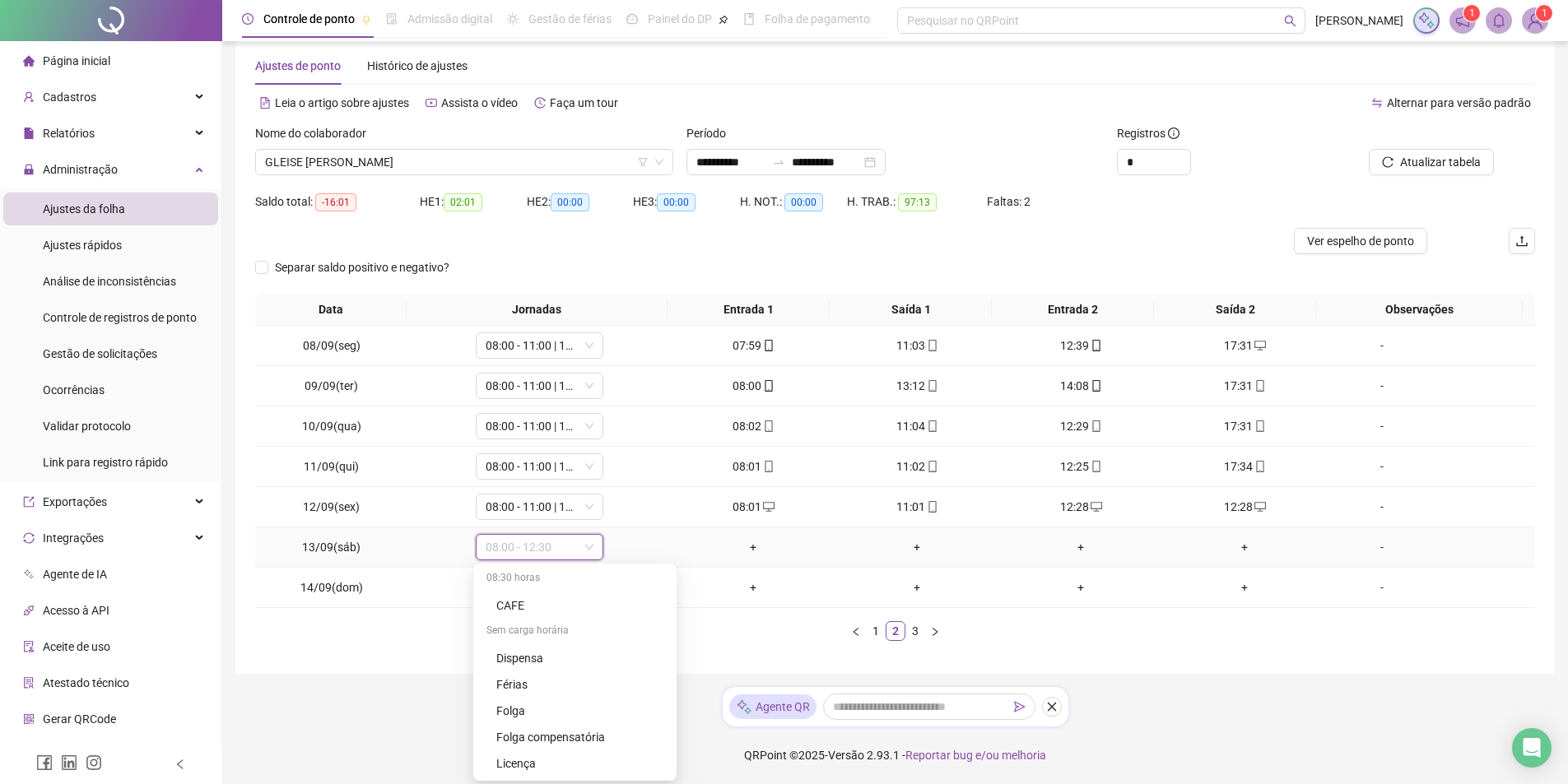
scroll to position [493, 0]
click at [589, 697] on div "Folga" at bounding box center [579, 691] width 167 height 18
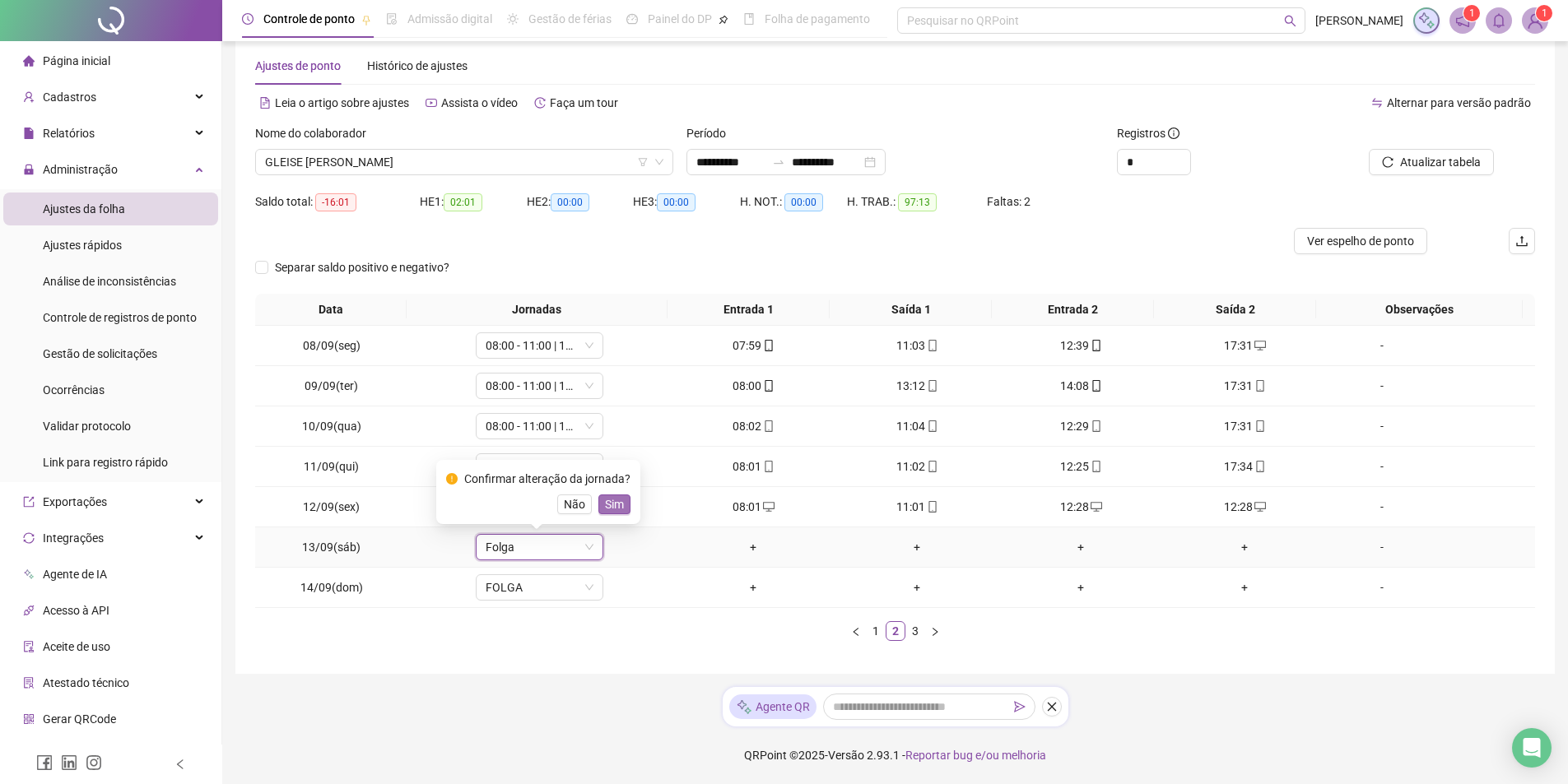
click at [612, 511] on span "Sim" at bounding box center [615, 504] width 19 height 18
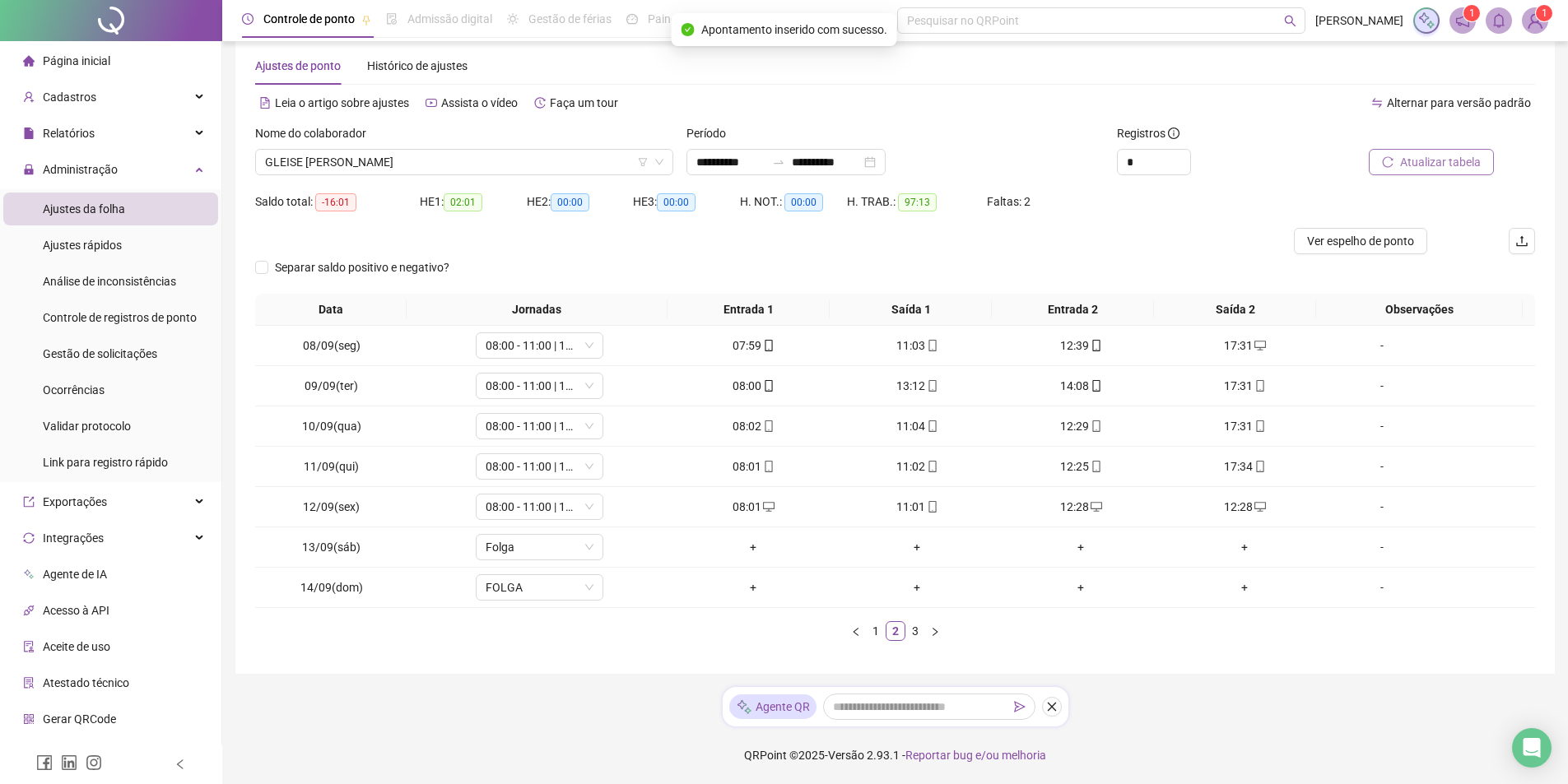
click at [1454, 158] on span "Atualizar tabela" at bounding box center [1440, 161] width 81 height 18
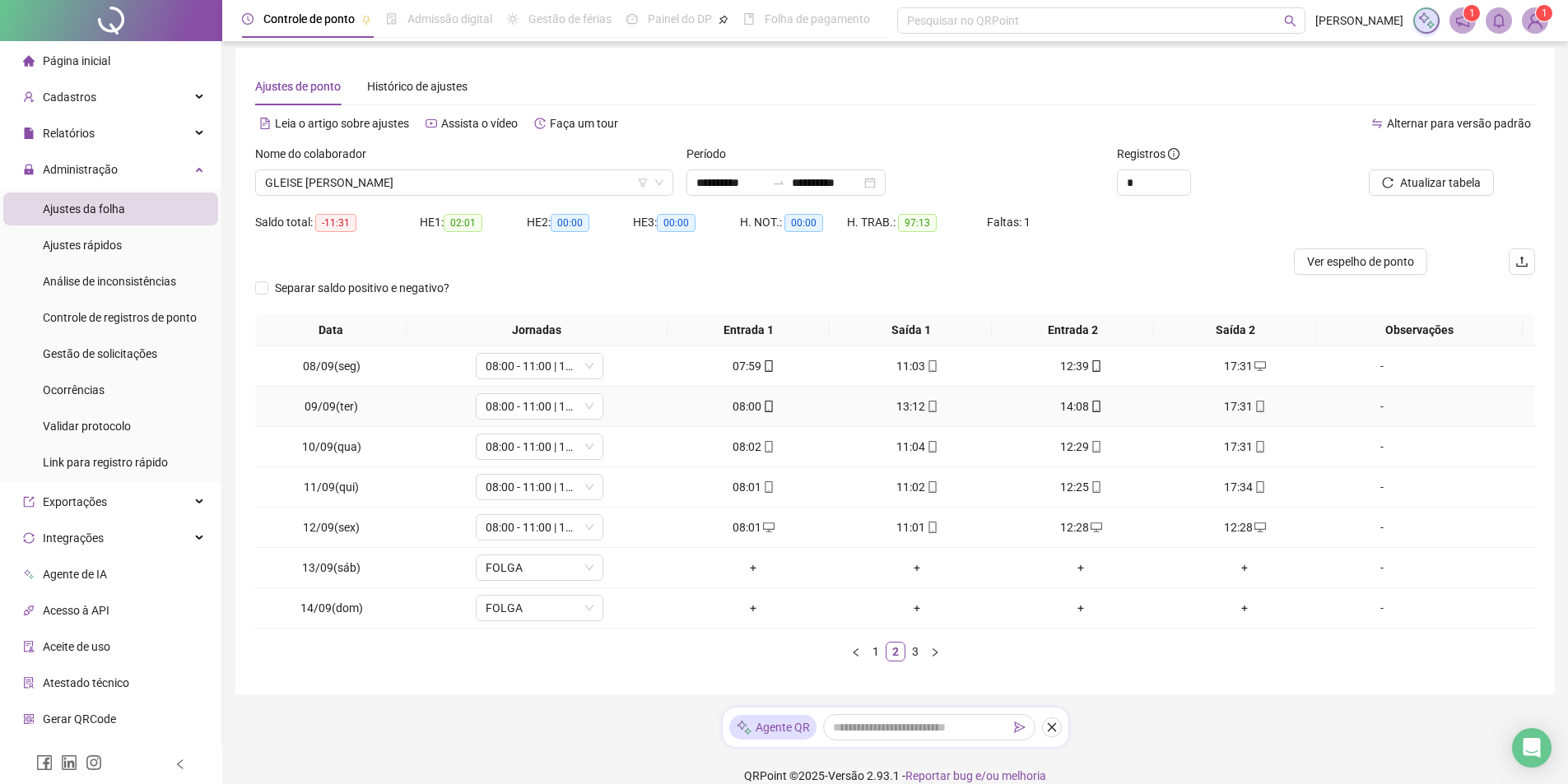
scroll to position [0, 0]
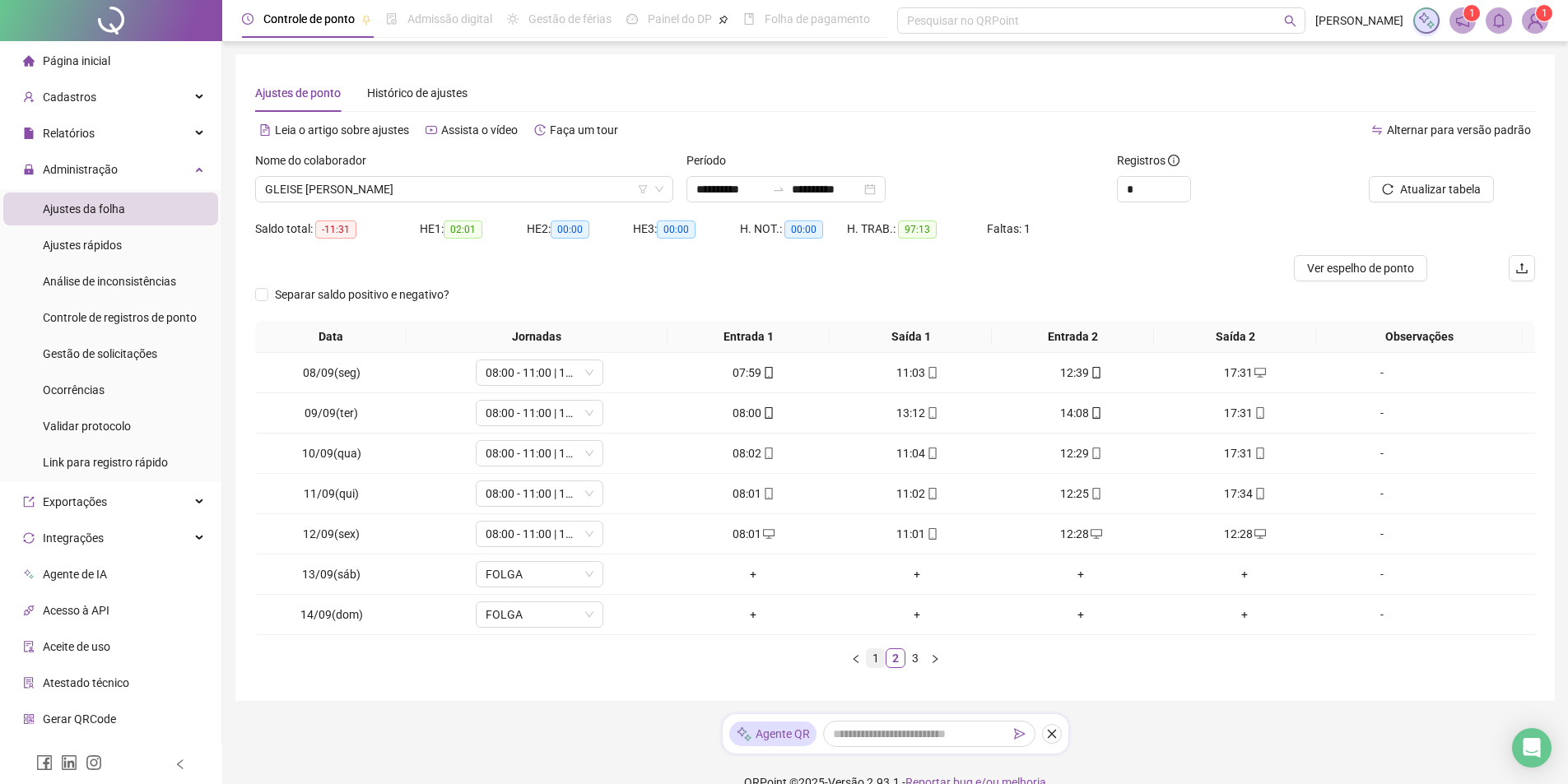
click at [868, 652] on link "1" at bounding box center [875, 657] width 18 height 18
click at [895, 657] on link "2" at bounding box center [895, 657] width 18 height 18
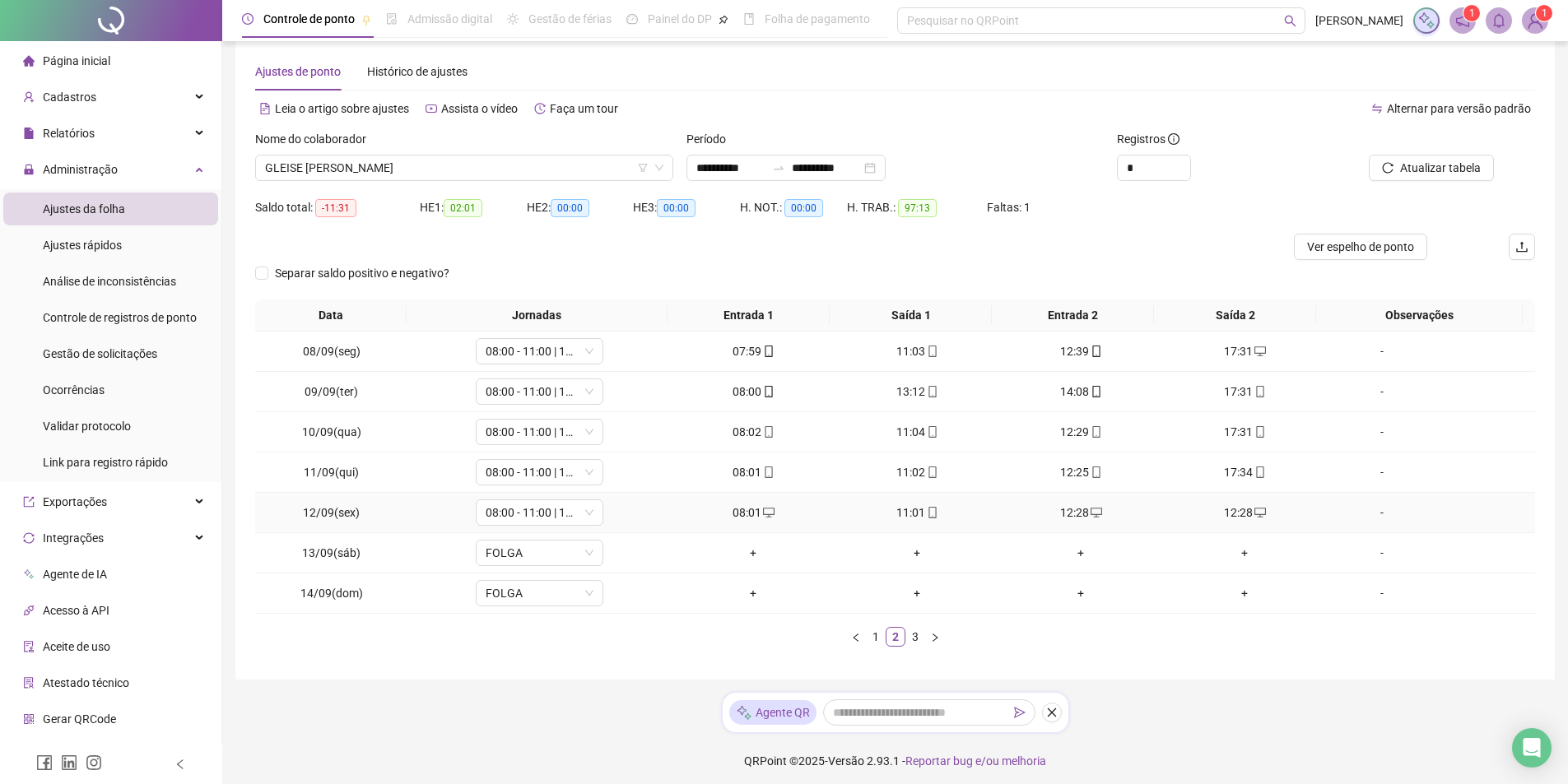
scroll to position [27, 0]
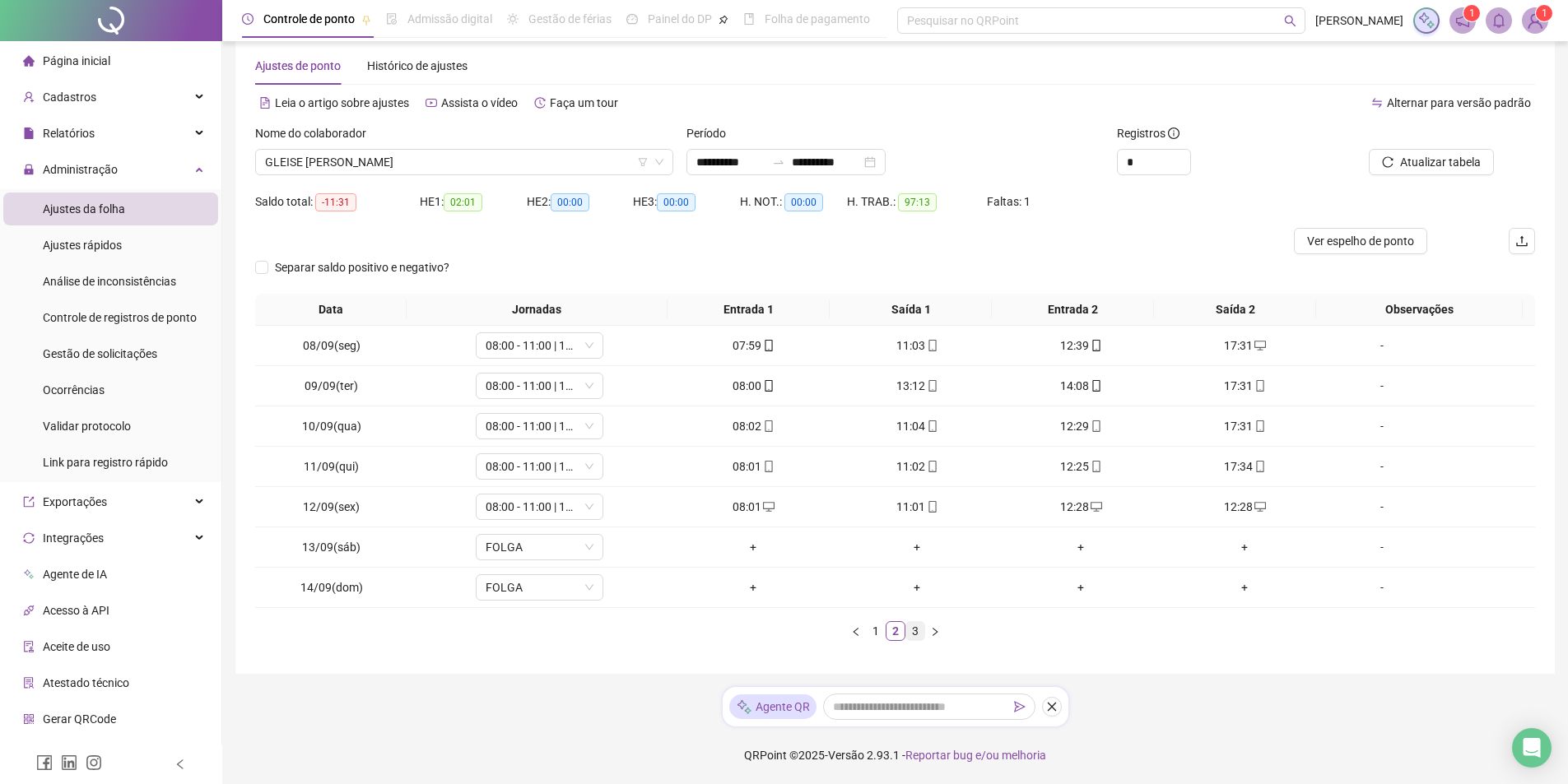
click at [911, 629] on link "3" at bounding box center [915, 630] width 18 height 18
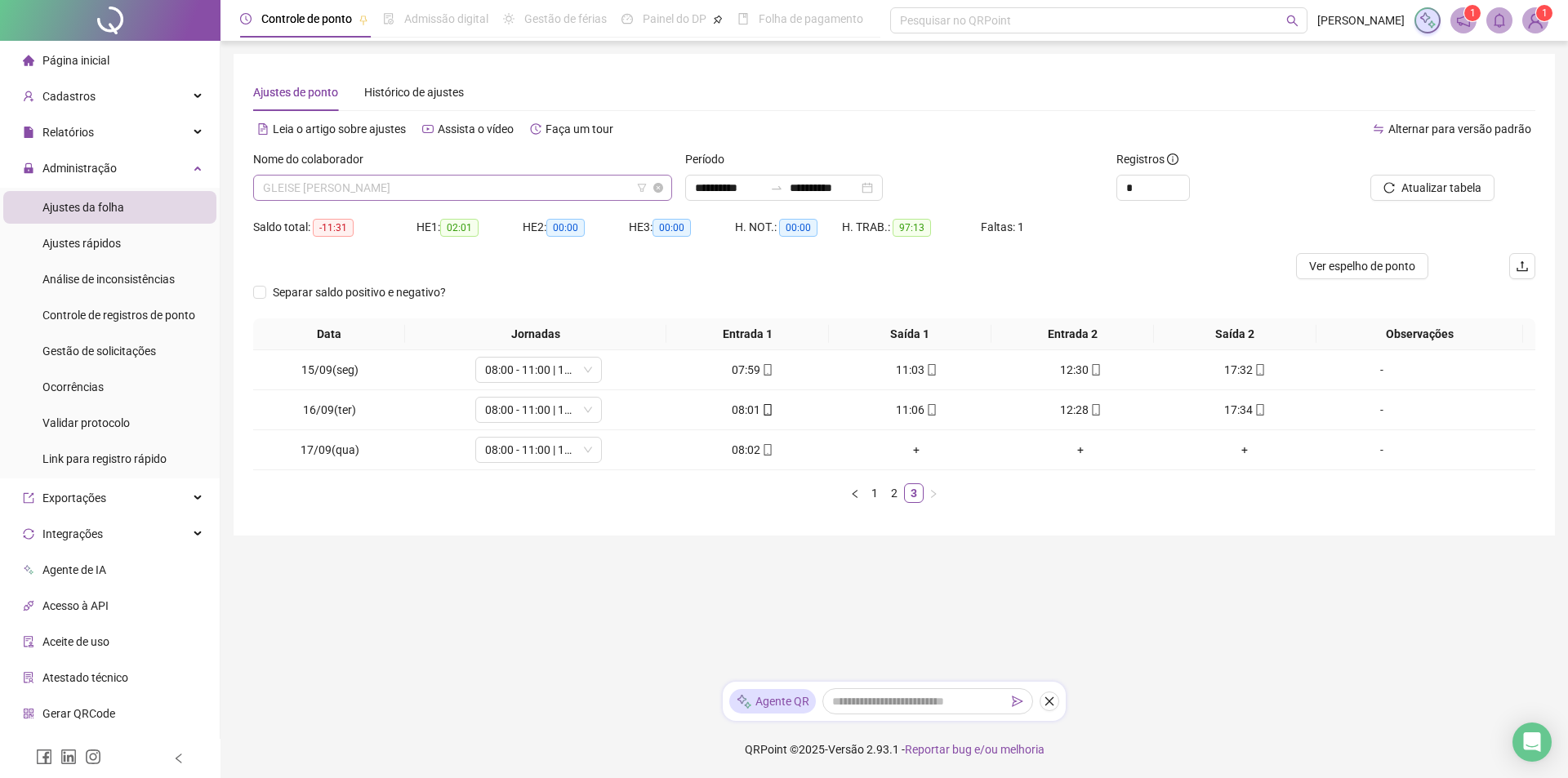
click at [505, 194] on span "GLEISE [PERSON_NAME]" at bounding box center [463, 187] width 400 height 25
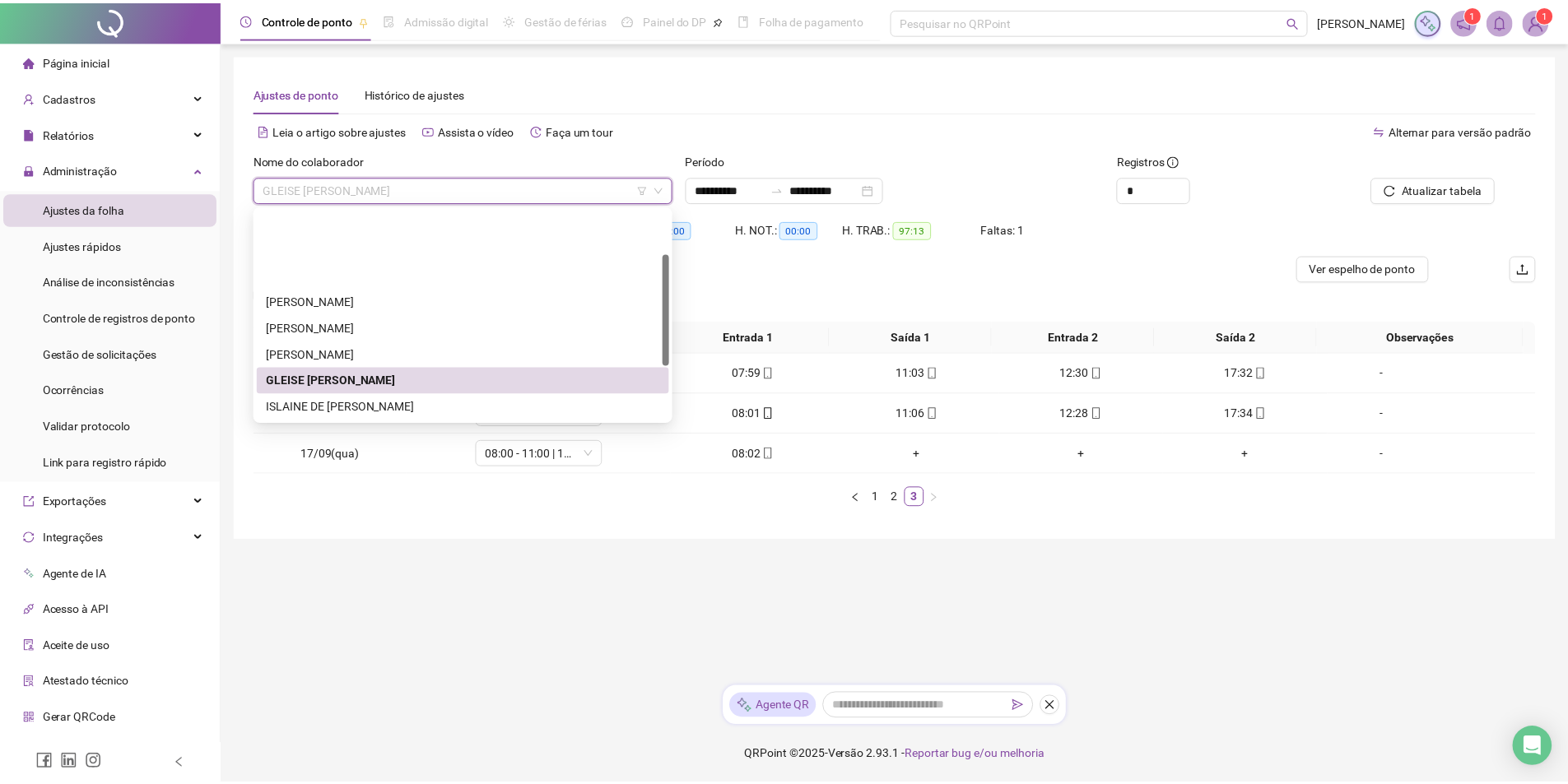
scroll to position [82, 0]
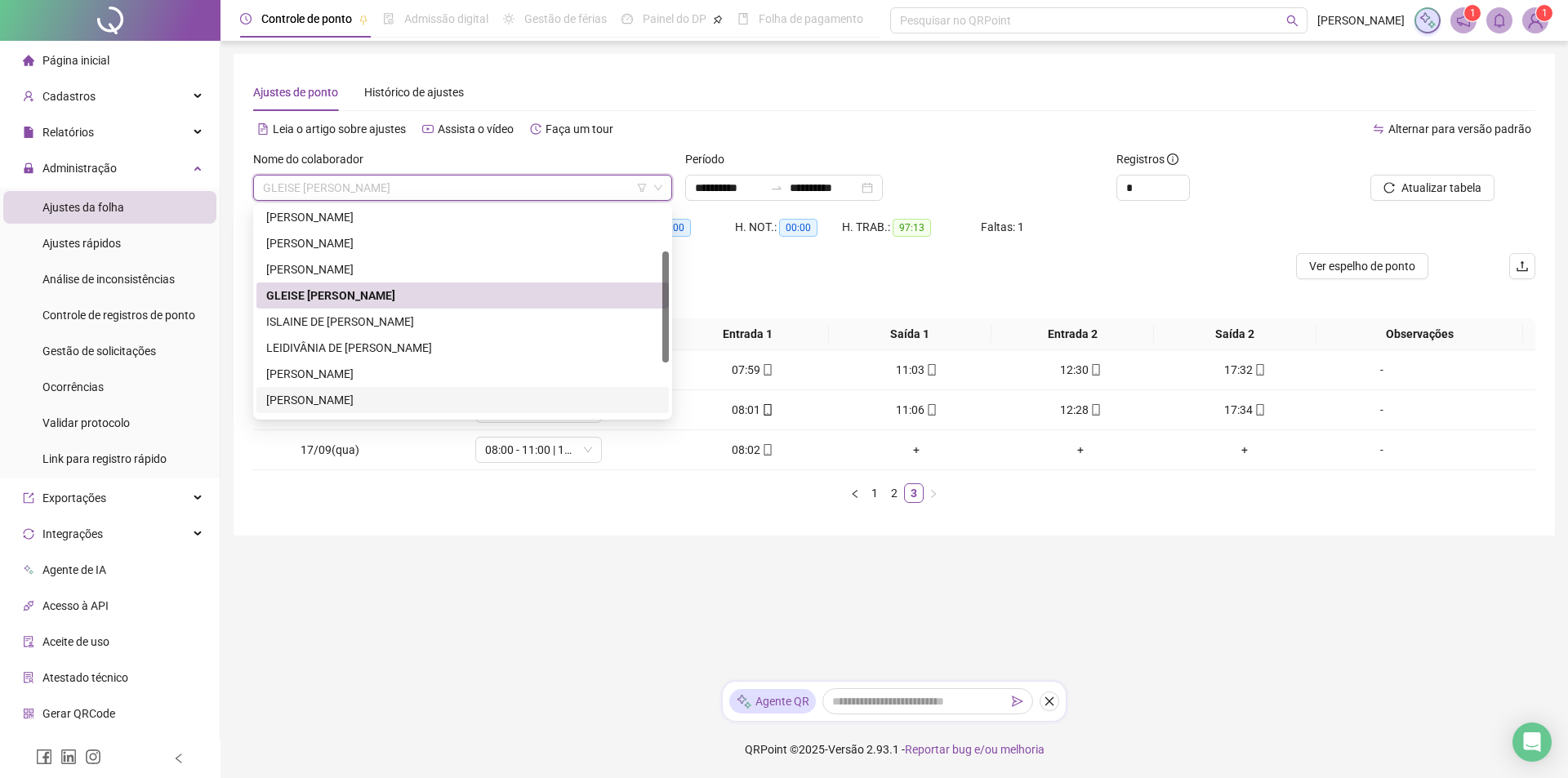
click at [453, 398] on div "[PERSON_NAME]" at bounding box center [462, 399] width 393 height 18
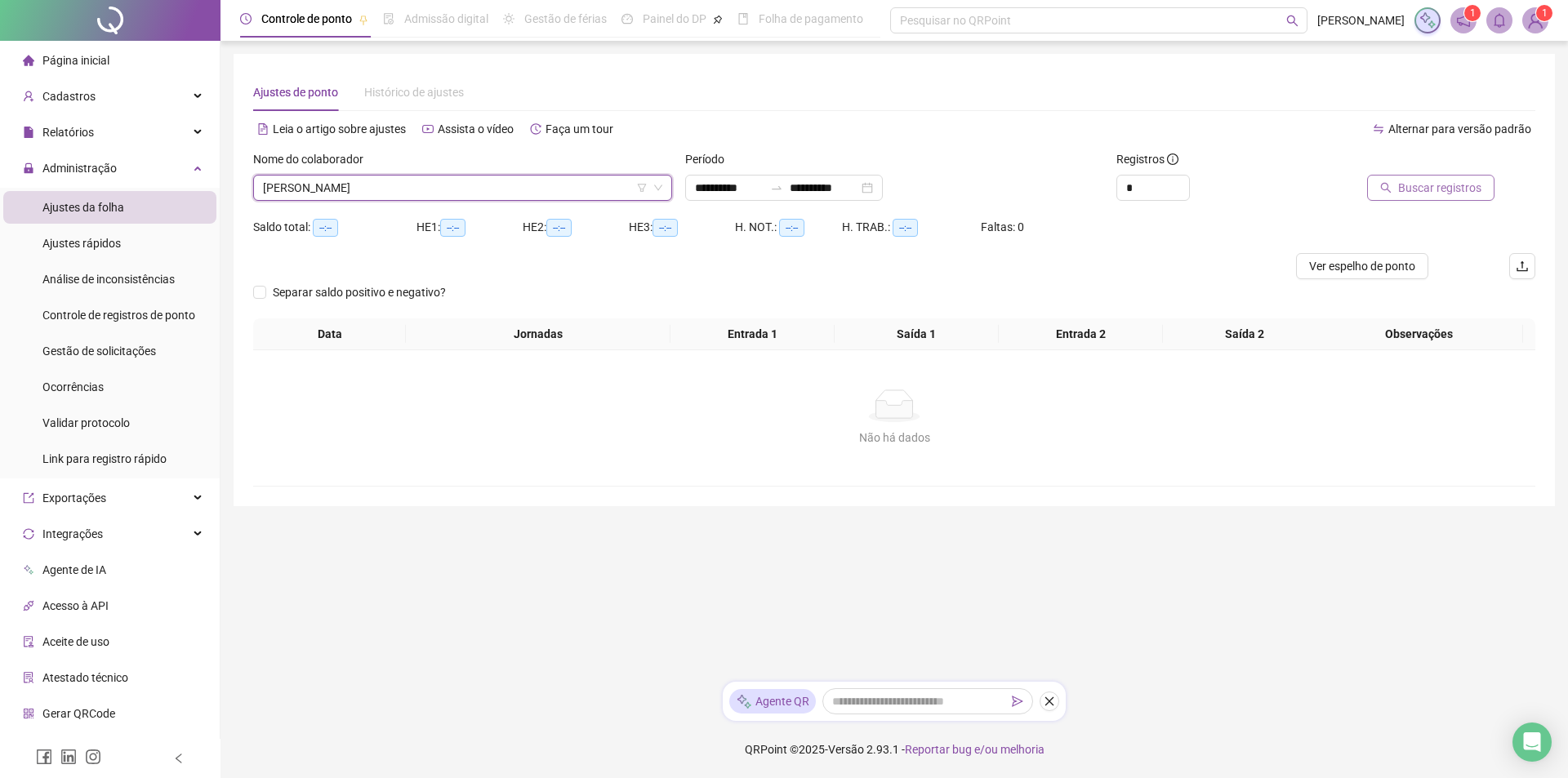
click at [1433, 181] on span "Buscar registros" at bounding box center [1440, 187] width 83 height 18
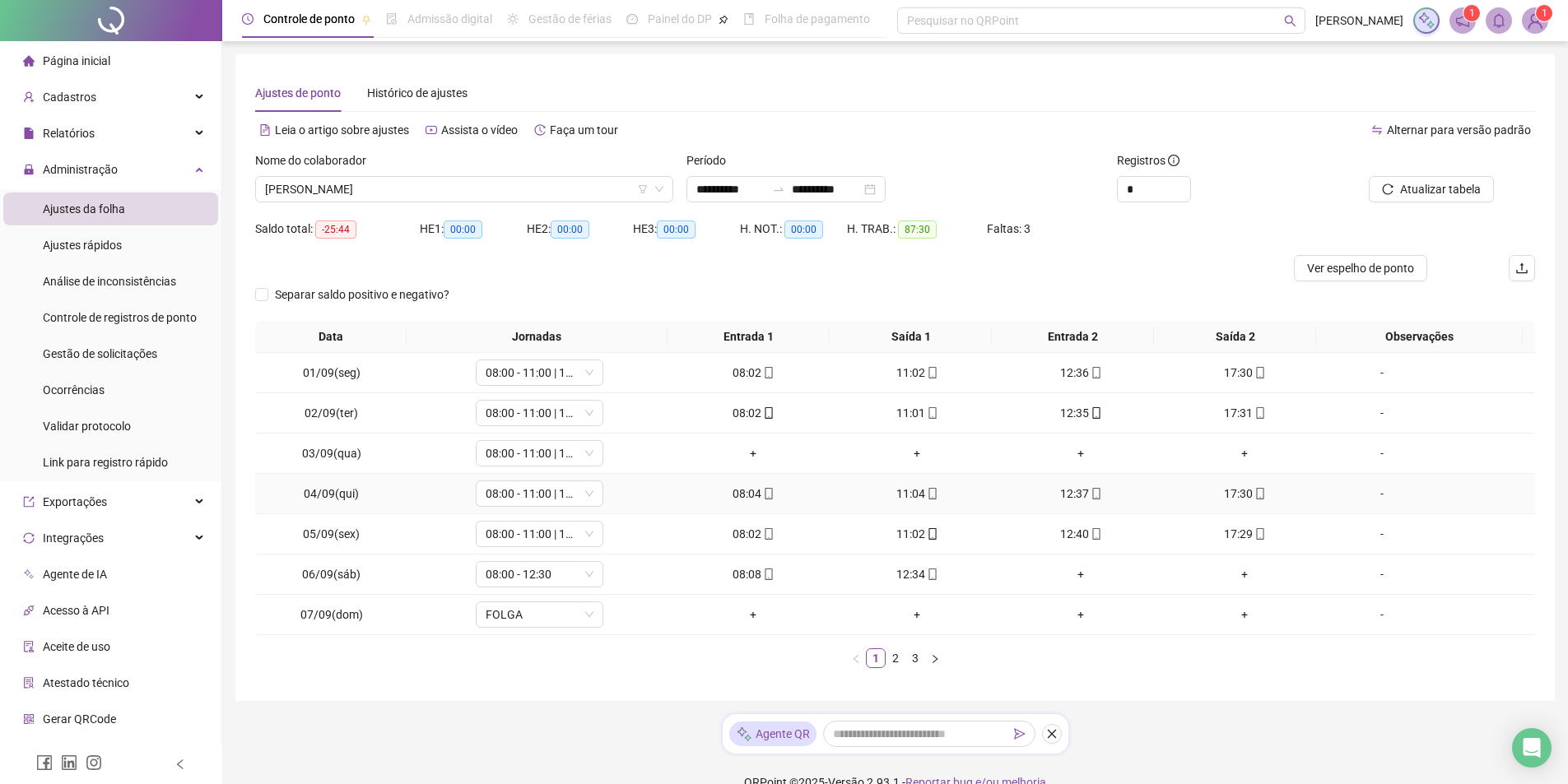
scroll to position [27, 0]
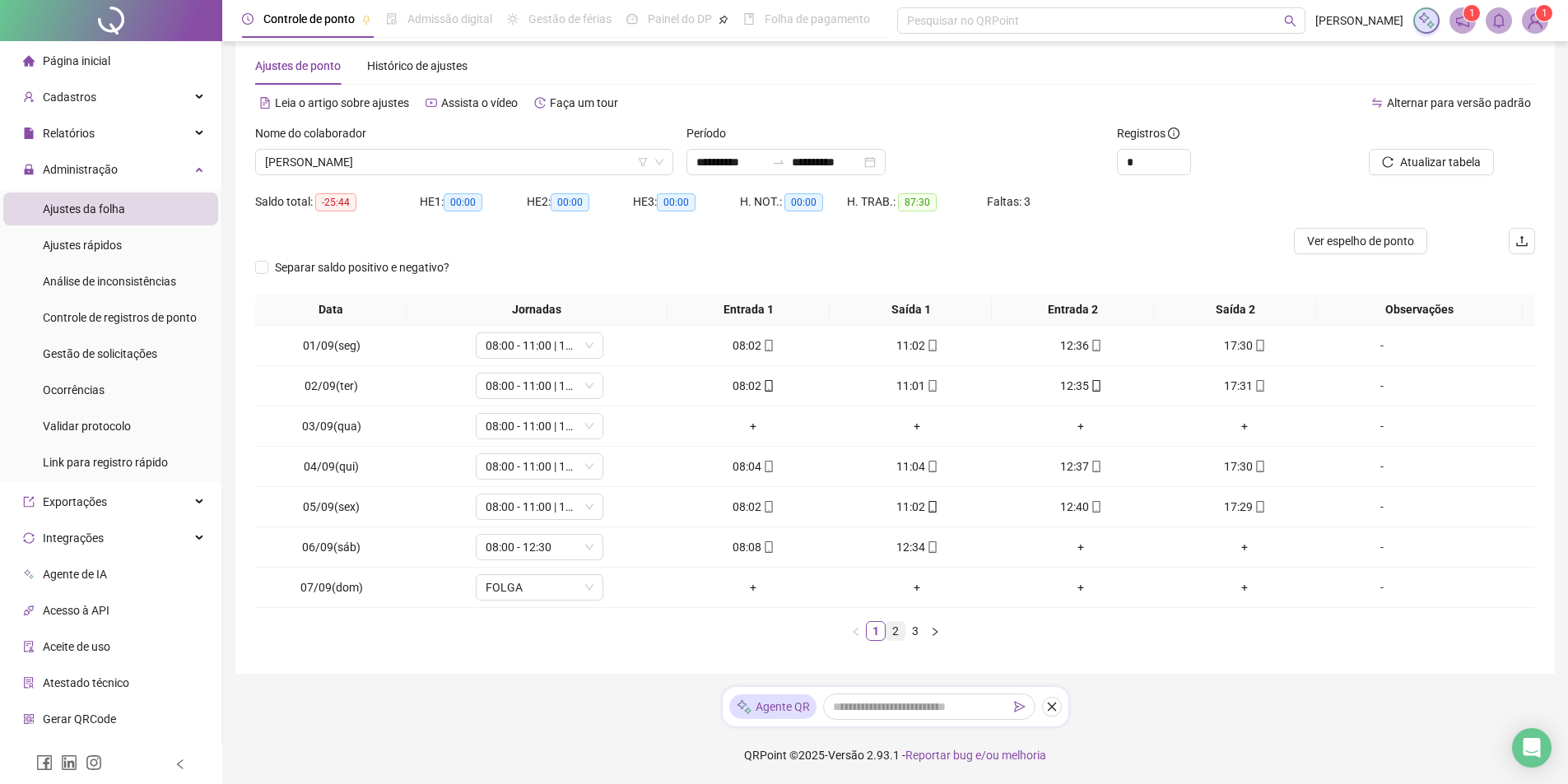
click at [893, 633] on link "2" at bounding box center [895, 630] width 18 height 18
click at [918, 547] on div "+" at bounding box center [917, 547] width 151 height 18
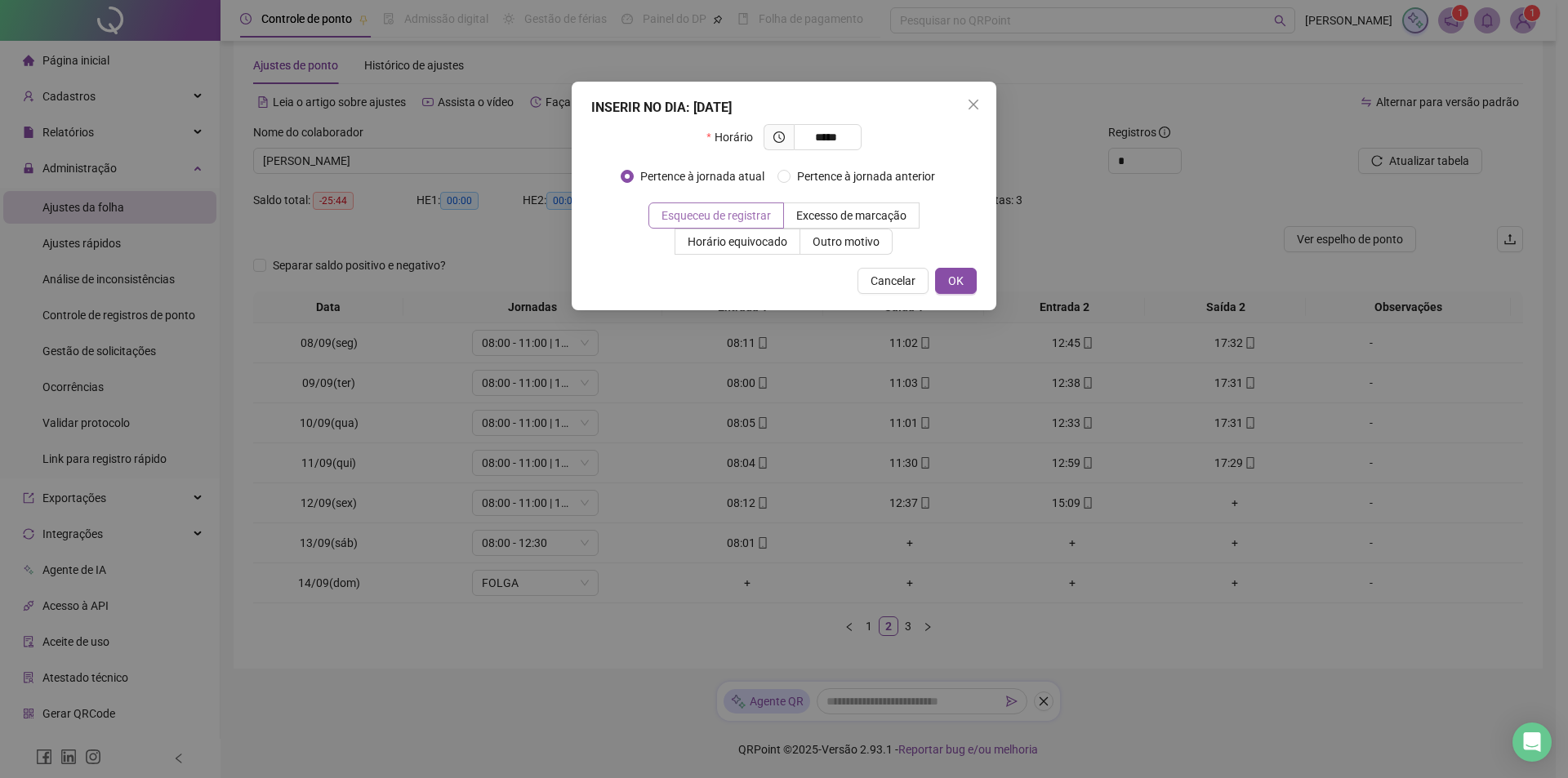
type input "*****"
click at [756, 211] on span "Esqueceu de registrar" at bounding box center [717, 216] width 110 height 13
click at [953, 284] on span "OK" at bounding box center [955, 280] width 15 height 18
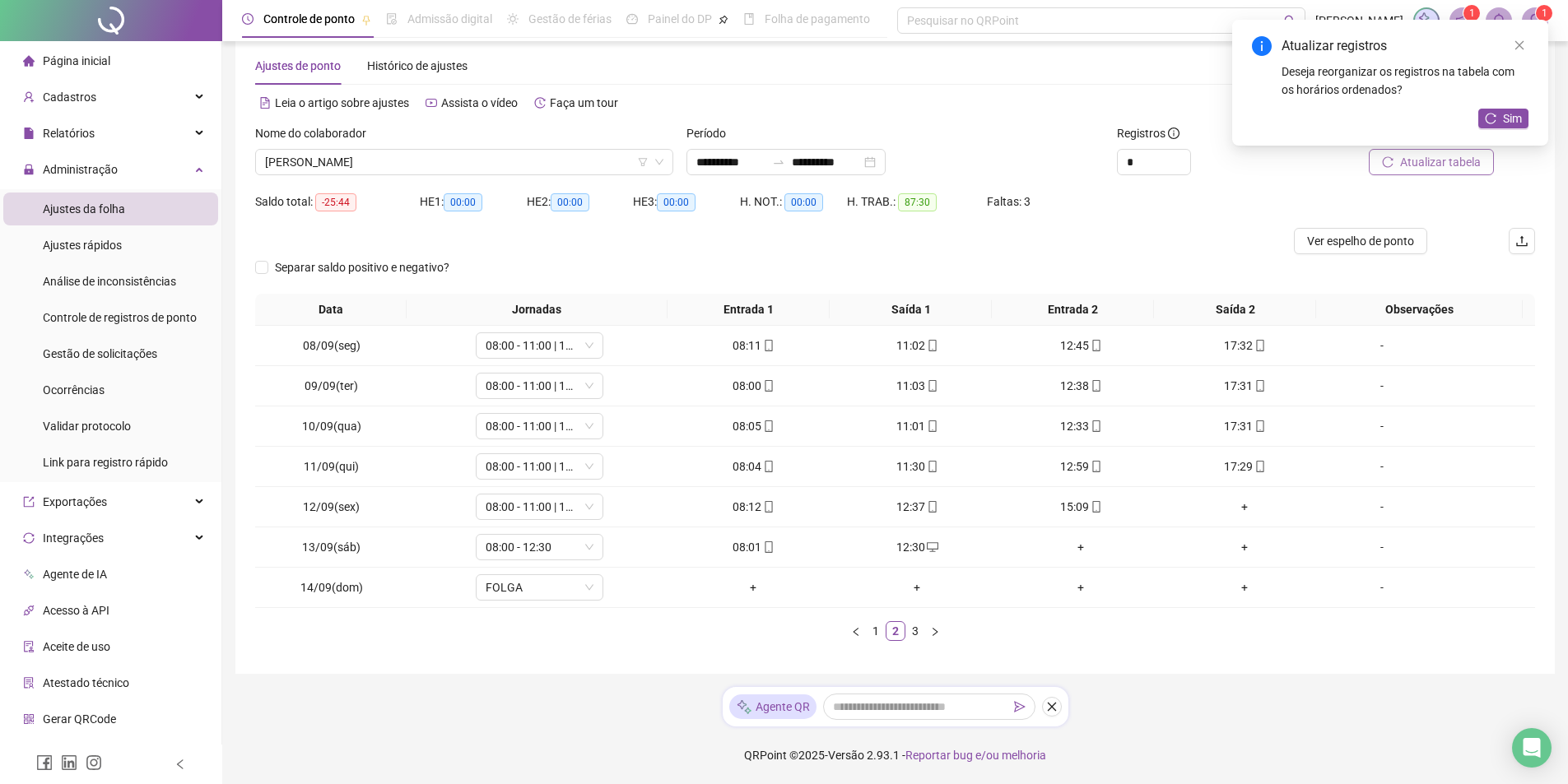
click at [1427, 161] on span "Atualizar tabela" at bounding box center [1440, 161] width 81 height 18
click at [646, 162] on icon "filter" at bounding box center [642, 162] width 10 height 10
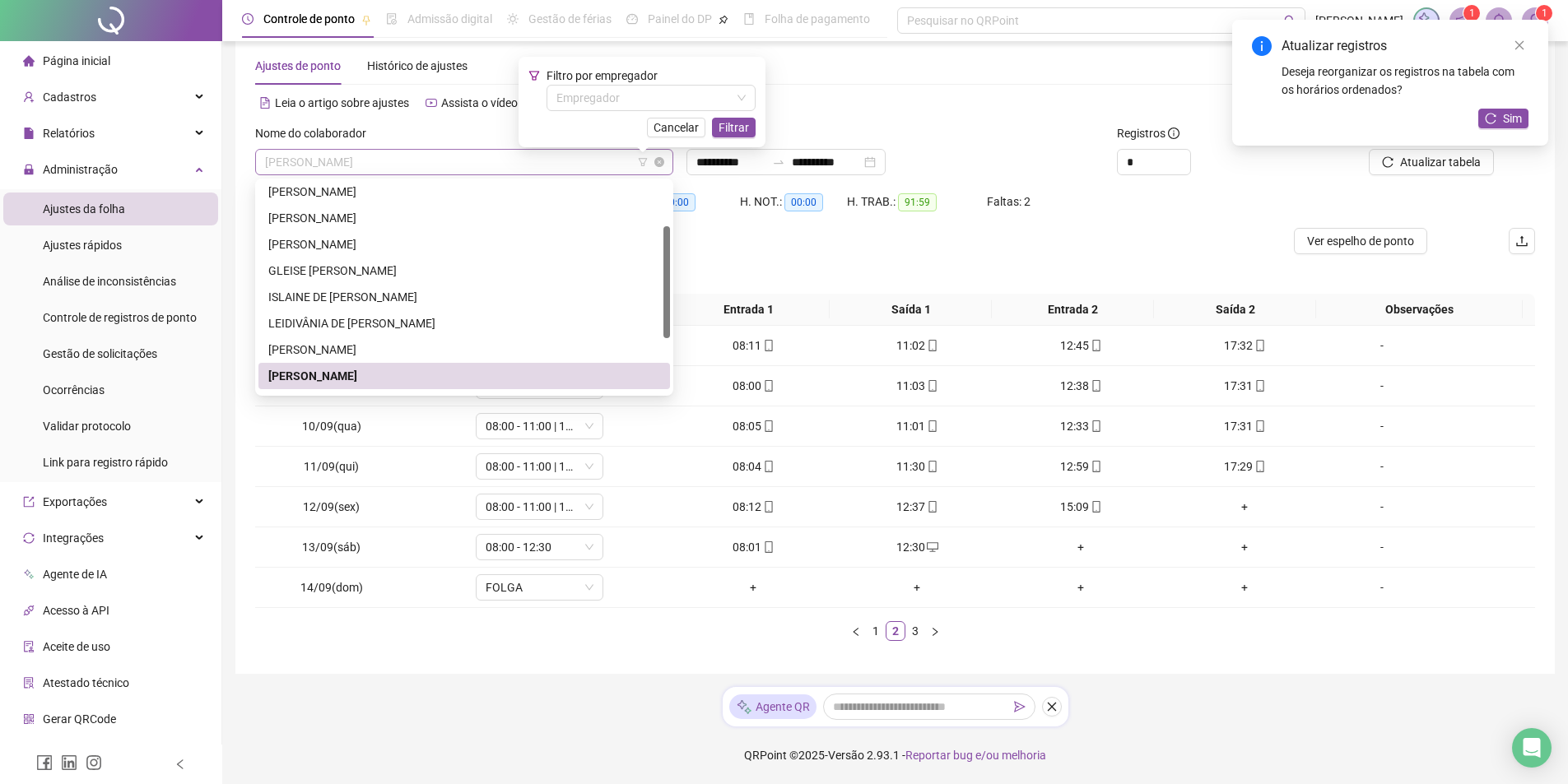
click at [543, 165] on span "[PERSON_NAME]" at bounding box center [464, 162] width 398 height 25
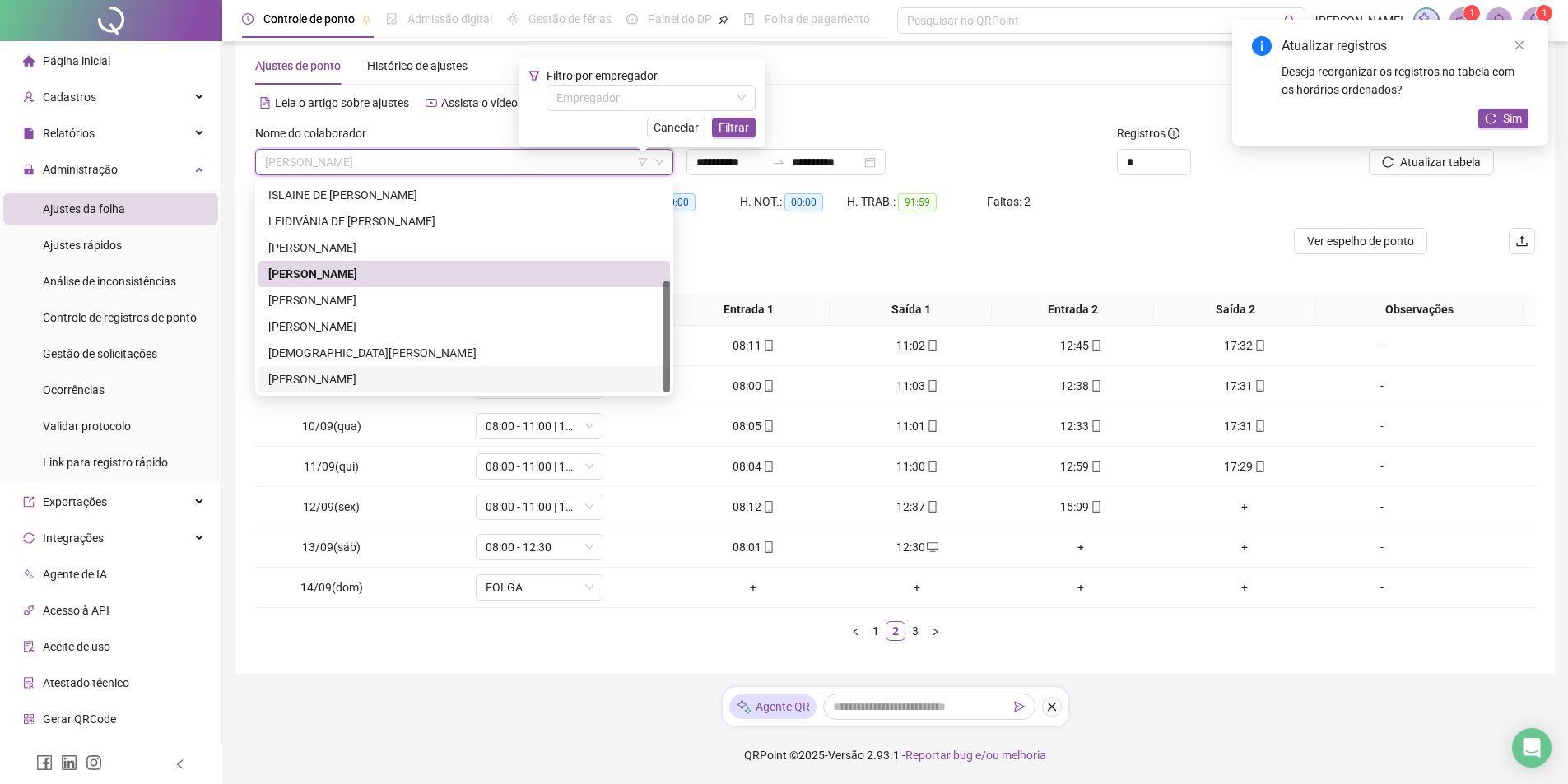
click at [485, 380] on div "[PERSON_NAME]" at bounding box center [464, 379] width 392 height 18
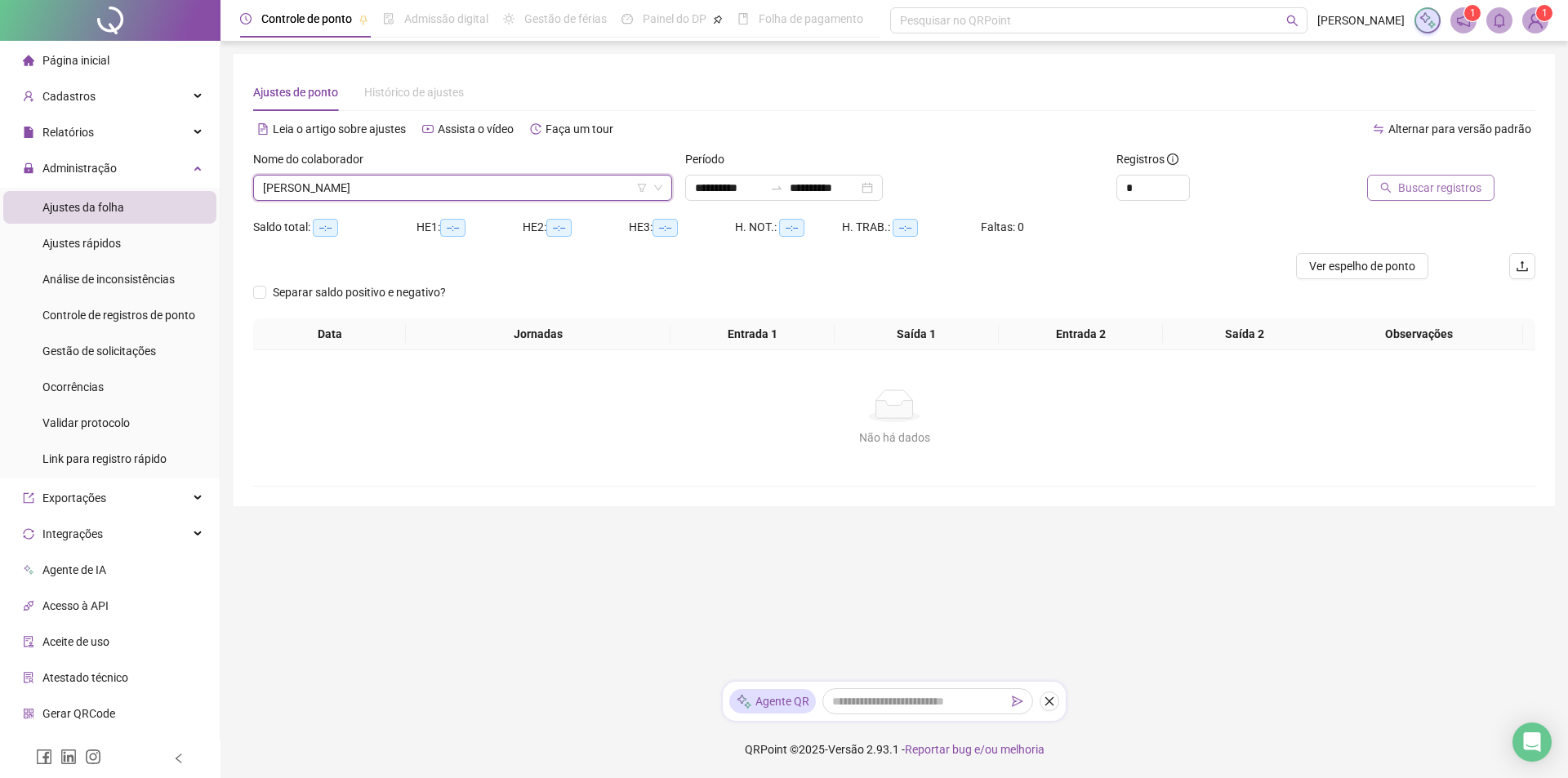
click at [1441, 190] on span "Buscar registros" at bounding box center [1440, 187] width 83 height 18
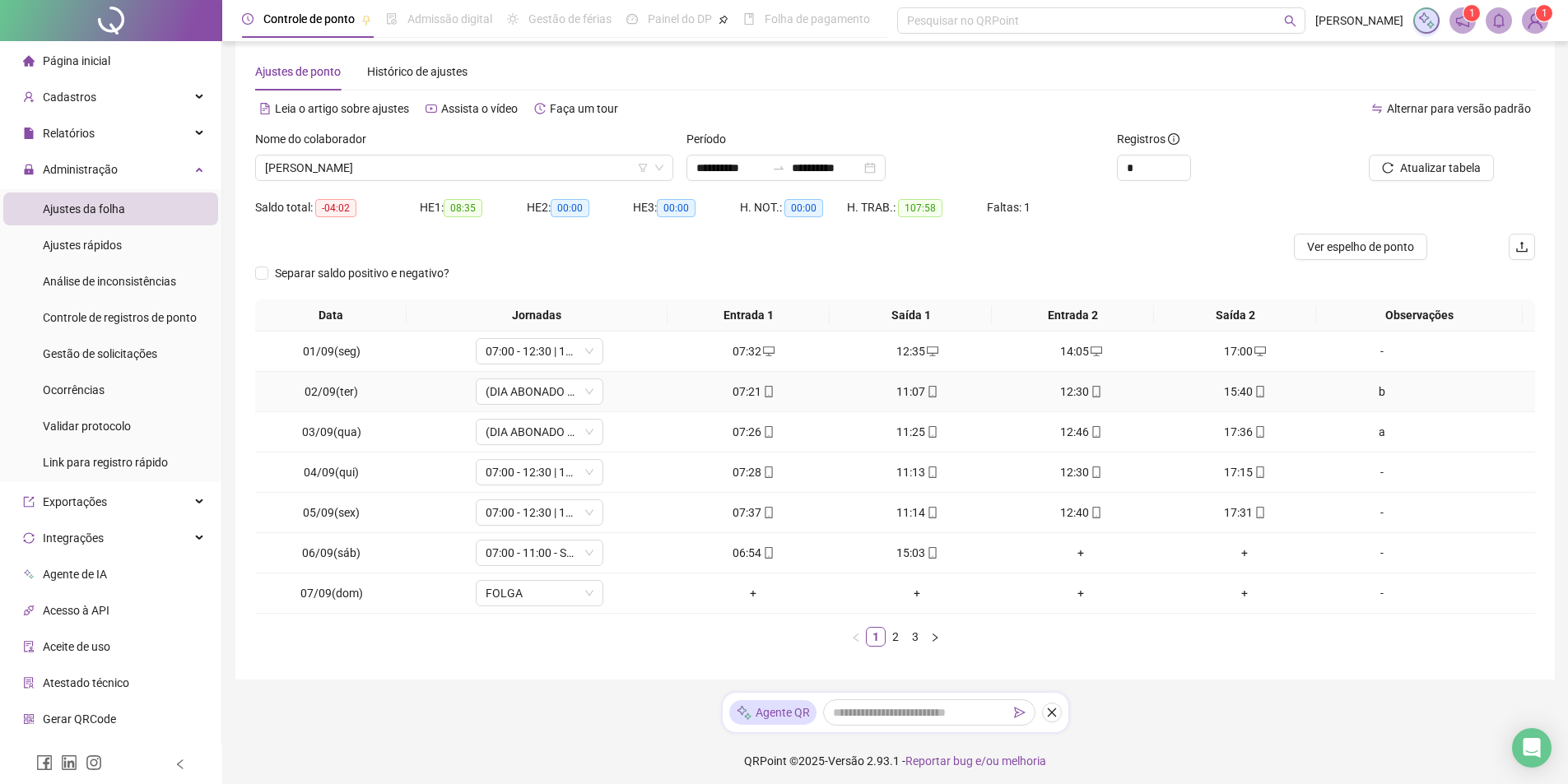
scroll to position [27, 0]
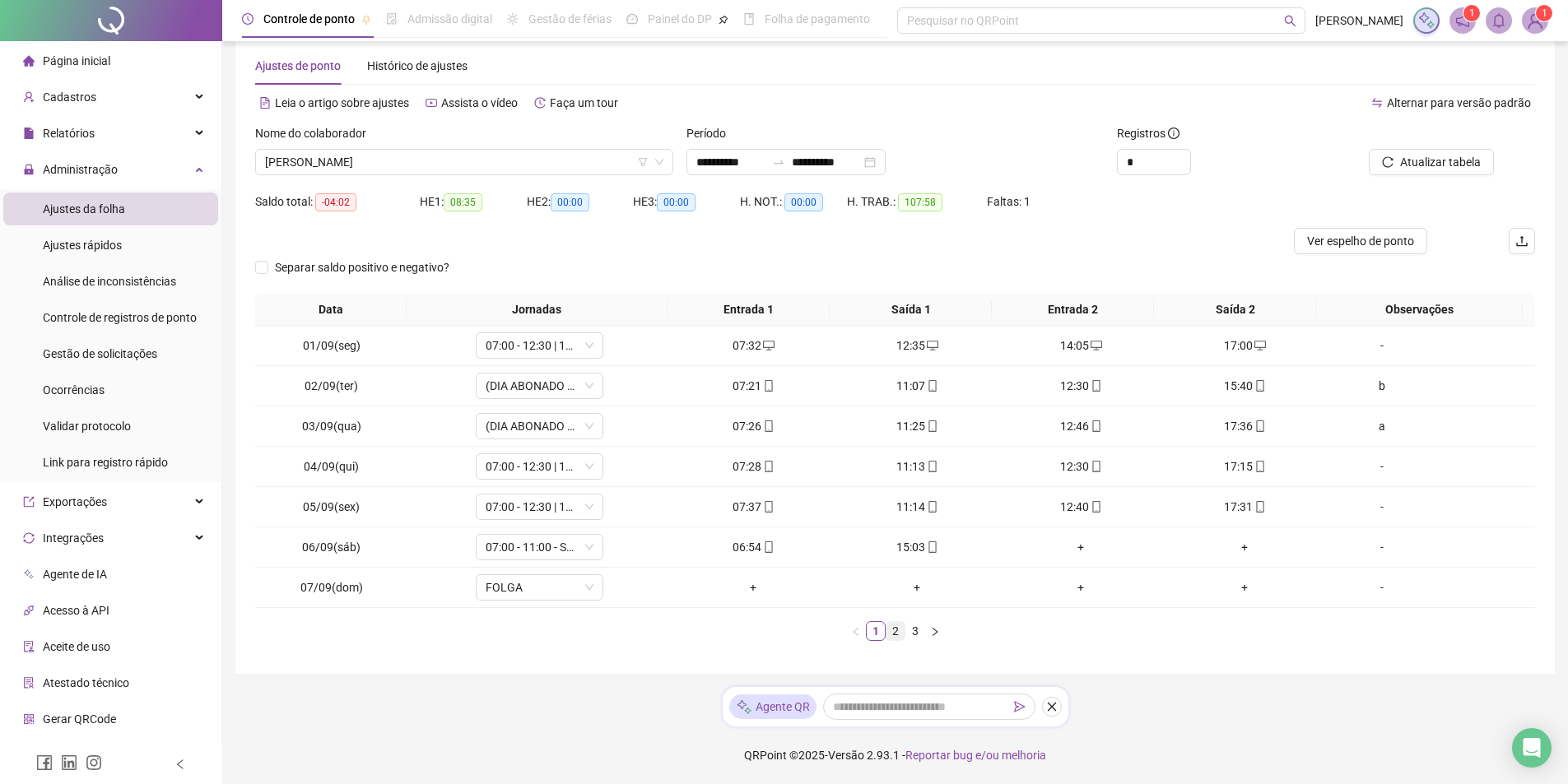
click at [893, 629] on link "2" at bounding box center [895, 630] width 18 height 18
click at [1239, 424] on div "+" at bounding box center [1245, 425] width 151 height 18
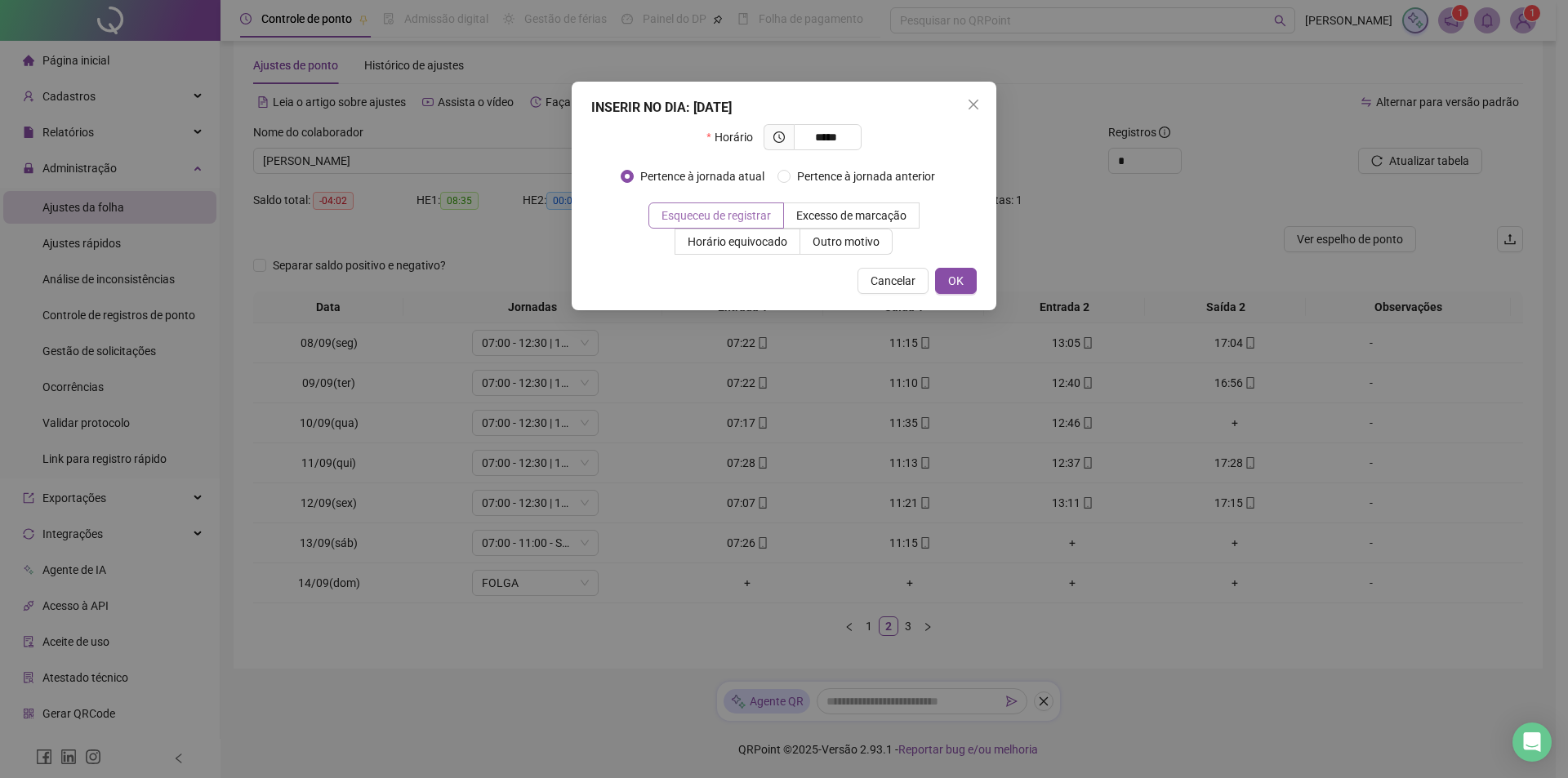
type input "*****"
click at [757, 215] on span "Esqueceu de registrar" at bounding box center [717, 216] width 110 height 13
click at [967, 284] on button "OK" at bounding box center [956, 281] width 42 height 27
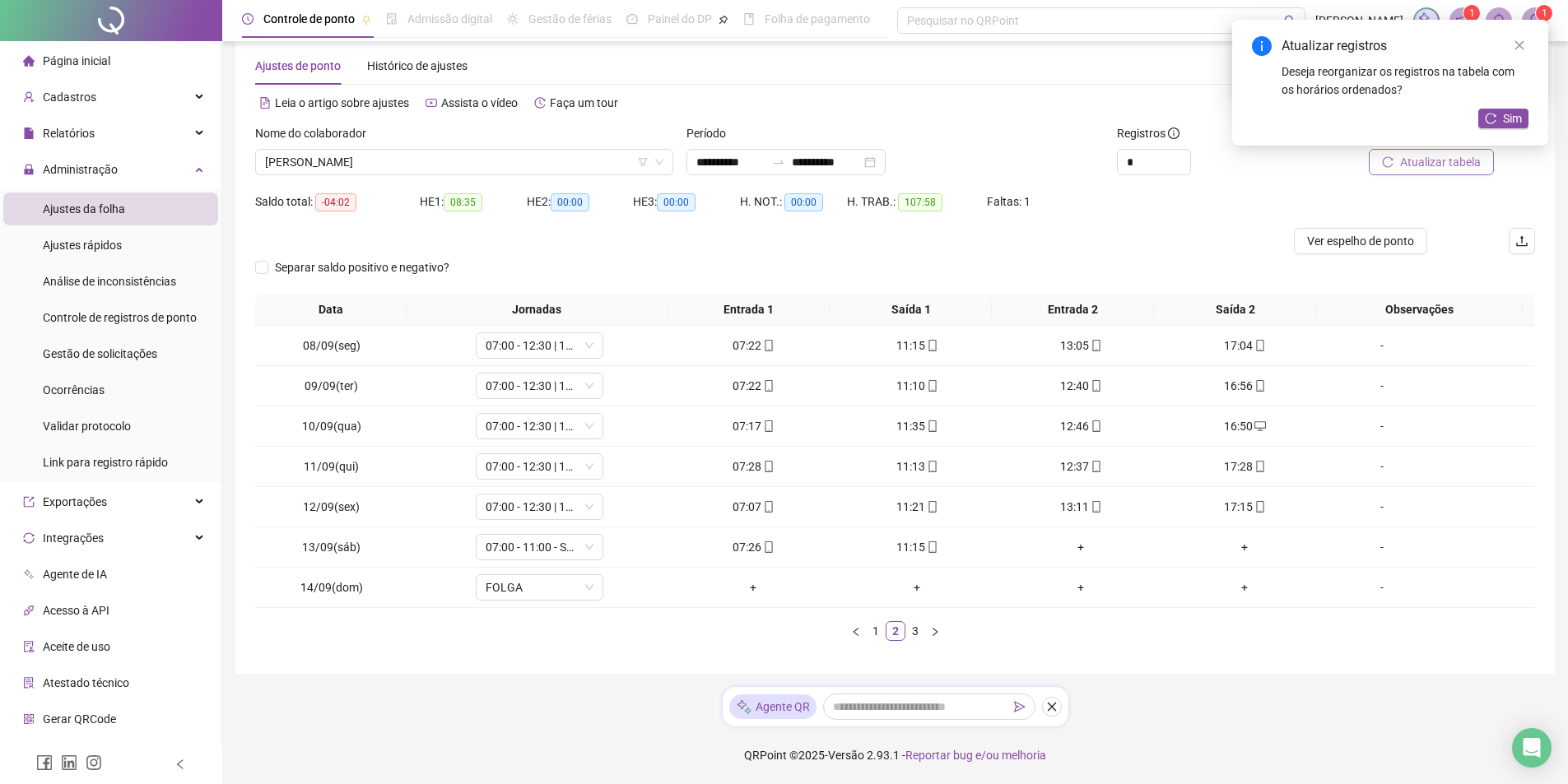
click at [1469, 172] on button "Atualizar tabela" at bounding box center [1431, 162] width 125 height 27
